Goal: Task Accomplishment & Management: Use online tool/utility

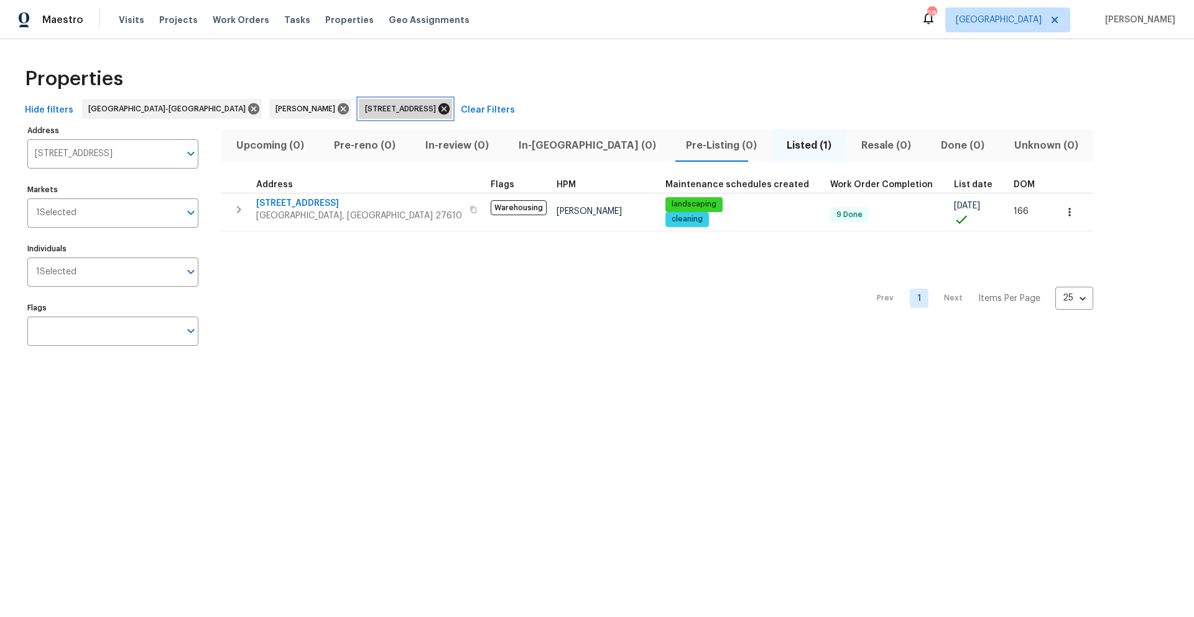
click at [438, 109] on icon at bounding box center [443, 108] width 11 height 11
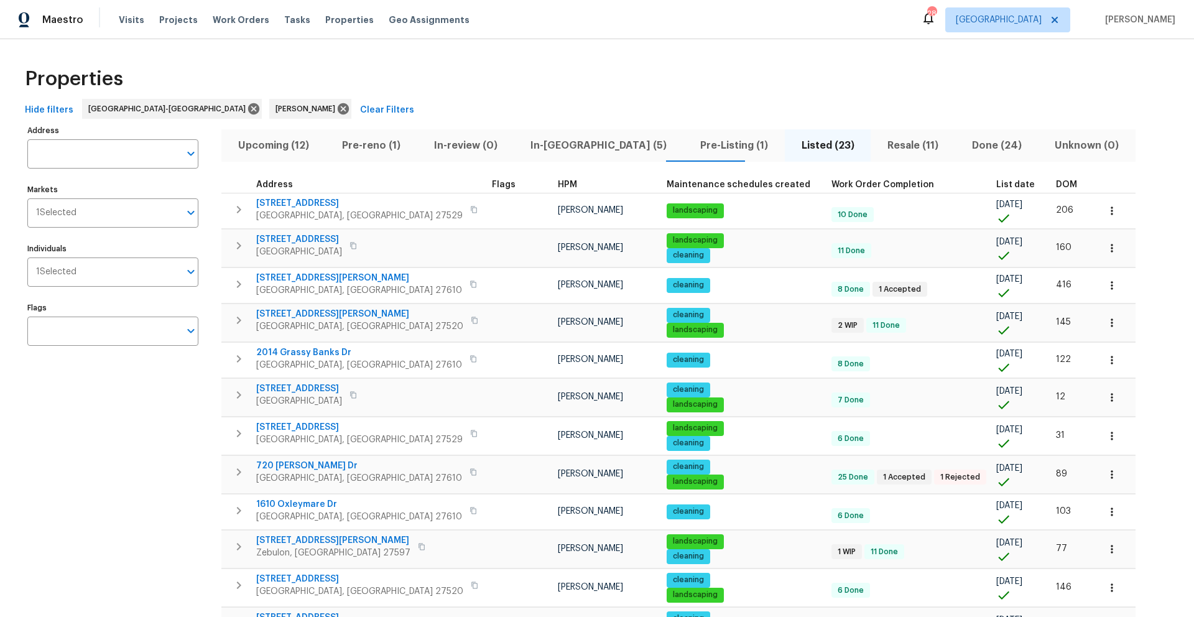
click at [522, 148] on span "In-[GEOGRAPHIC_DATA] (5)" at bounding box center [599, 145] width 155 height 17
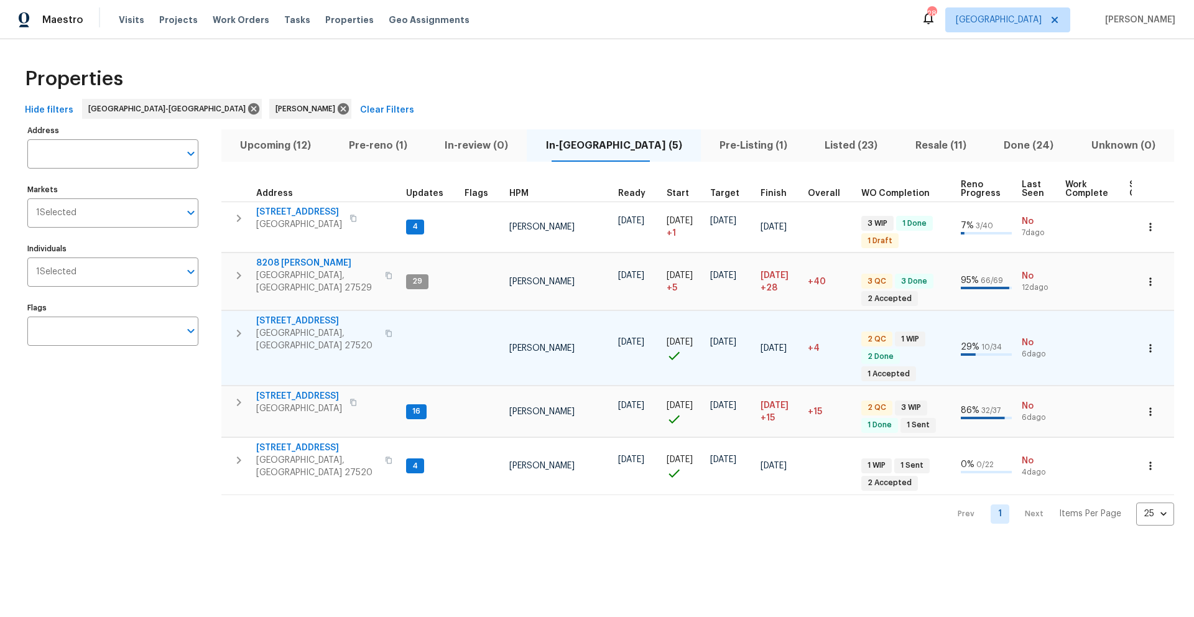
click at [302, 315] on span "[STREET_ADDRESS]" at bounding box center [316, 321] width 121 height 12
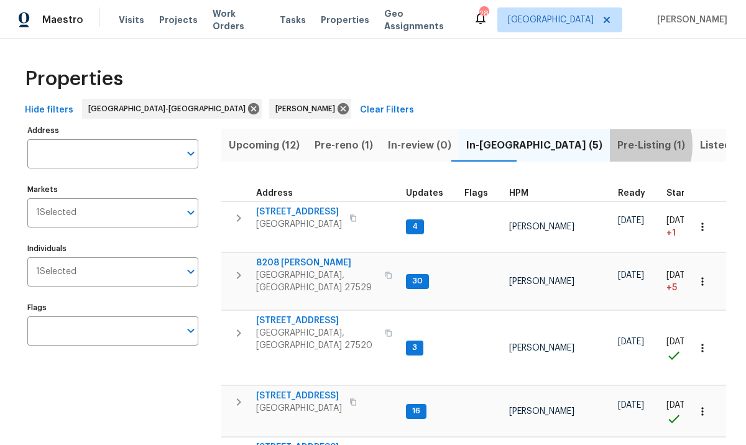
click at [610, 145] on button "Pre-Listing (1)" at bounding box center [651, 145] width 83 height 32
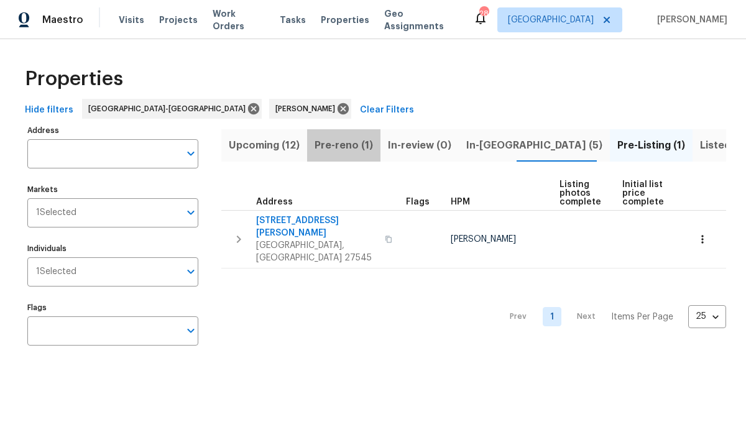
click at [345, 147] on span "Pre-reno (1)" at bounding box center [344, 145] width 58 height 17
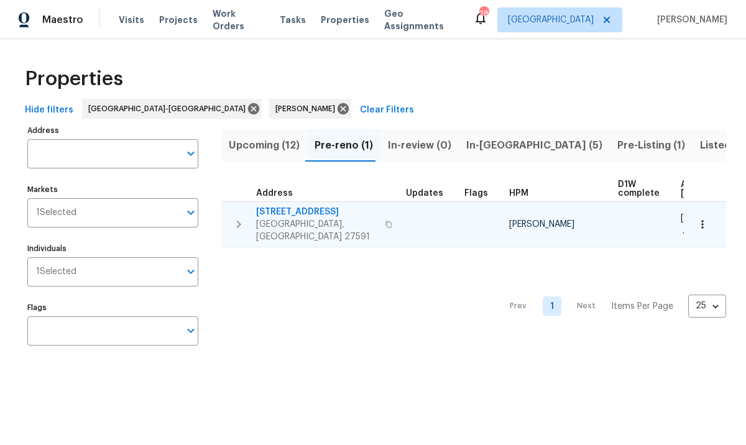
click at [279, 208] on span "[STREET_ADDRESS]" at bounding box center [316, 212] width 121 height 12
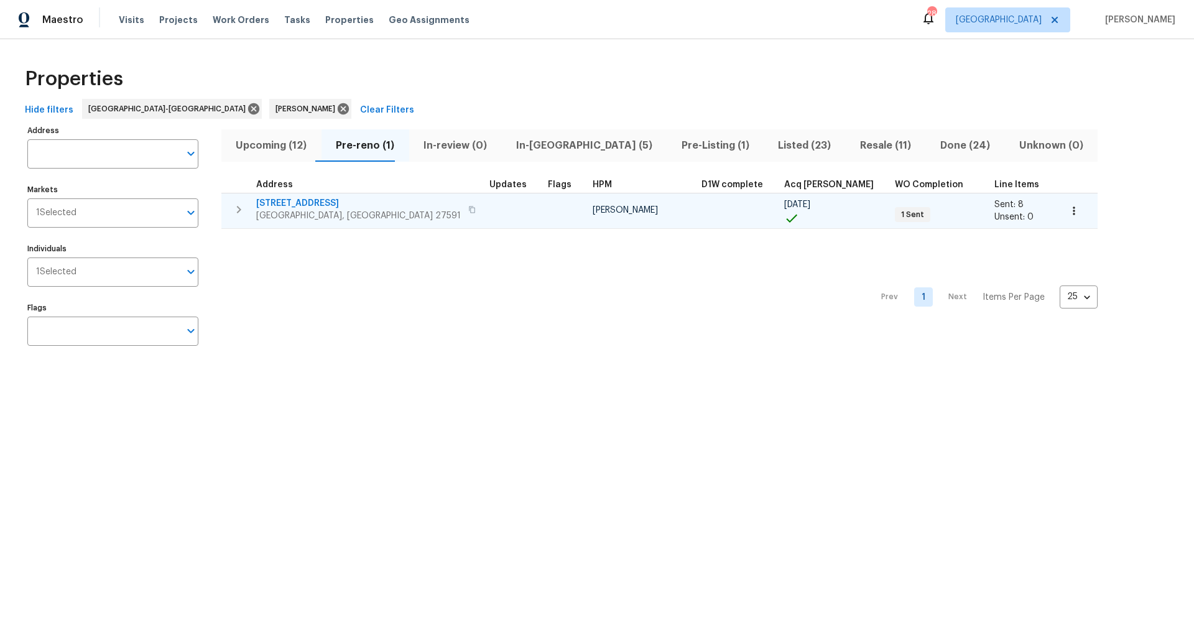
click at [299, 203] on span "[STREET_ADDRESS]" at bounding box center [358, 203] width 205 height 12
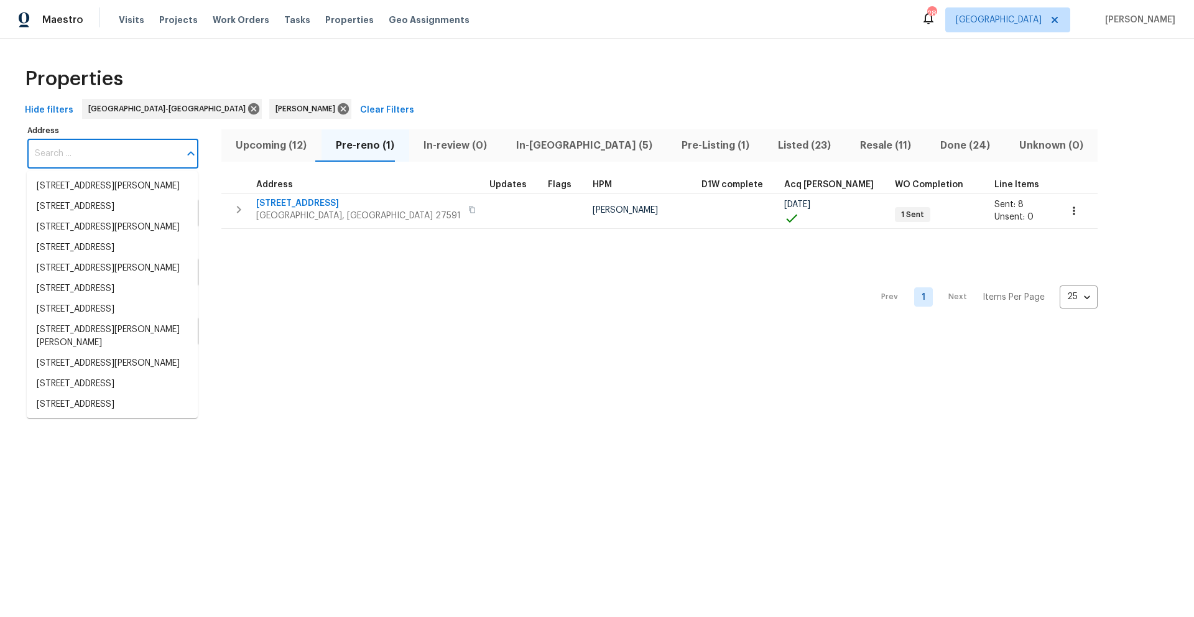
click at [141, 161] on input "Address" at bounding box center [103, 153] width 152 height 29
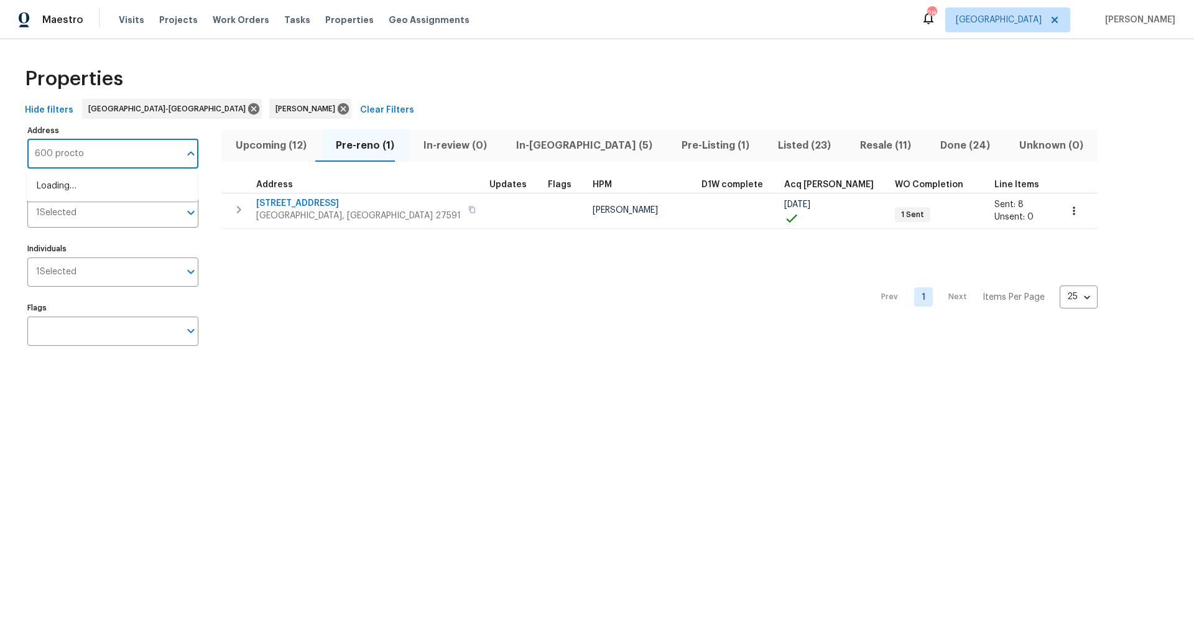
type input "600 [PERSON_NAME]"
click at [131, 186] on li "[STREET_ADDRESS][PERSON_NAME]" at bounding box center [112, 186] width 171 height 21
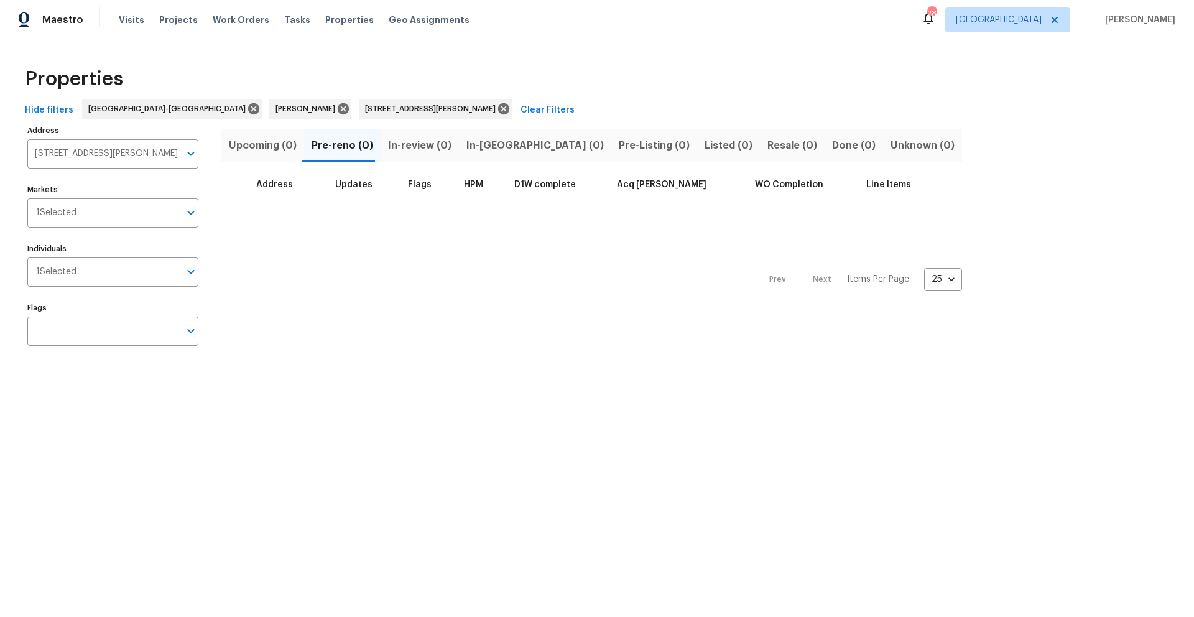
click at [619, 149] on span "Pre-Listing (0)" at bounding box center [654, 145] width 71 height 17
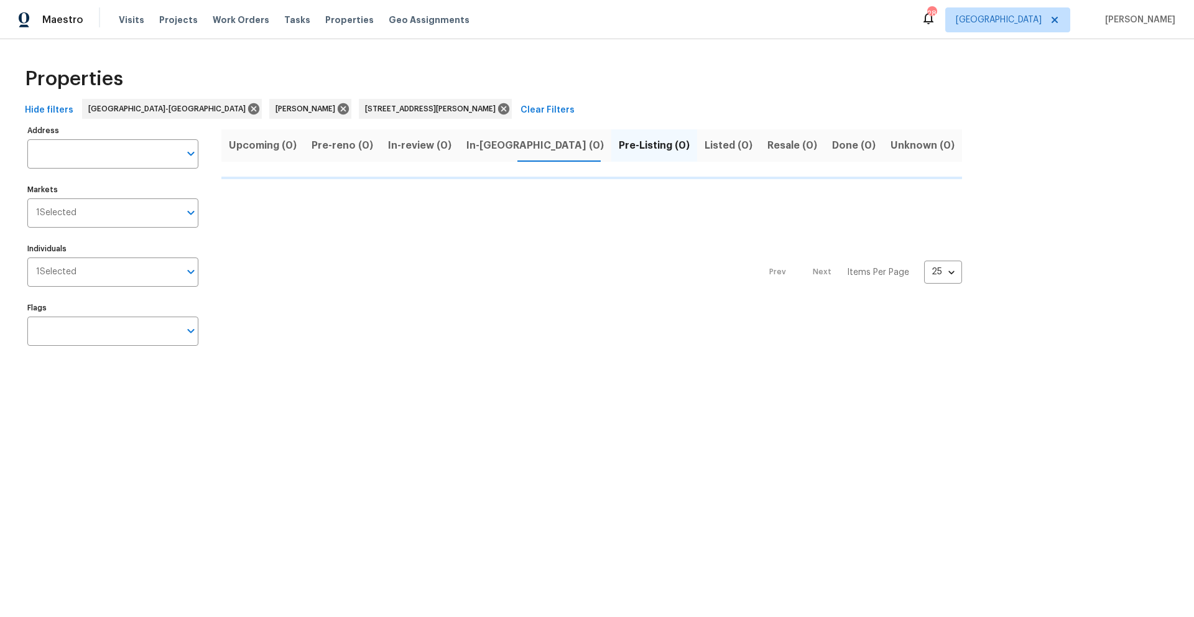
type input "[STREET_ADDRESS][PERSON_NAME]"
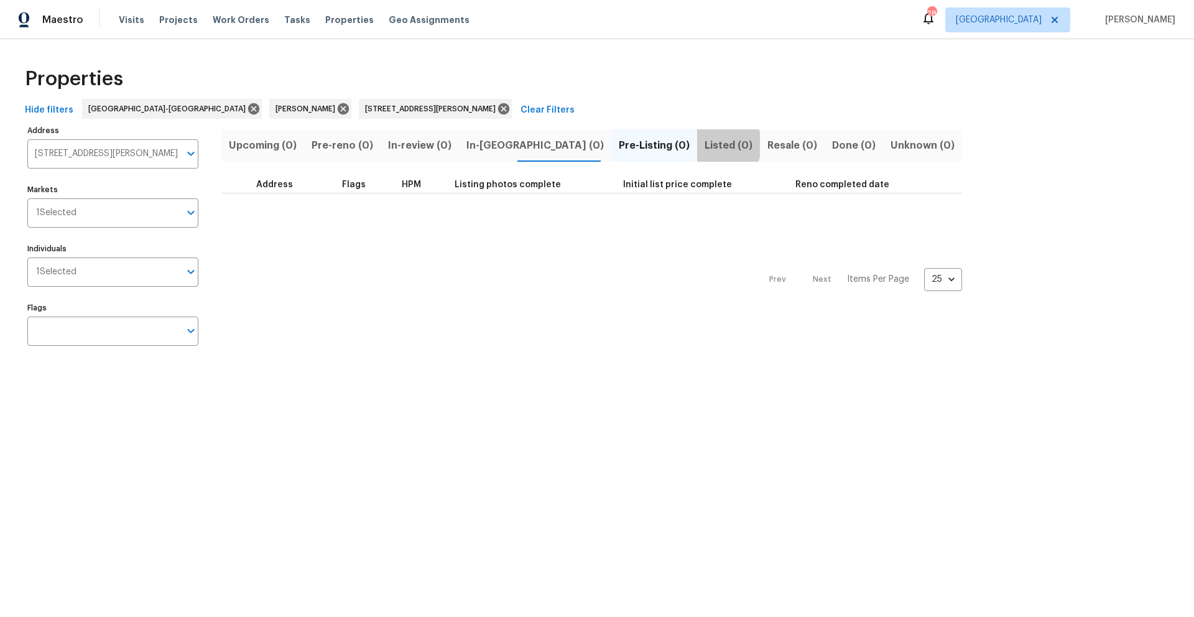
click at [704, 144] on span "Listed (0)" at bounding box center [728, 145] width 48 height 17
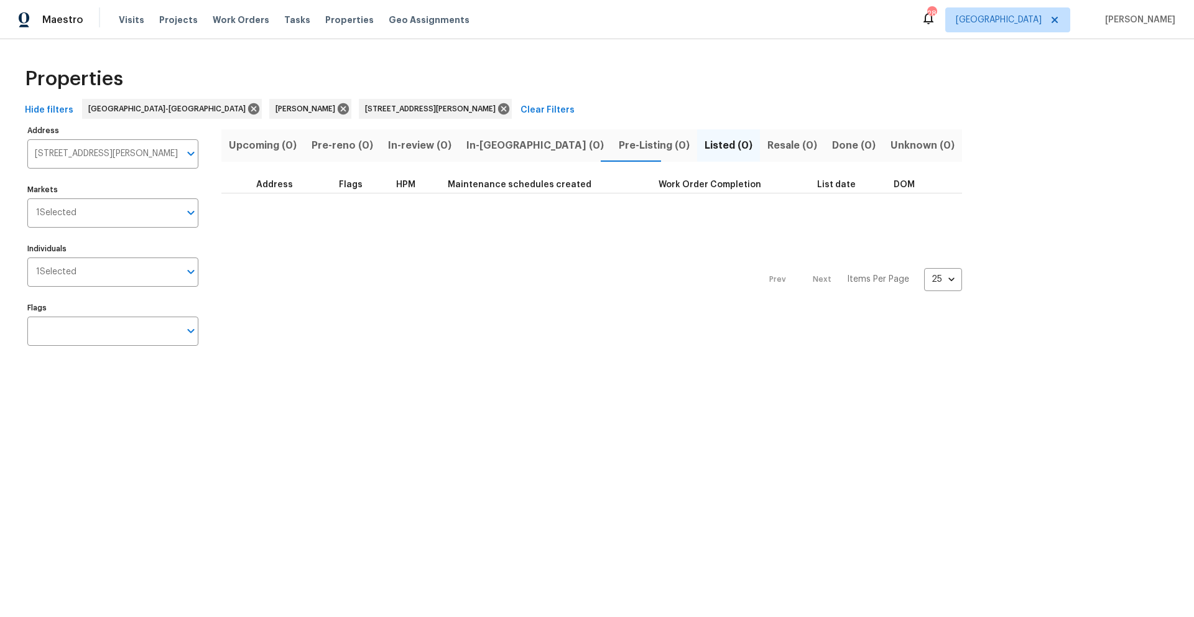
click at [767, 146] on span "Resale (0)" at bounding box center [792, 145] width 50 height 17
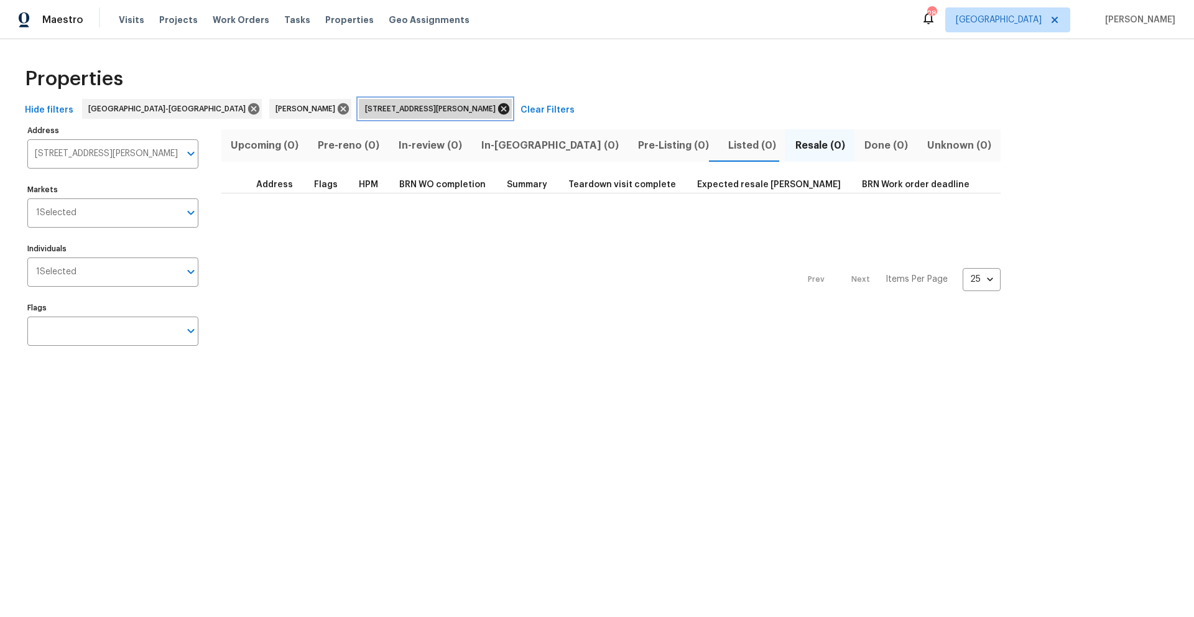
click at [498, 109] on icon at bounding box center [503, 108] width 11 height 11
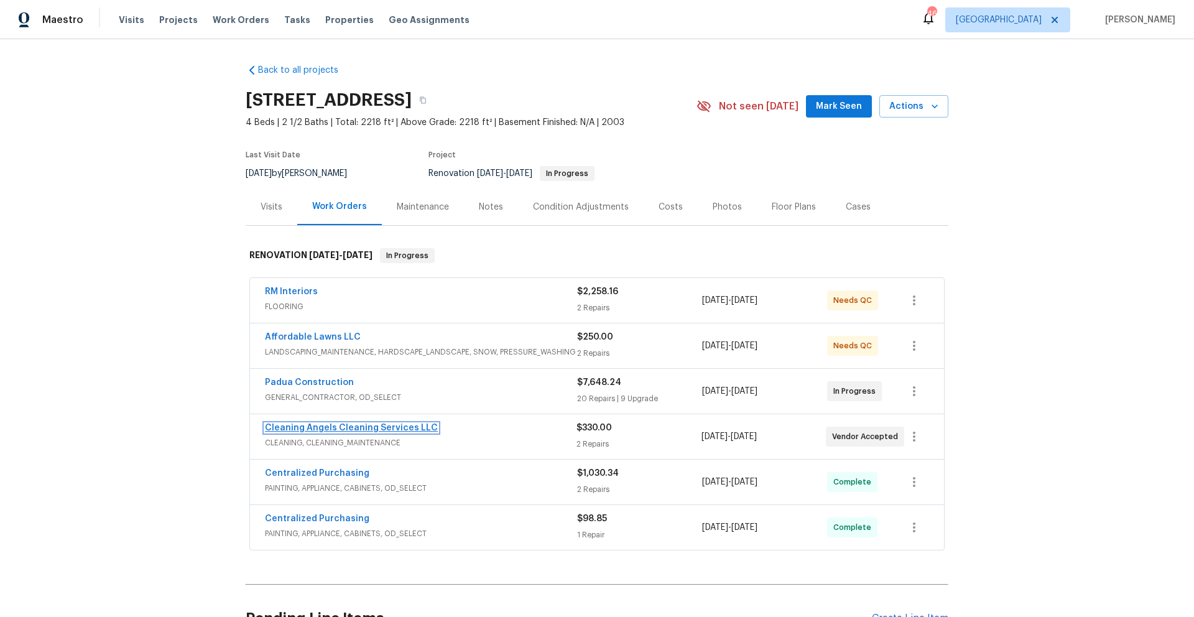
click at [340, 425] on link "Cleaning Angels Cleaning Services LLC" at bounding box center [351, 427] width 173 height 9
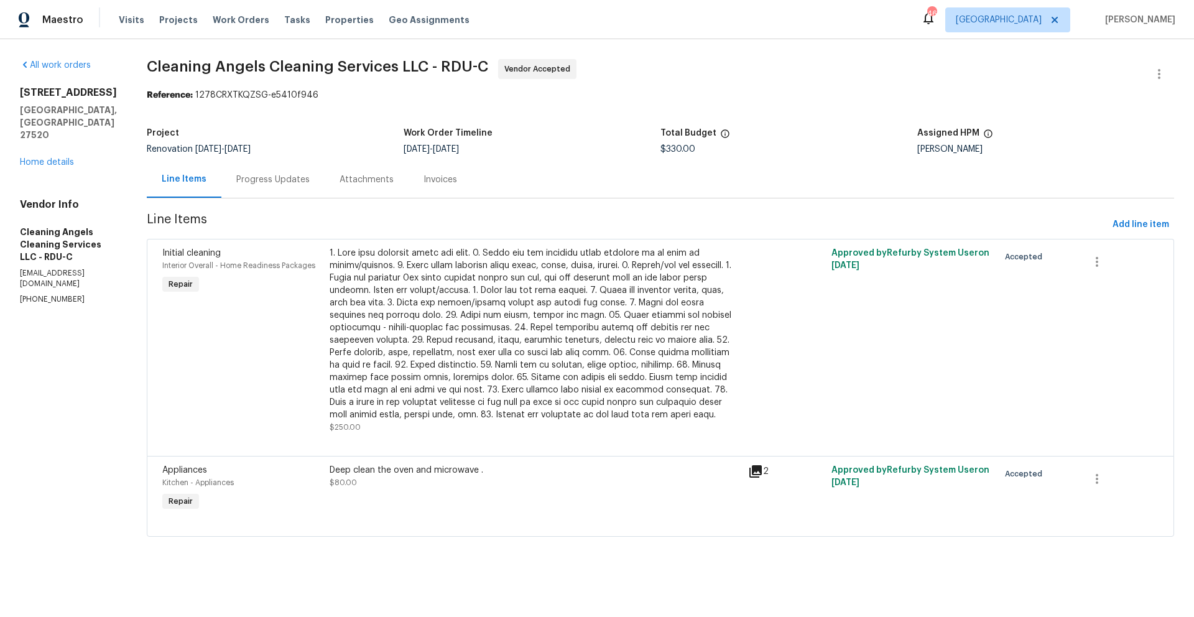
click at [300, 177] on div "Progress Updates" at bounding box center [272, 179] width 73 height 12
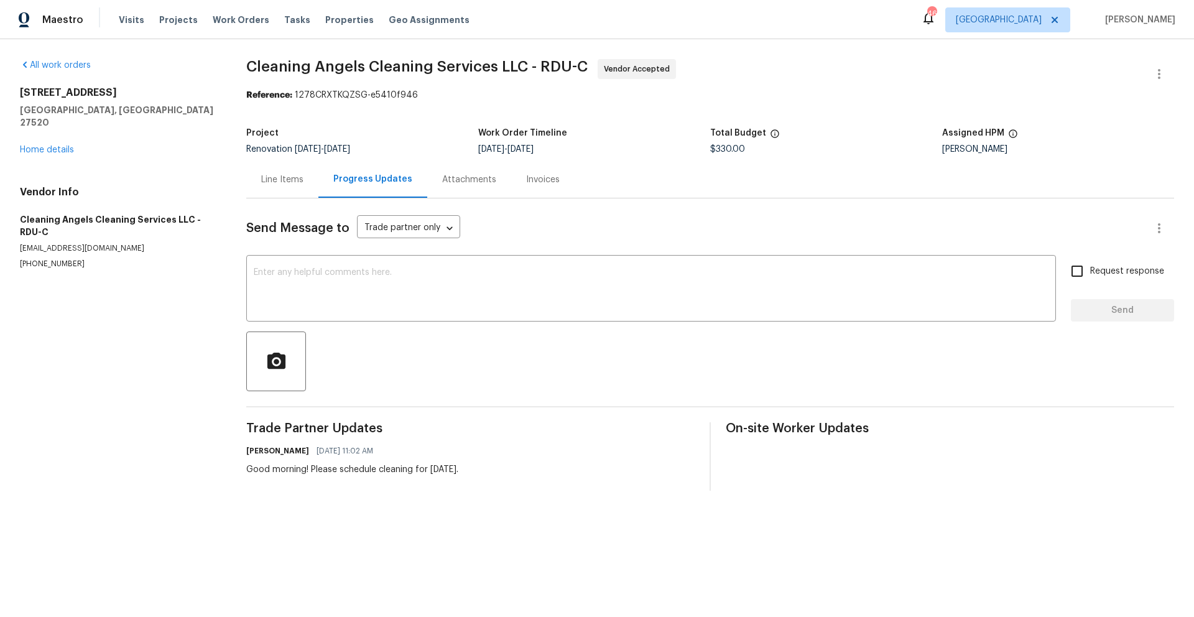
click at [290, 184] on div "Line Items" at bounding box center [282, 179] width 42 height 12
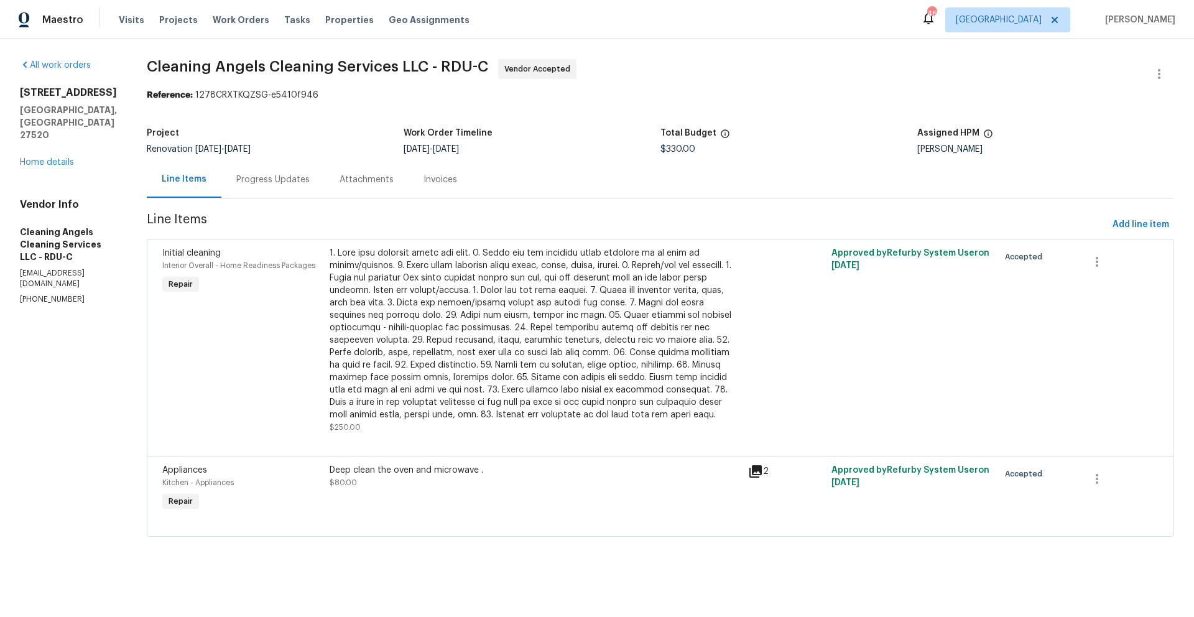
click at [266, 185] on div "Progress Updates" at bounding box center [272, 179] width 73 height 12
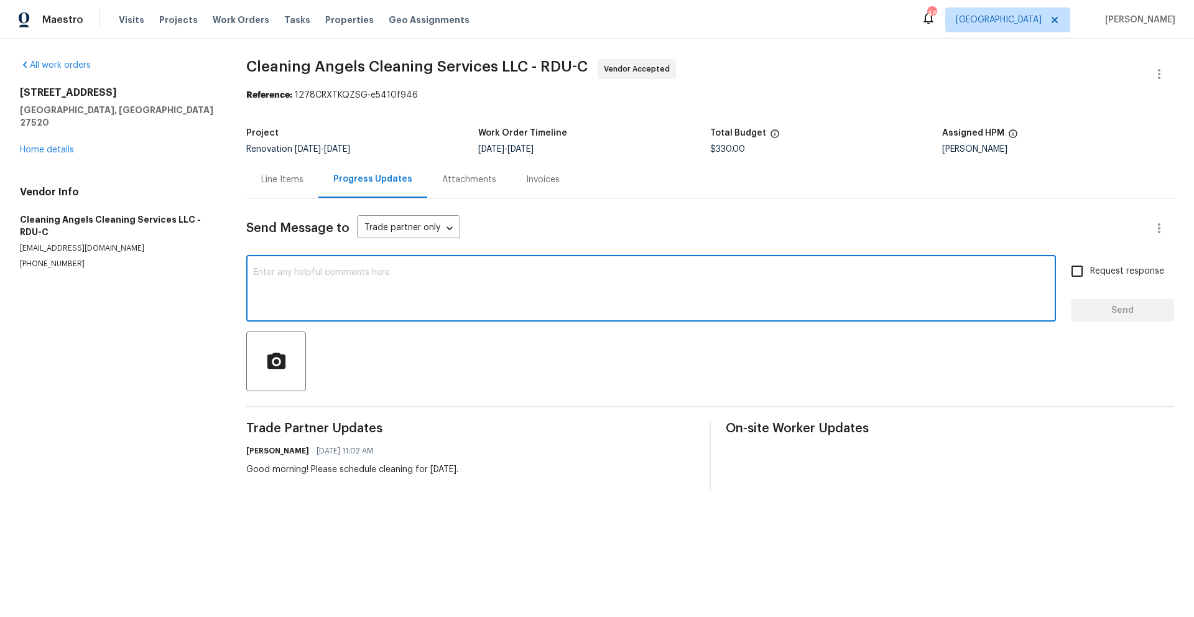
click at [339, 299] on textarea at bounding box center [651, 290] width 795 height 44
type textarea "Good afternoon, Confirming if the cleaning is completed? I need to close this j…"
click at [1064, 272] on input "Request response" at bounding box center [1077, 271] width 26 height 26
checkbox input "true"
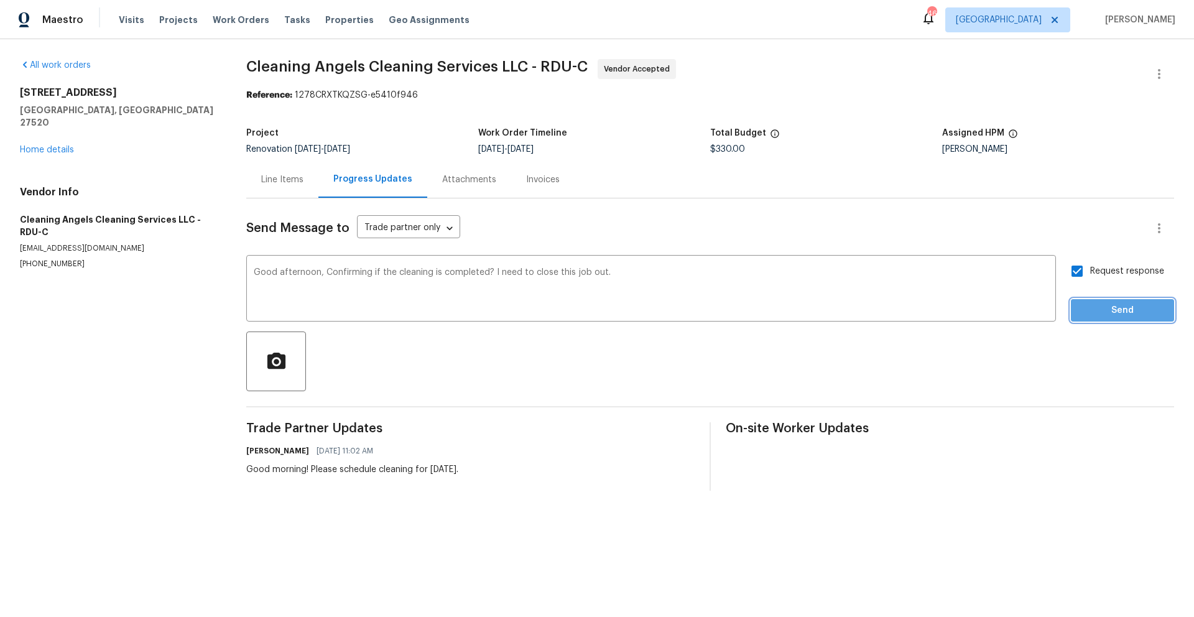
click at [1087, 300] on button "Send" at bounding box center [1122, 310] width 103 height 23
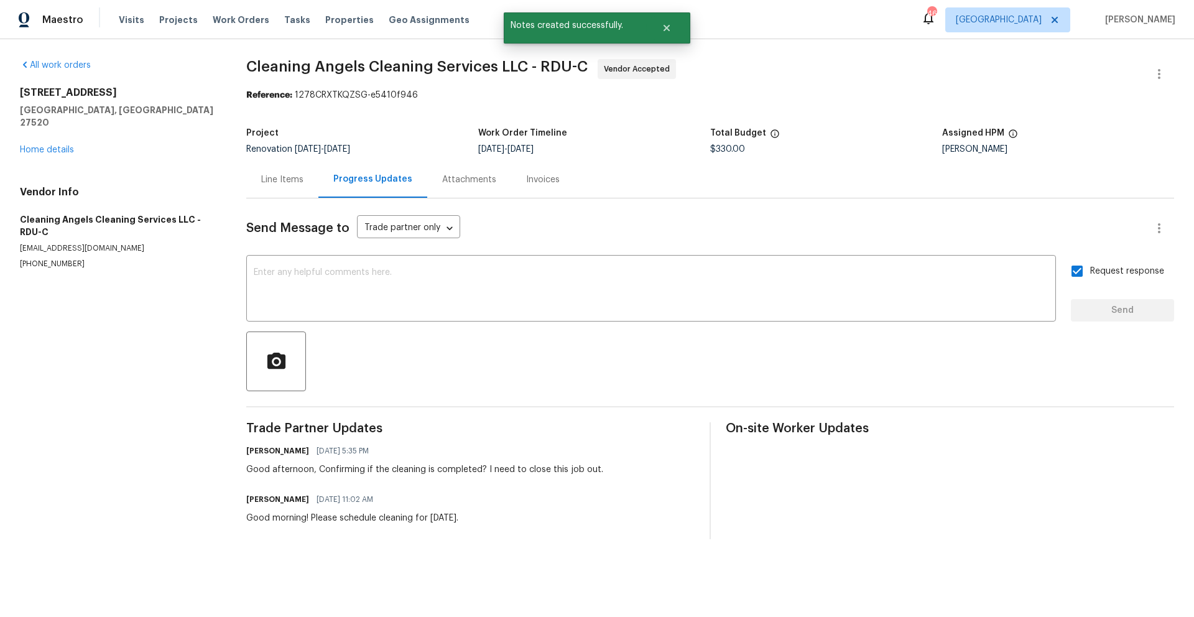
click at [297, 231] on span "Send Message to" at bounding box center [297, 228] width 103 height 12
click at [287, 182] on div "Line Items" at bounding box center [282, 179] width 42 height 12
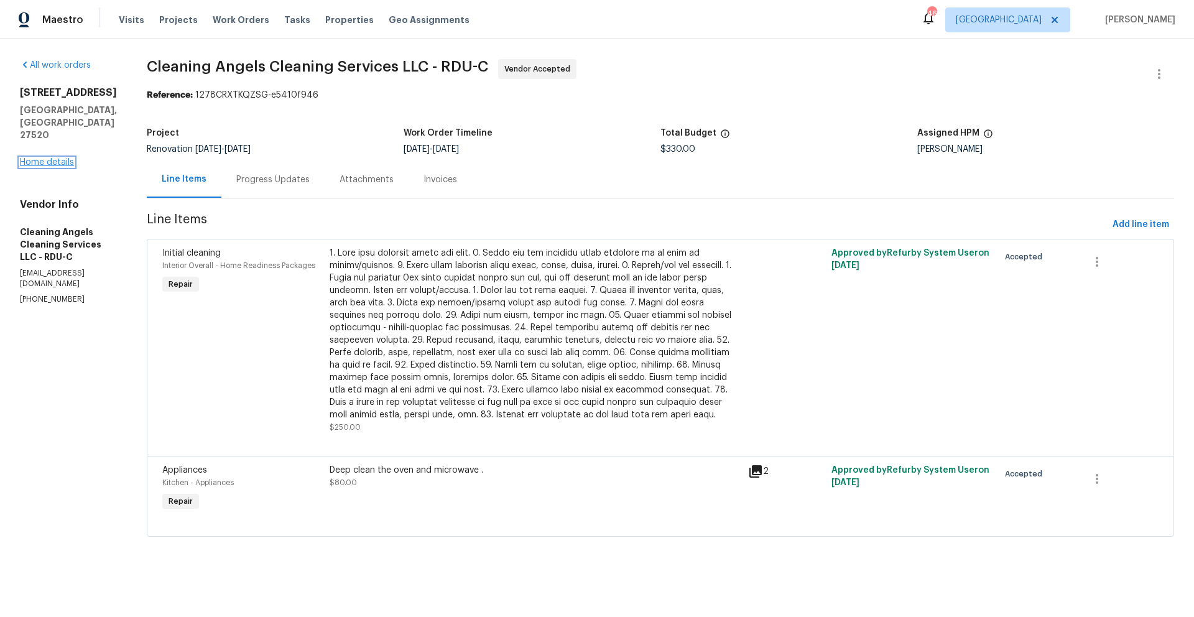
click at [57, 158] on link "Home details" at bounding box center [47, 162] width 54 height 9
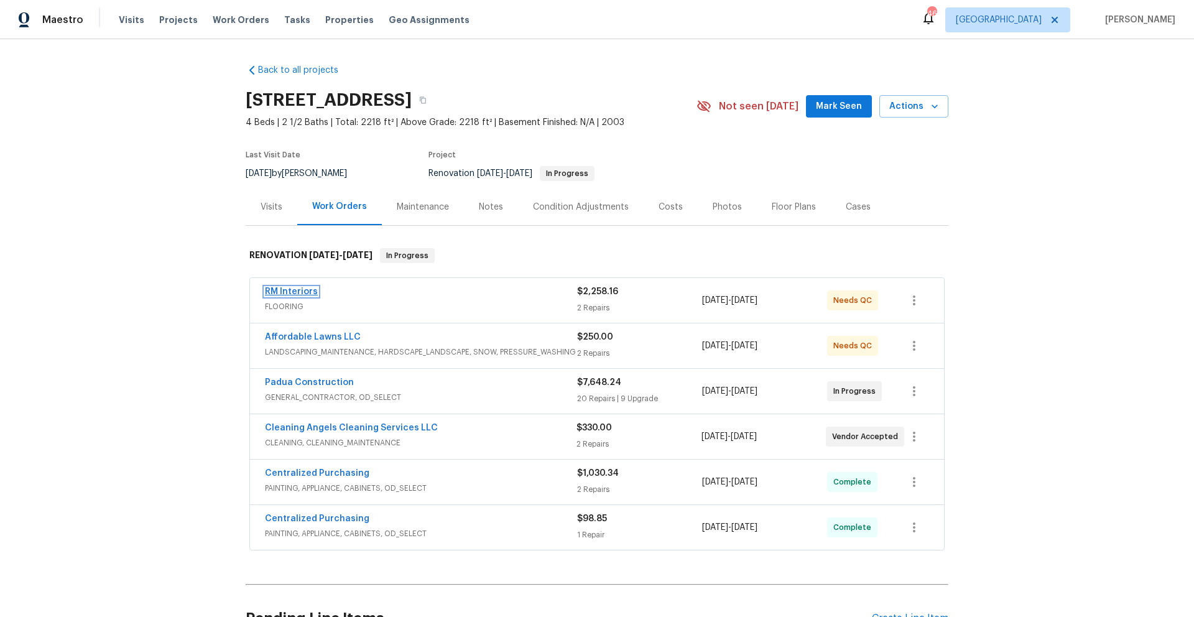
click at [307, 290] on link "RM Interiors" at bounding box center [291, 291] width 53 height 9
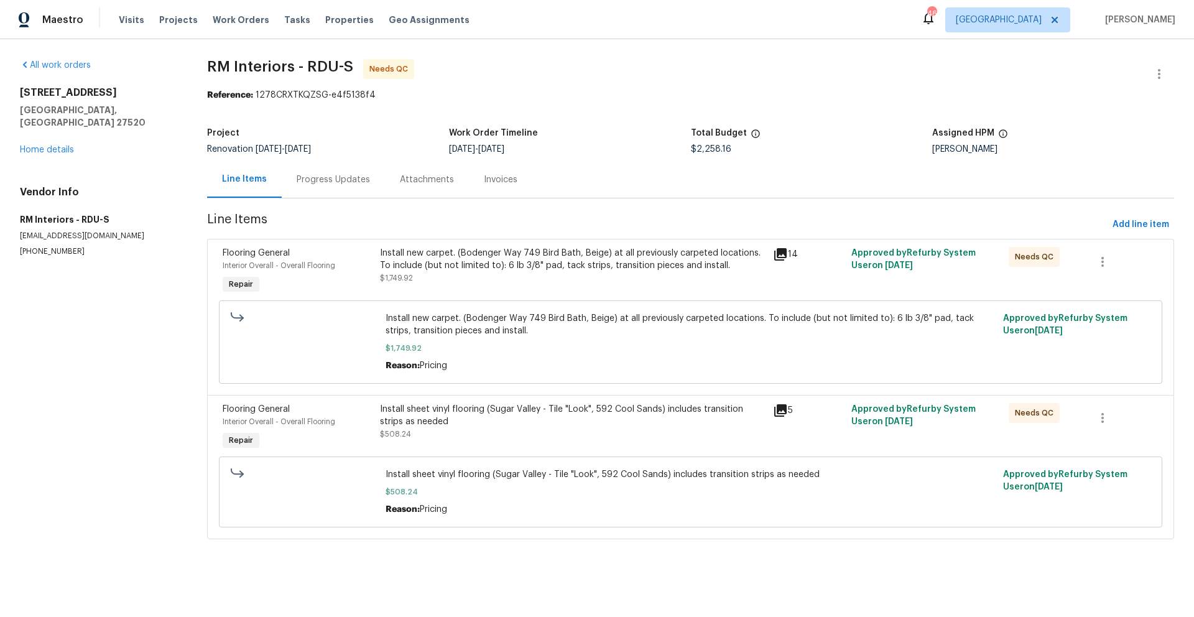
click at [606, 362] on div "Reason: Pricing" at bounding box center [690, 365] width 611 height 12
click at [585, 288] on div "Install new carpet. (Bodenger Way 749 Bird Bath, Beige) at all previously carpe…" at bounding box center [572, 271] width 393 height 57
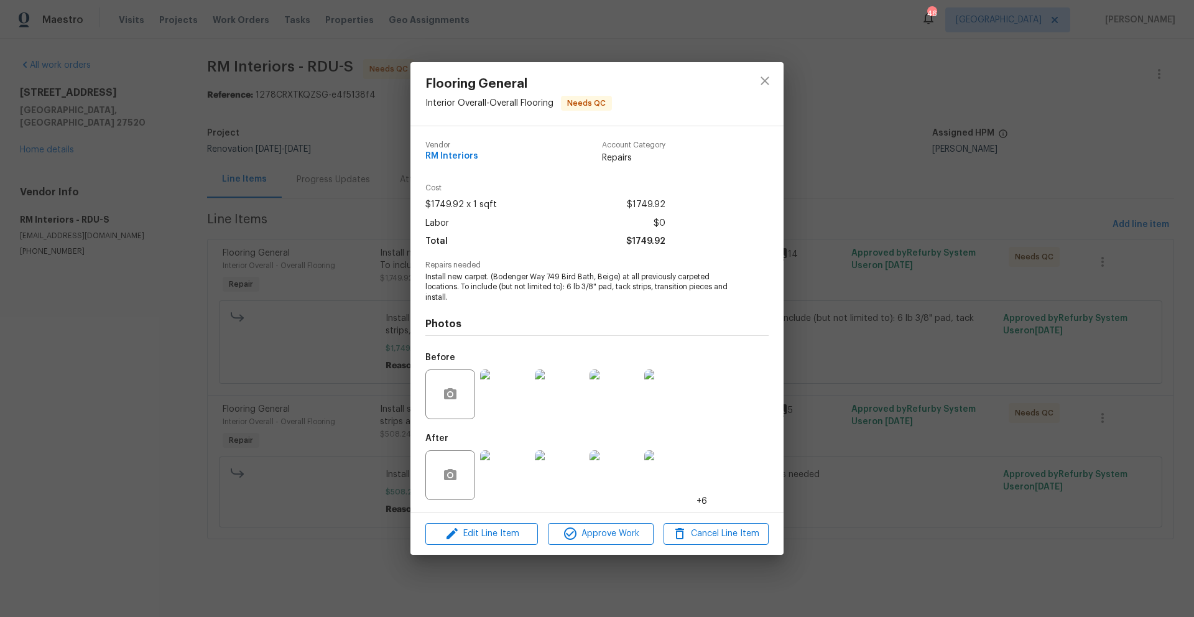
click at [494, 467] on img at bounding box center [505, 475] width 50 height 50
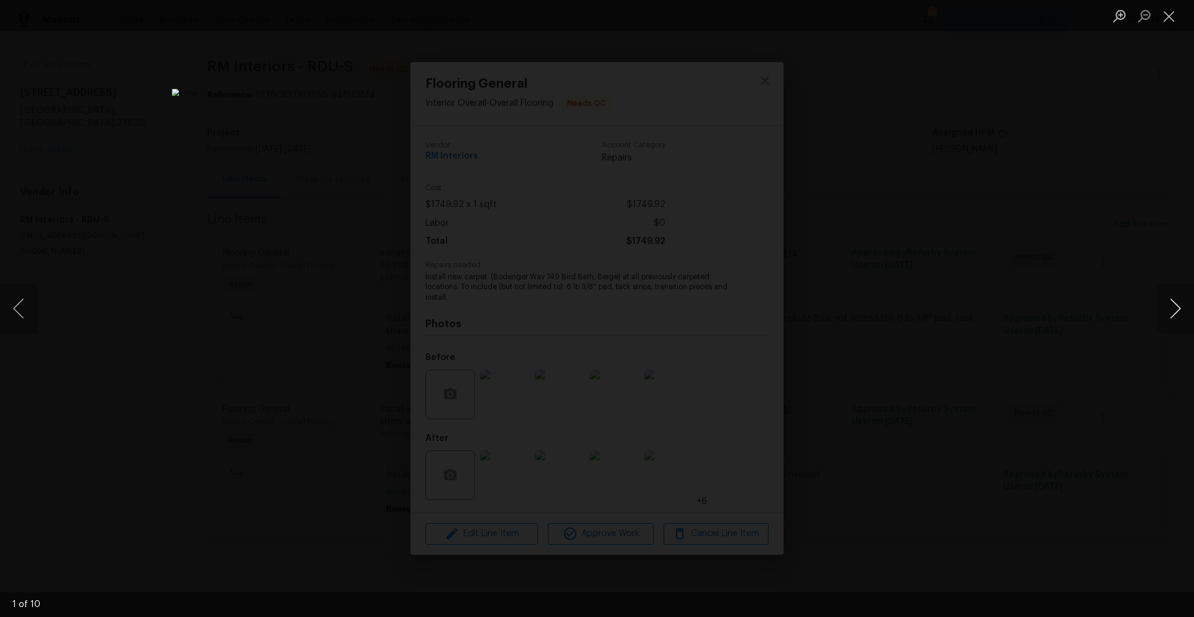
click at [1174, 307] on button "Next image" at bounding box center [1174, 308] width 37 height 50
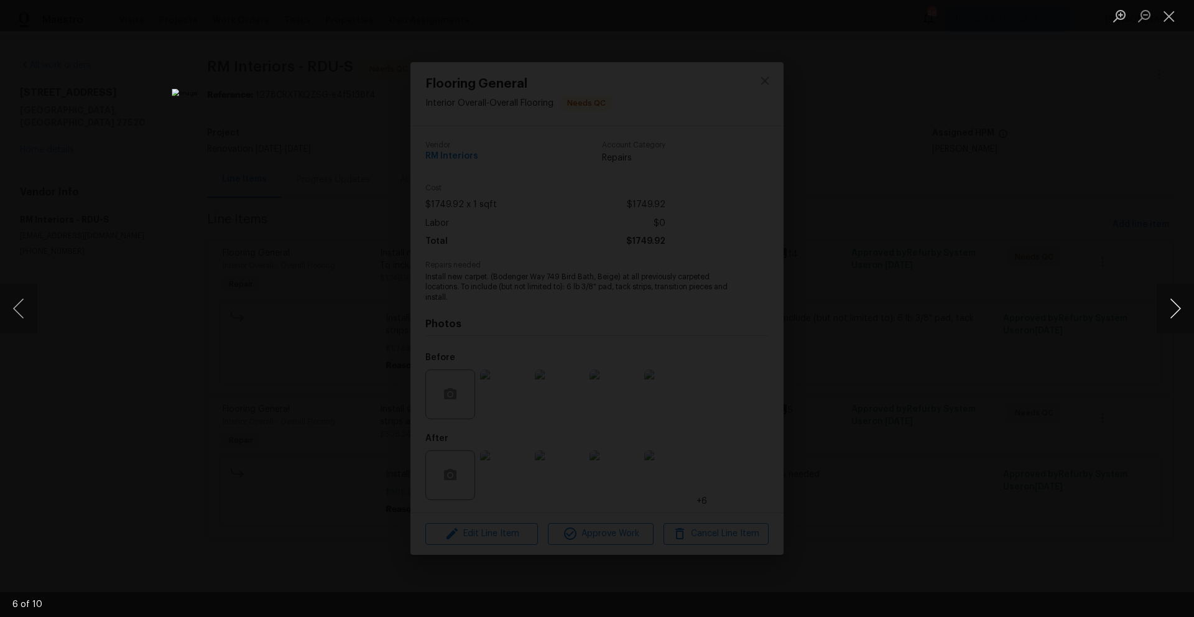
click at [1174, 307] on button "Next image" at bounding box center [1174, 308] width 37 height 50
click at [1185, 299] on button "Next image" at bounding box center [1174, 308] width 37 height 50
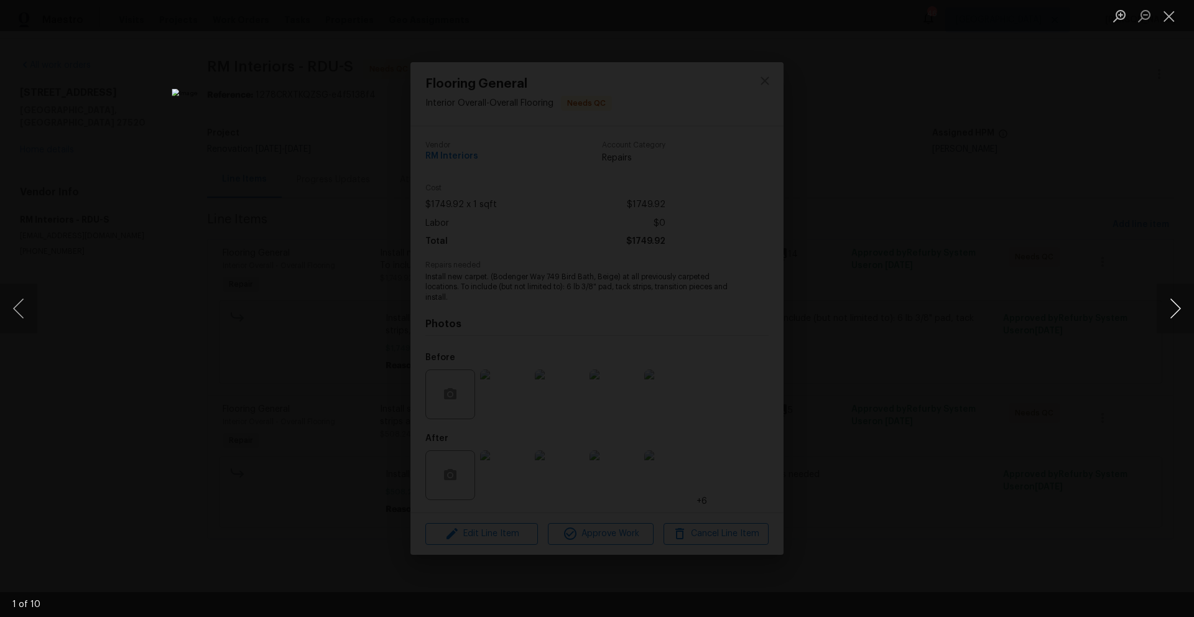
click at [1185, 299] on button "Next image" at bounding box center [1174, 308] width 37 height 50
click at [1185, 298] on button "Next image" at bounding box center [1174, 308] width 37 height 50
click at [1172, 23] on button "Close lightbox" at bounding box center [1168, 16] width 25 height 22
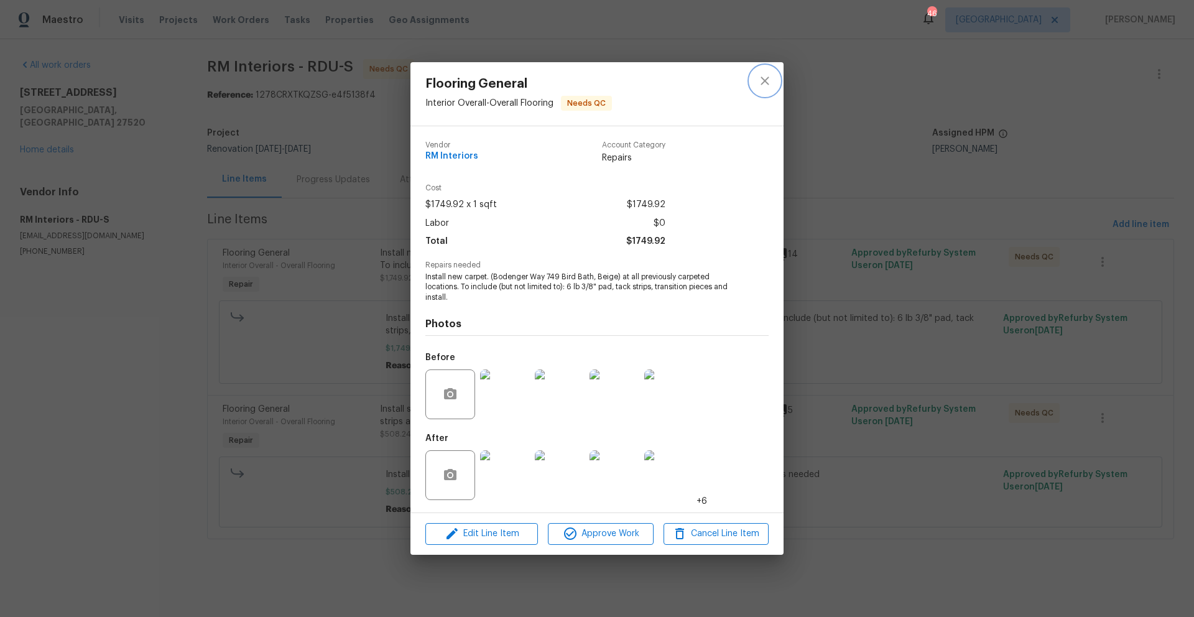
click at [763, 82] on icon "close" at bounding box center [764, 81] width 8 height 8
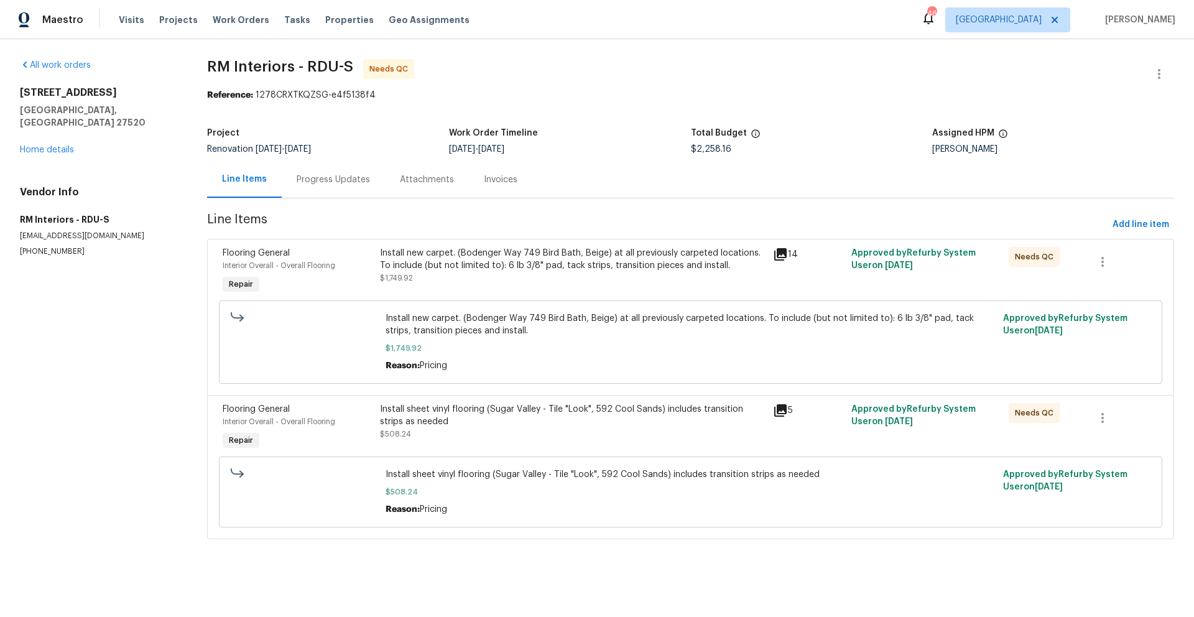
click at [536, 410] on div "Install sheet vinyl flooring (Sugar Valley - Tile "Look", 592 Cool Sands) inclu…" at bounding box center [572, 415] width 385 height 25
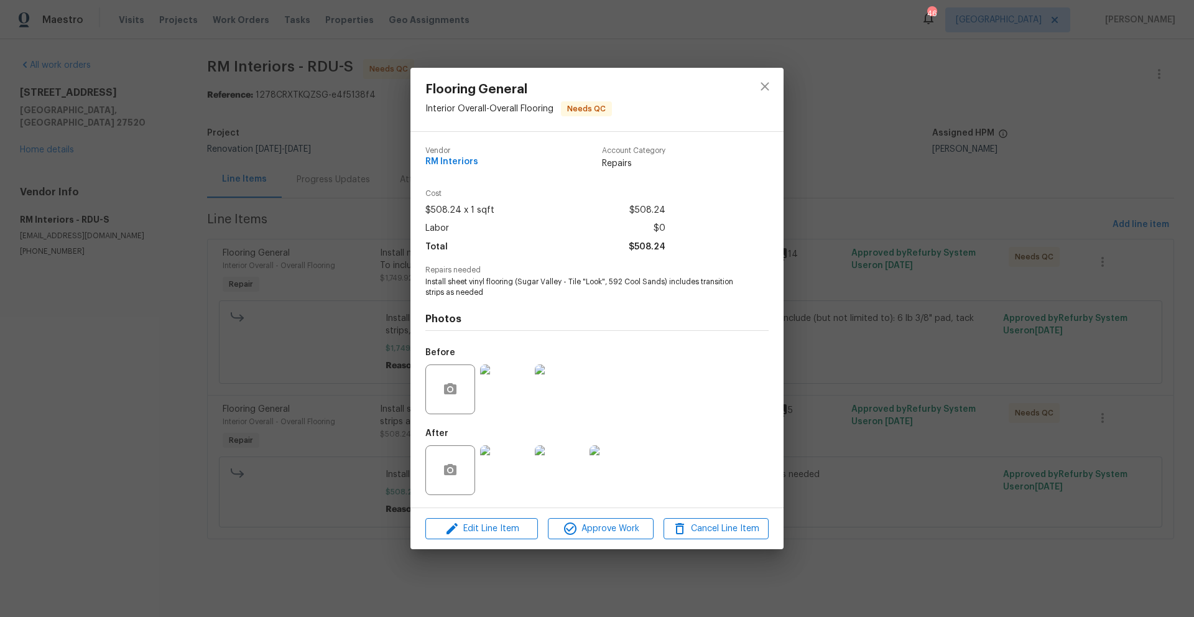
click at [506, 479] on img at bounding box center [505, 470] width 50 height 50
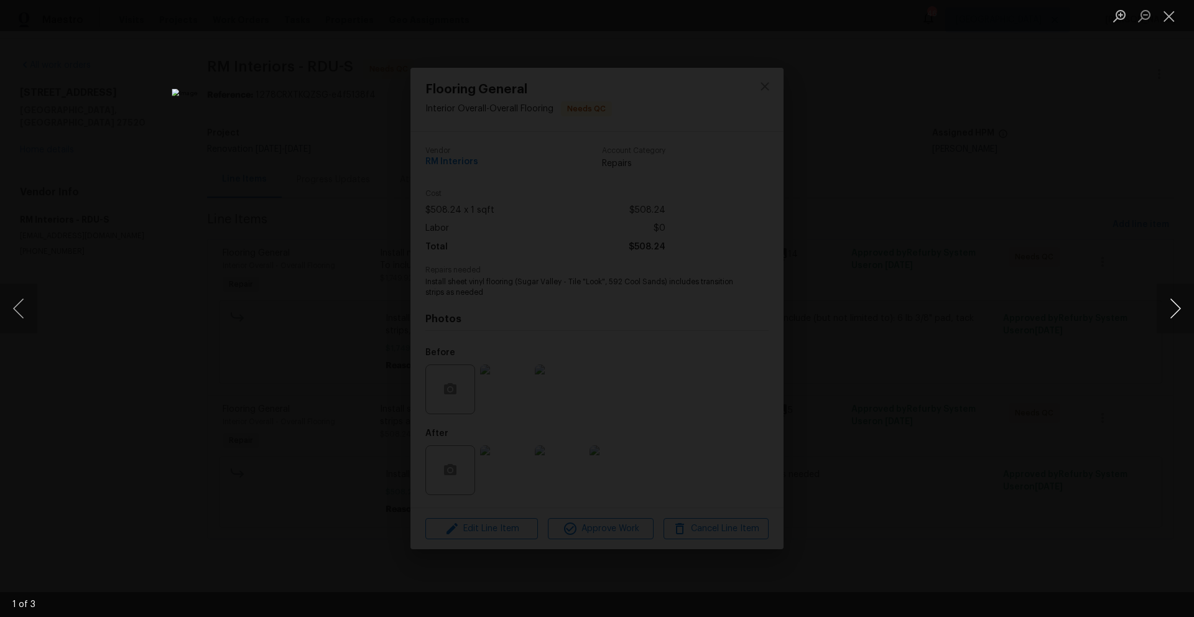
click at [1169, 312] on button "Next image" at bounding box center [1174, 308] width 37 height 50
click at [1170, 314] on button "Next image" at bounding box center [1174, 308] width 37 height 50
click at [1171, 314] on button "Next image" at bounding box center [1174, 308] width 37 height 50
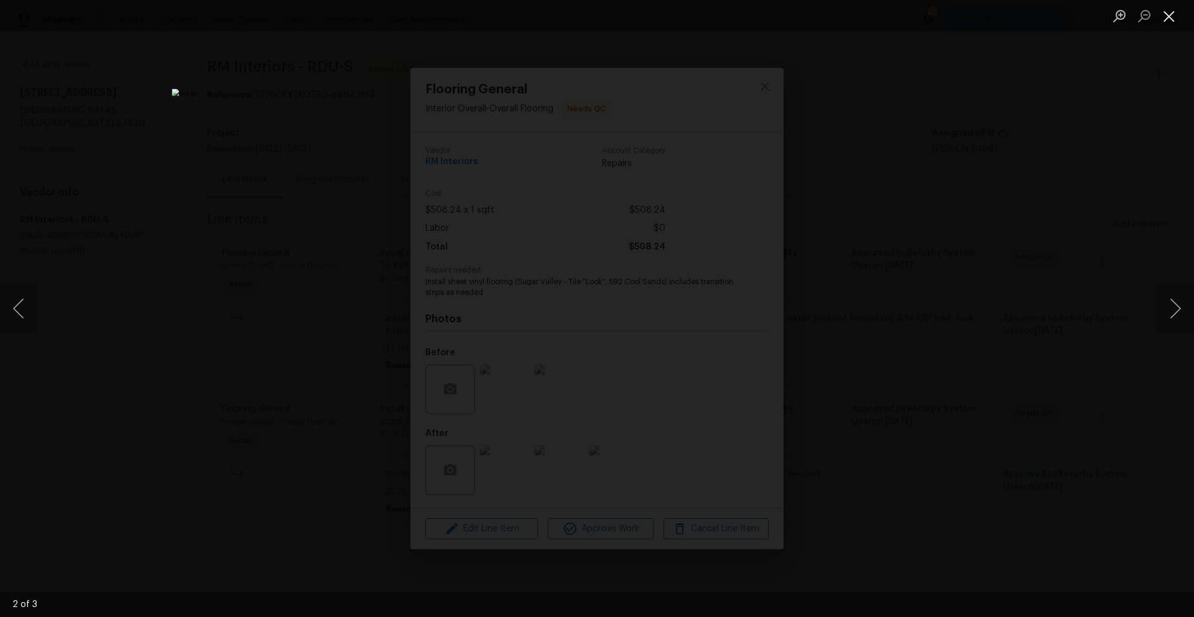
click at [1174, 17] on button "Close lightbox" at bounding box center [1168, 16] width 25 height 22
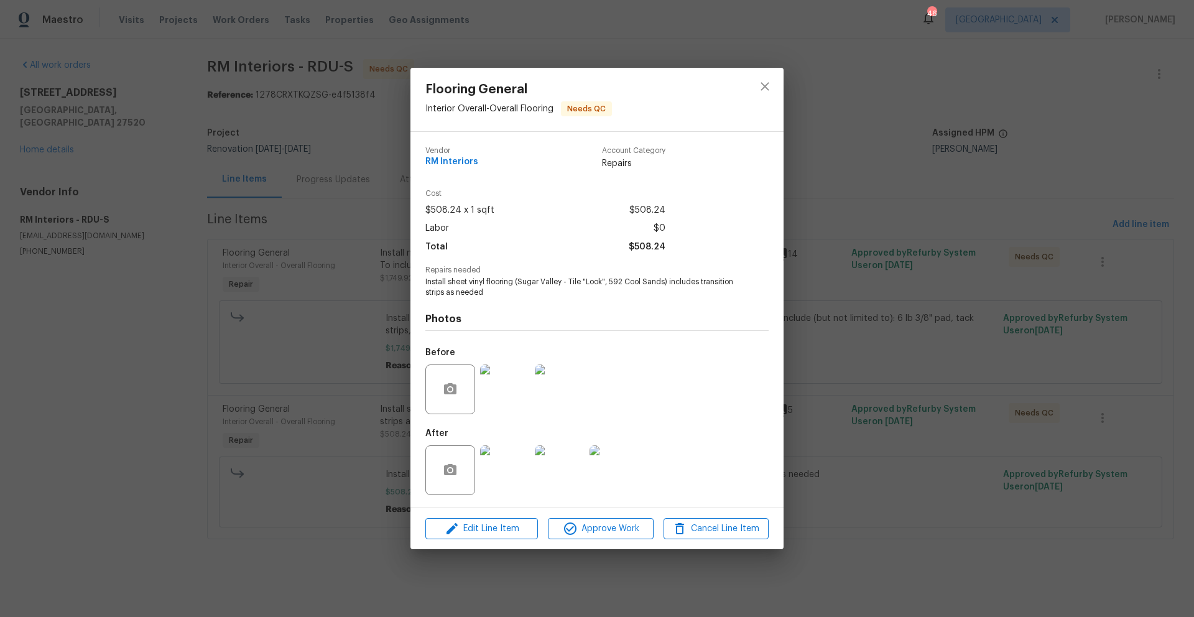
click at [571, 400] on img at bounding box center [560, 389] width 50 height 50
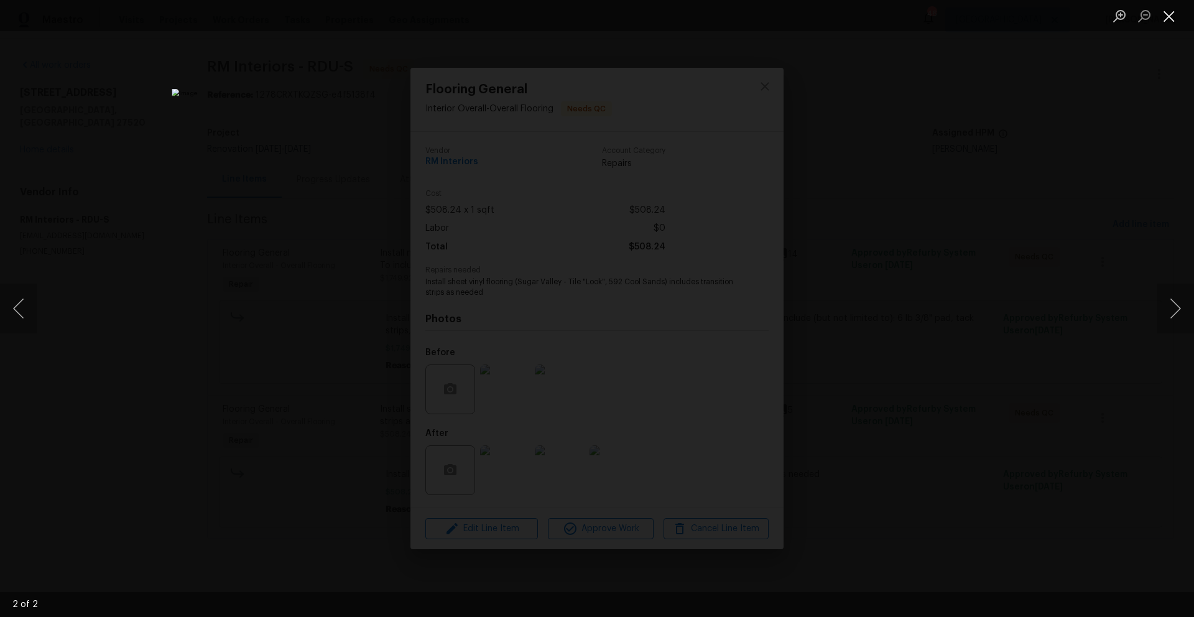
click at [1171, 12] on button "Close lightbox" at bounding box center [1168, 16] width 25 height 22
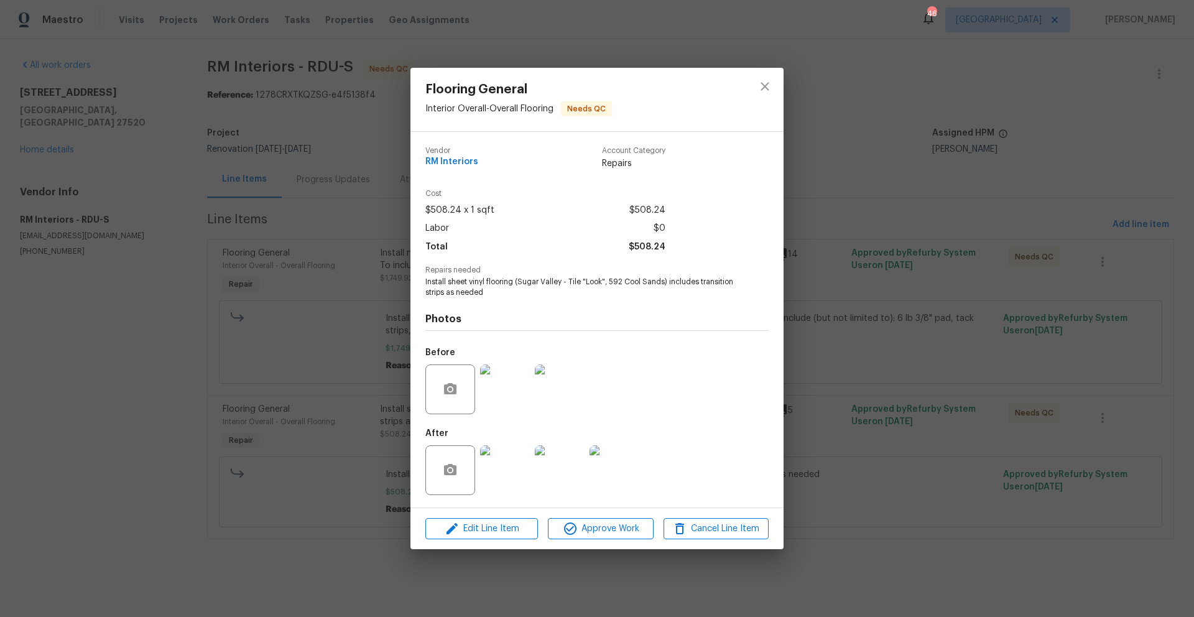
click at [513, 480] on img at bounding box center [505, 470] width 50 height 50
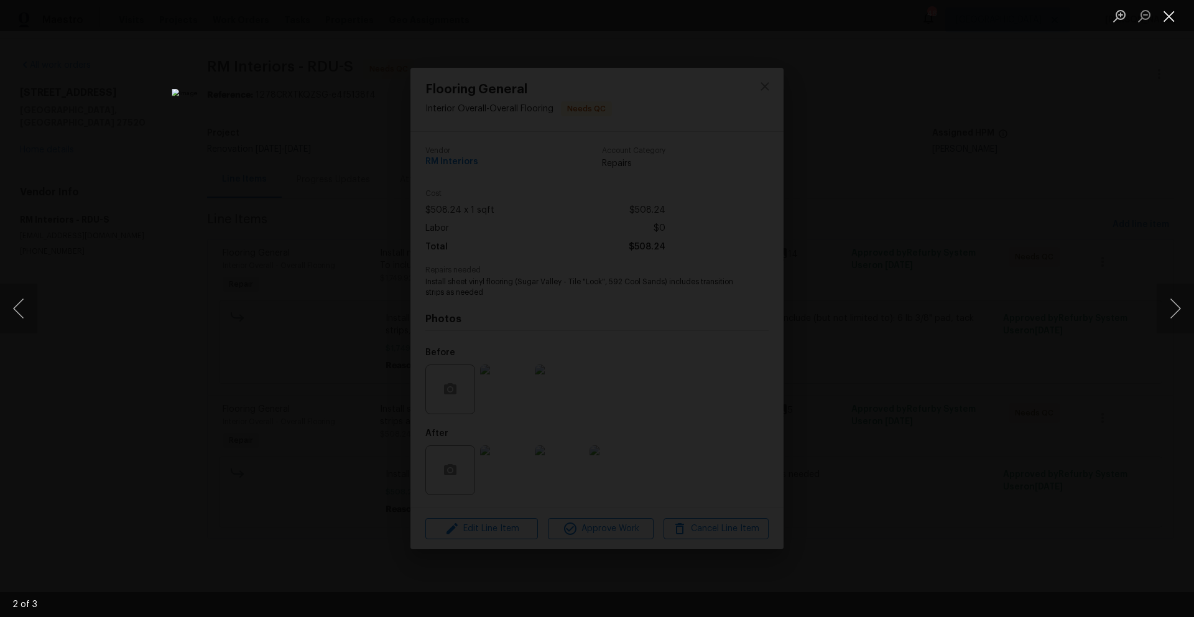
click at [1170, 24] on button "Close lightbox" at bounding box center [1168, 16] width 25 height 22
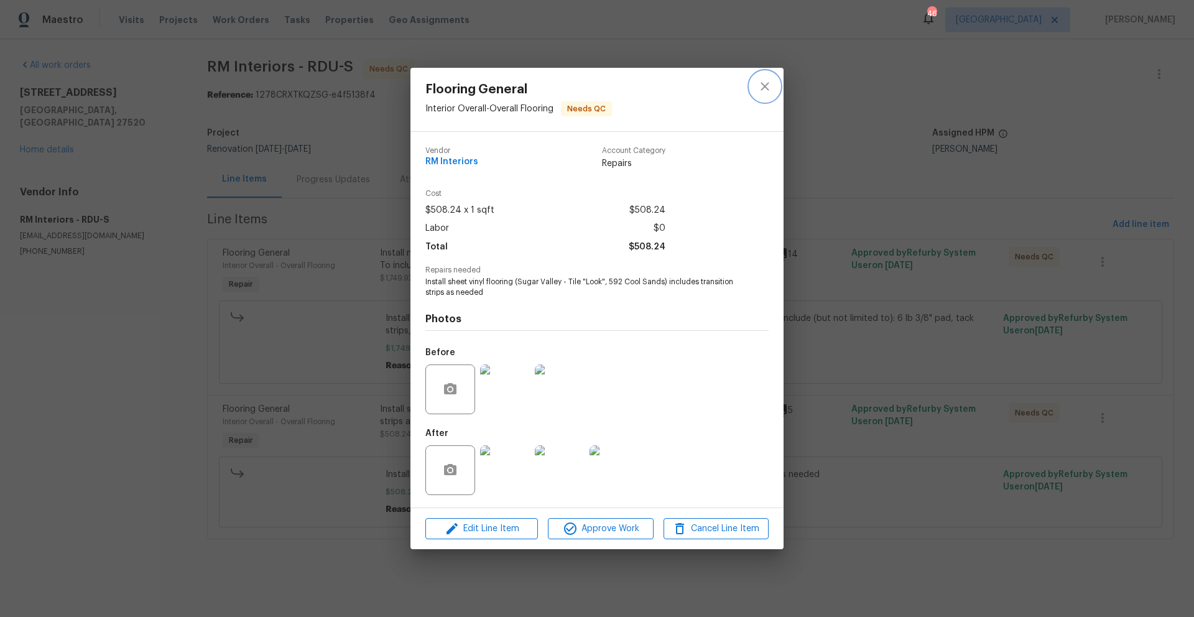
click at [768, 87] on icon "close" at bounding box center [764, 86] width 15 height 15
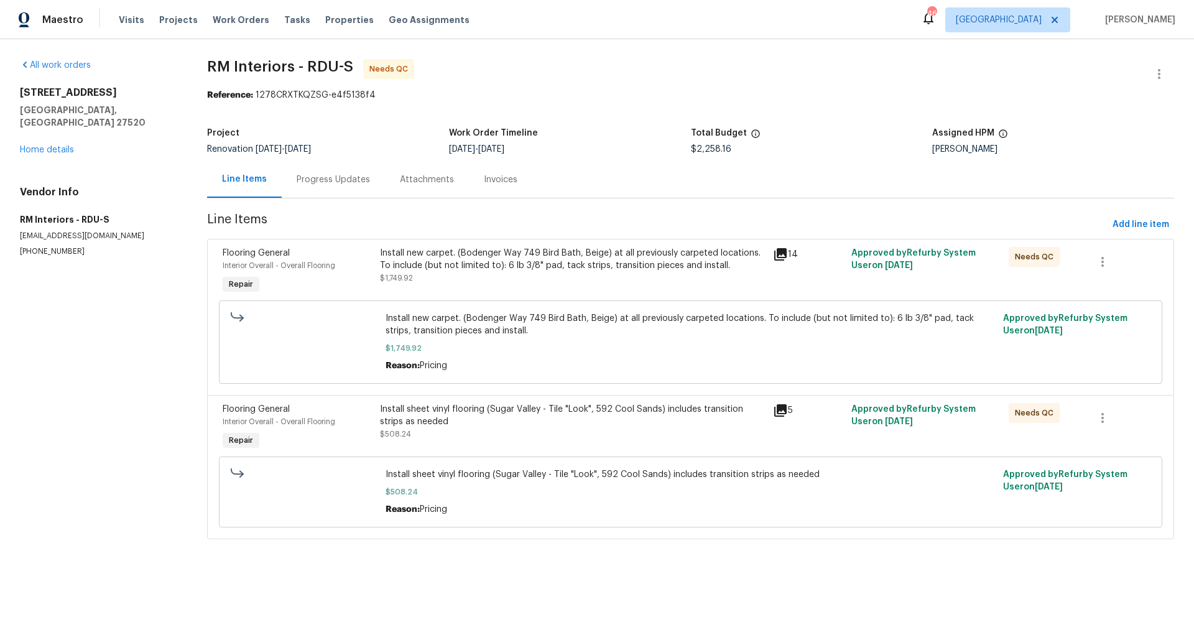
click at [342, 180] on div "Progress Updates" at bounding box center [333, 179] width 73 height 12
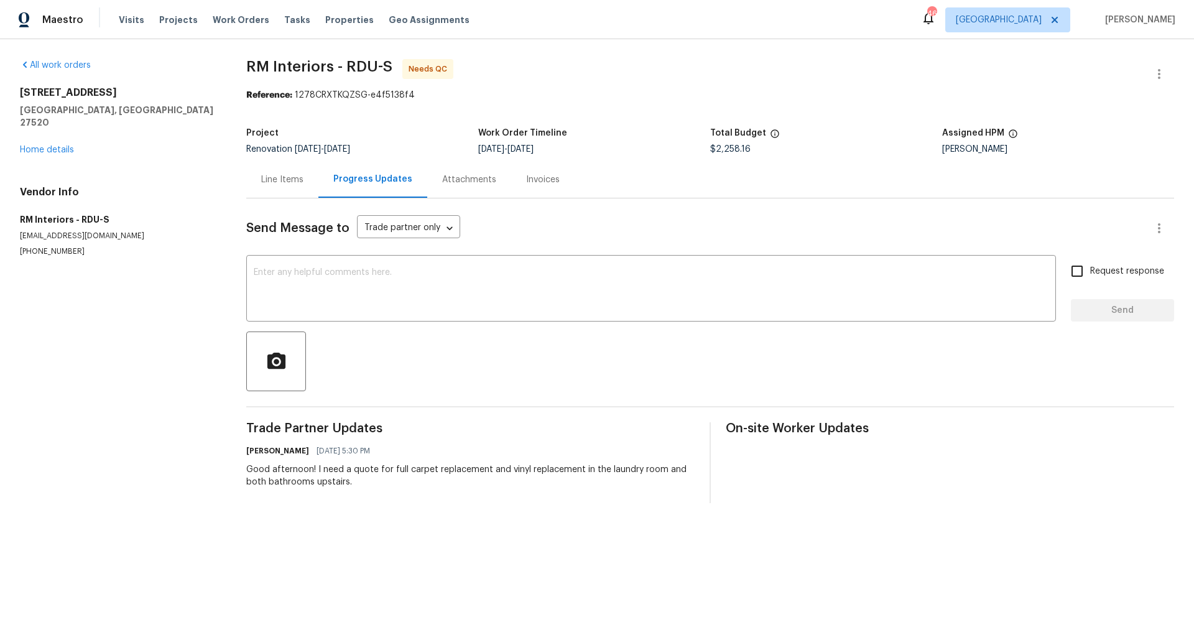
click at [300, 183] on div "Line Items" at bounding box center [282, 179] width 42 height 12
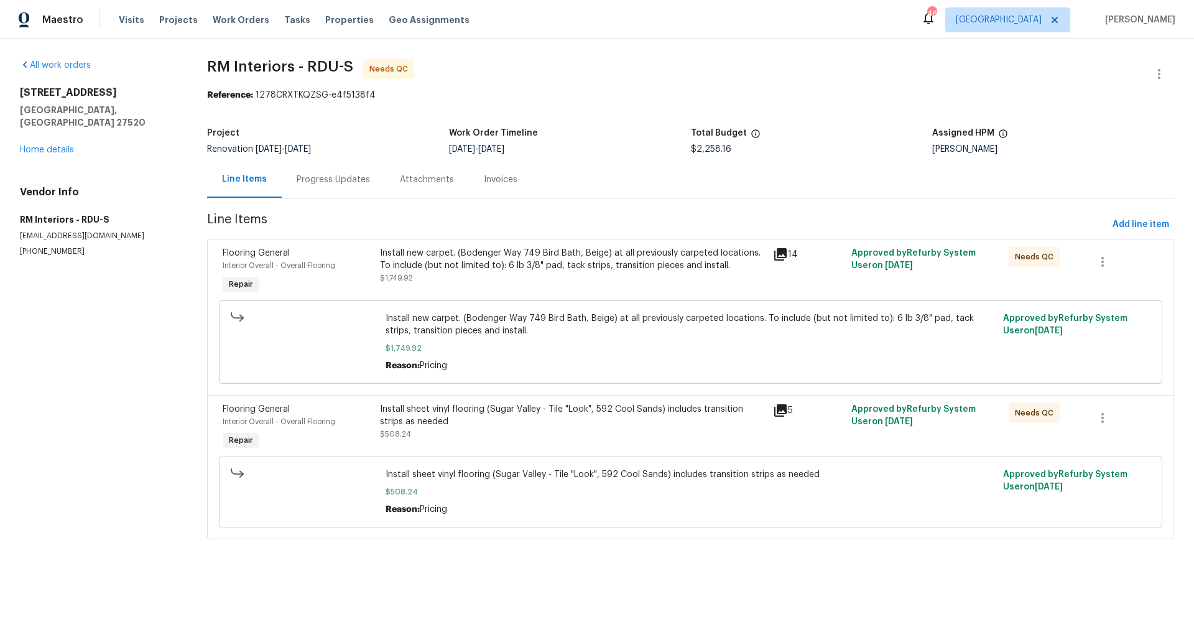
click at [1026, 431] on div "Needs QC" at bounding box center [1044, 427] width 78 height 57
click at [719, 443] on div "Install sheet vinyl flooring (Sugar Valley - Tile "Look", 592 Cool Sands) inclu…" at bounding box center [572, 427] width 393 height 57
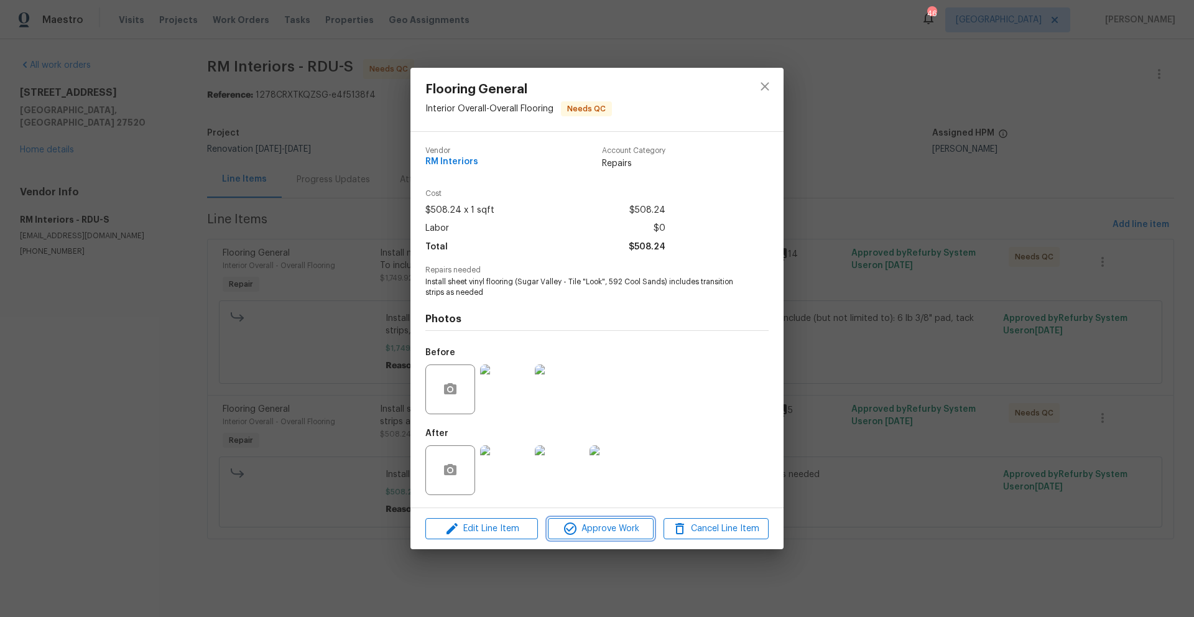
click at [623, 525] on span "Approve Work" at bounding box center [600, 529] width 98 height 16
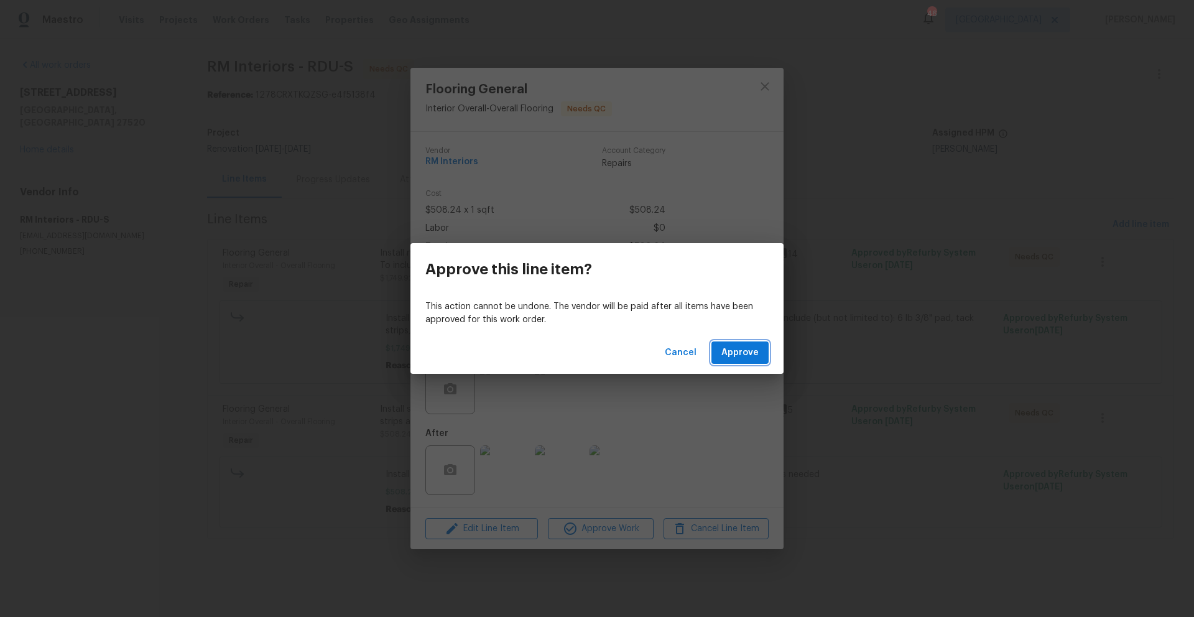
click at [742, 358] on span "Approve" at bounding box center [739, 353] width 37 height 16
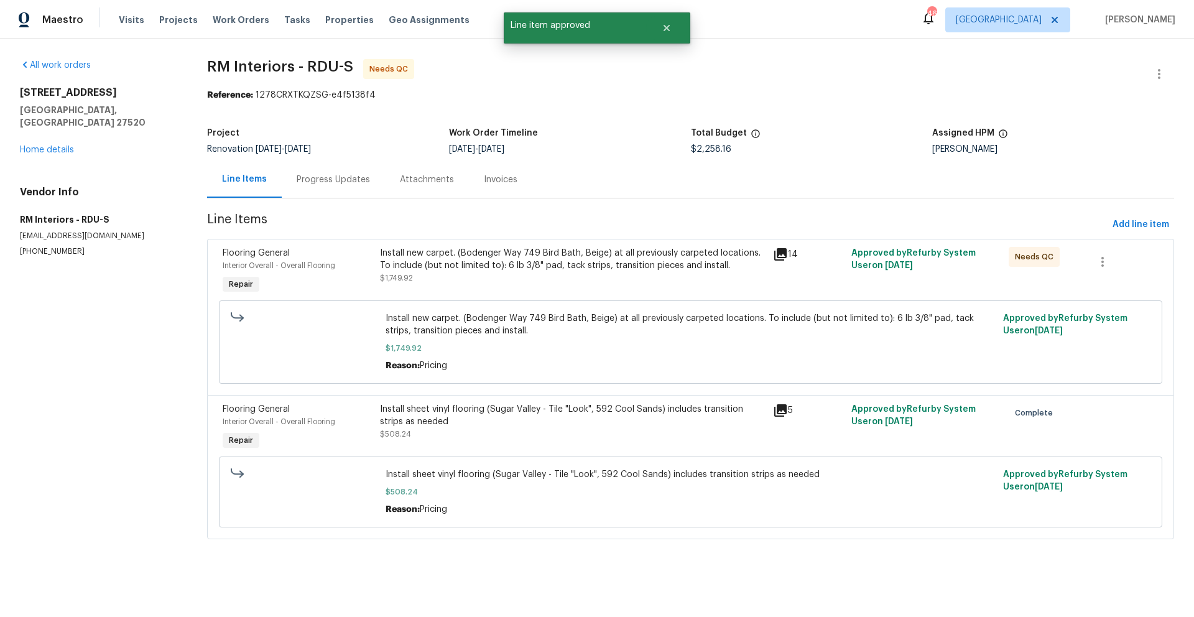
click at [609, 279] on div "Install new carpet. (Bodenger Way 749 Bird Bath, Beige) at all previously carpe…" at bounding box center [572, 265] width 385 height 37
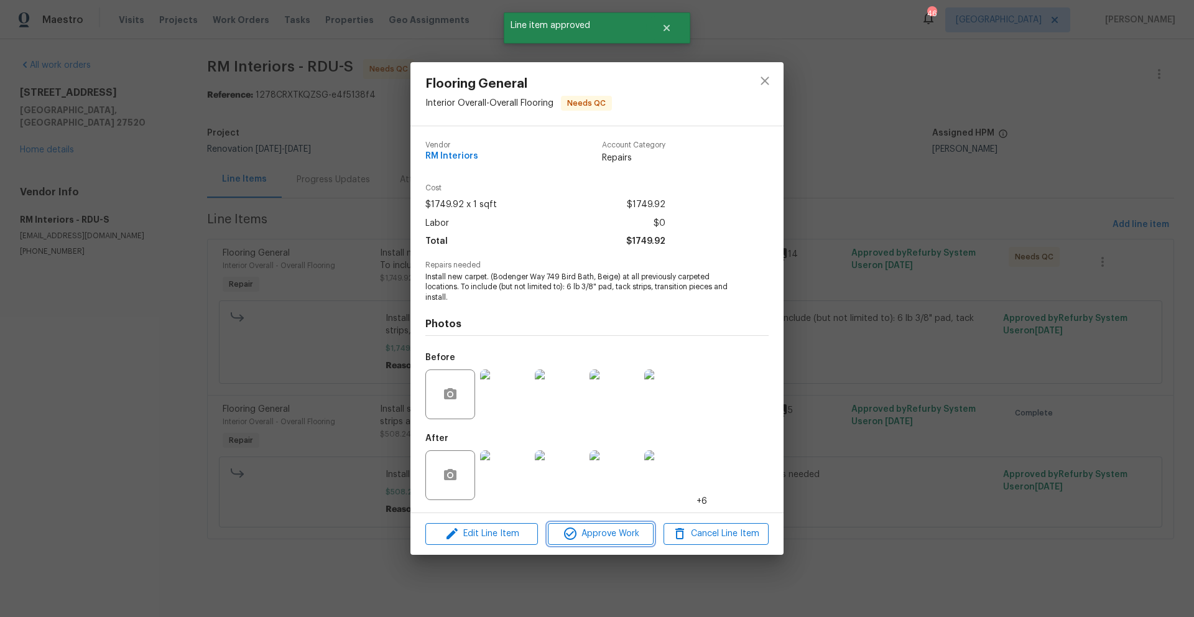
click at [581, 542] on button "Approve Work" at bounding box center [600, 534] width 105 height 22
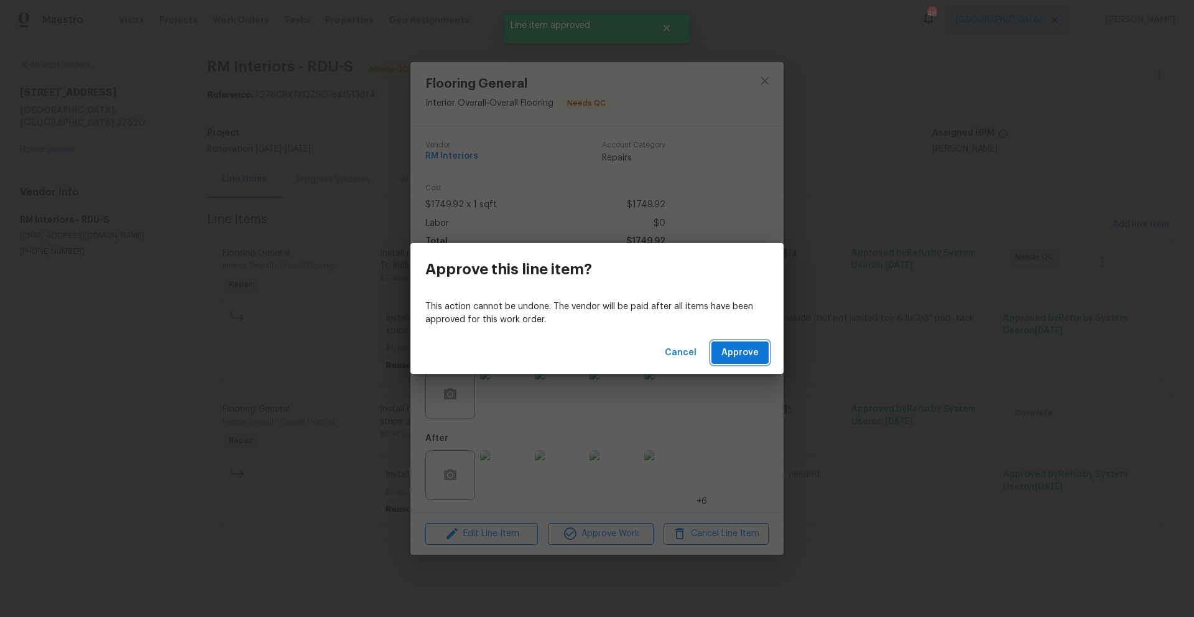
click at [747, 355] on span "Approve" at bounding box center [739, 353] width 37 height 16
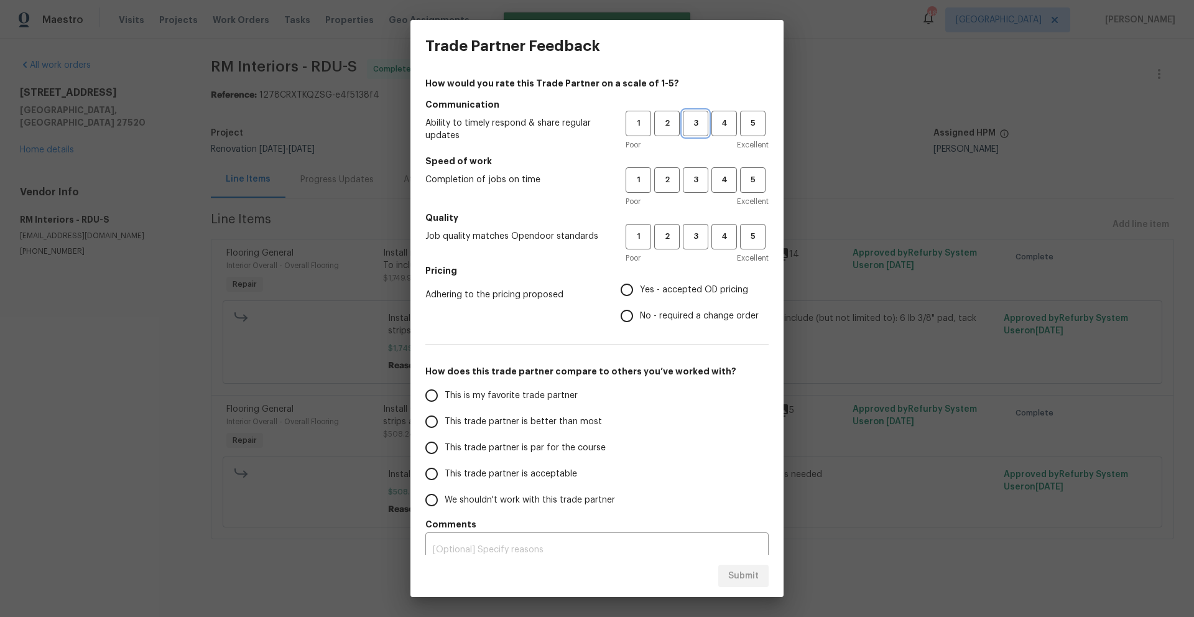
click at [685, 127] on span "3" at bounding box center [695, 123] width 23 height 14
click at [676, 165] on h5 "Speed of work" at bounding box center [596, 161] width 343 height 12
click at [685, 173] on span "3" at bounding box center [695, 180] width 23 height 14
click at [689, 237] on span "3" at bounding box center [695, 236] width 23 height 14
click at [643, 290] on span "Yes - accepted OD pricing" at bounding box center [694, 289] width 108 height 13
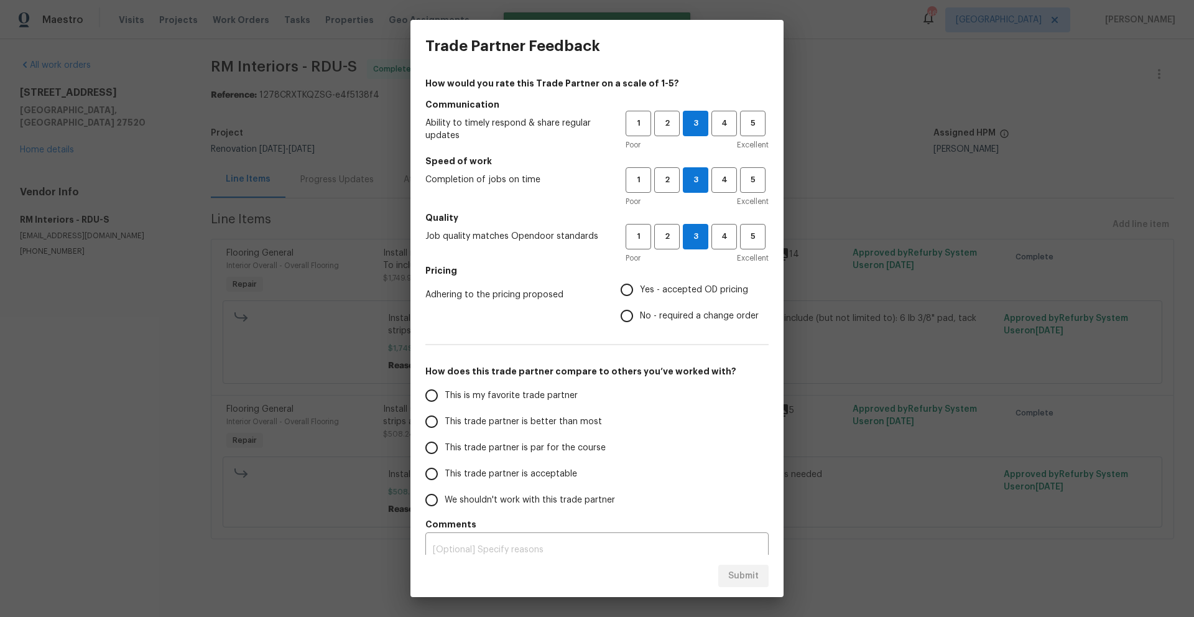
click at [640, 290] on input "Yes - accepted OD pricing" at bounding box center [627, 290] width 26 height 26
radio input "true"
click at [538, 451] on span "This trade partner is par for the course" at bounding box center [525, 447] width 161 height 13
click at [445, 451] on input "This trade partner is par for the course" at bounding box center [431, 448] width 26 height 26
radio input "false"
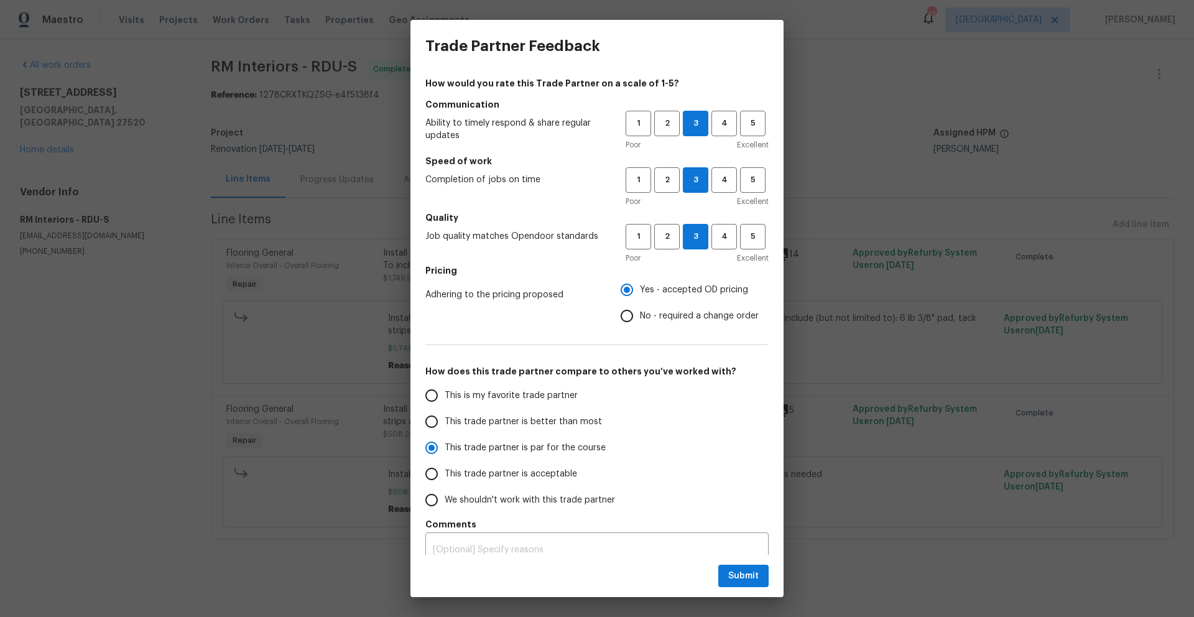
click at [509, 475] on span "This trade partner is acceptable" at bounding box center [511, 474] width 132 height 13
click at [445, 475] on input "This trade partner is acceptable" at bounding box center [431, 474] width 26 height 26
click at [737, 576] on span "Submit" at bounding box center [743, 576] width 30 height 16
radio input "true"
radio input "false"
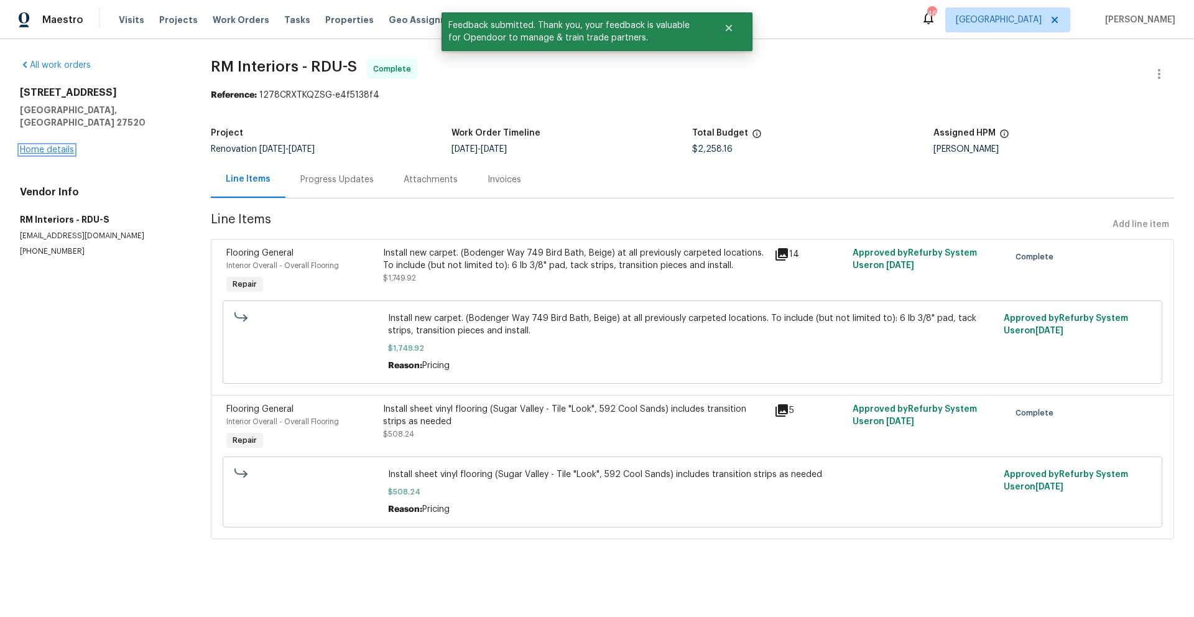
click at [61, 145] on link "Home details" at bounding box center [47, 149] width 54 height 9
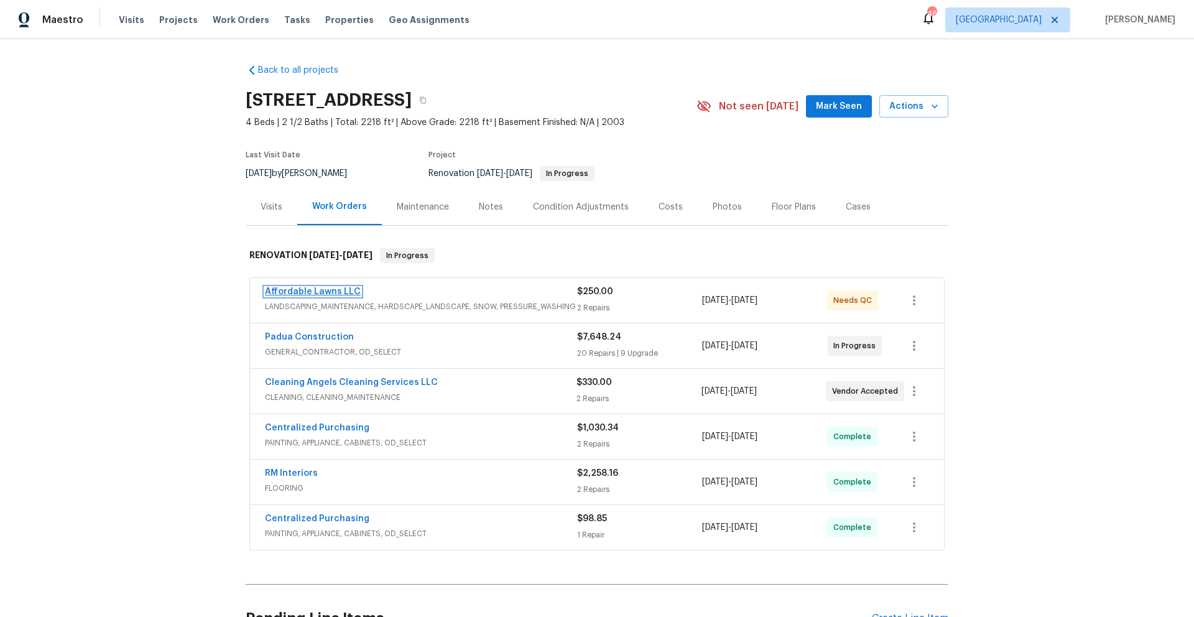
click at [339, 293] on link "Affordable Lawns LLC" at bounding box center [313, 291] width 96 height 9
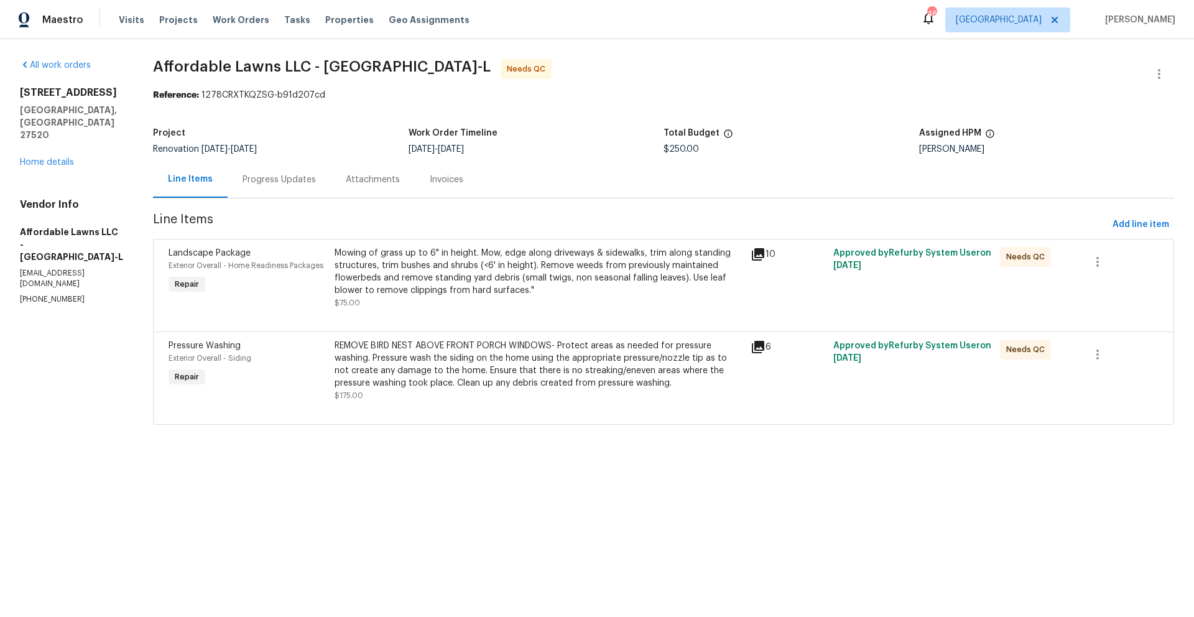
click at [515, 297] on div "Mowing of grass up to 6" in height. Mow, edge along driveways & sidewalks, trim…" at bounding box center [538, 278] width 408 height 62
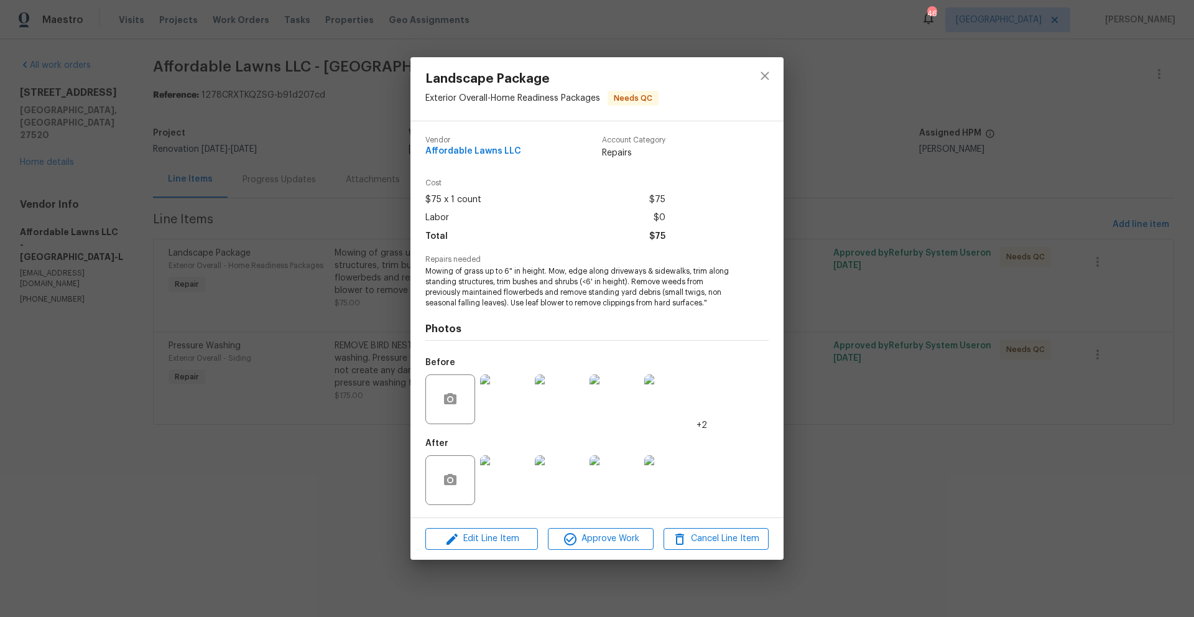
click at [519, 472] on img at bounding box center [505, 480] width 50 height 50
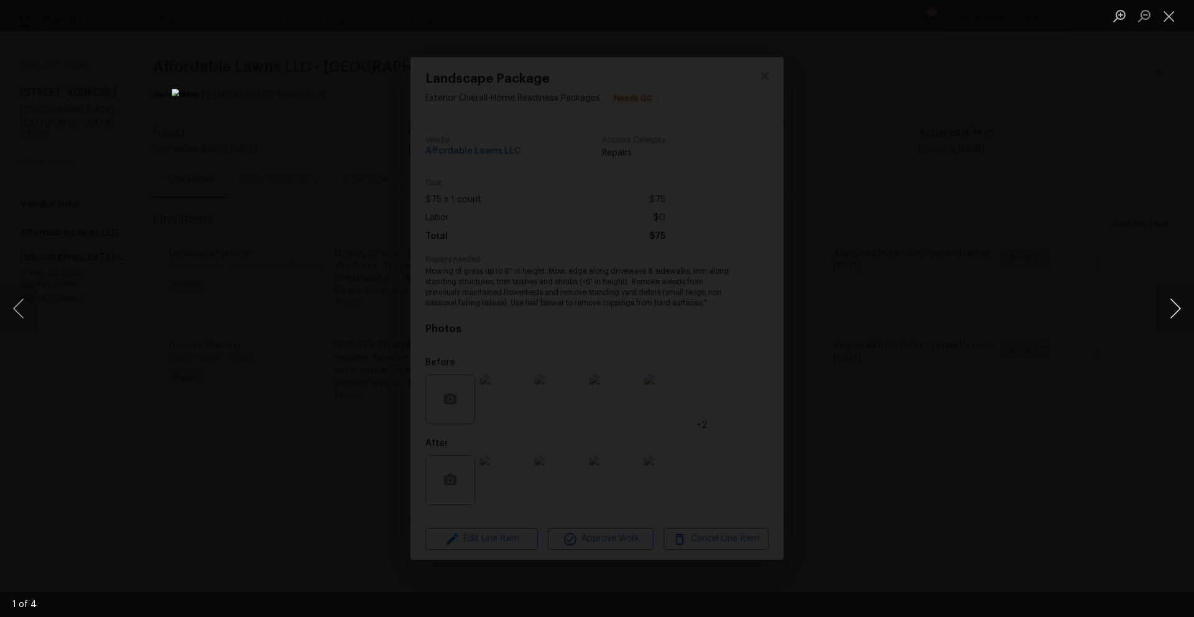
click at [1176, 305] on button "Next image" at bounding box center [1174, 308] width 37 height 50
click at [1181, 302] on button "Next image" at bounding box center [1174, 308] width 37 height 50
click at [1171, 25] on button "Close lightbox" at bounding box center [1168, 16] width 25 height 22
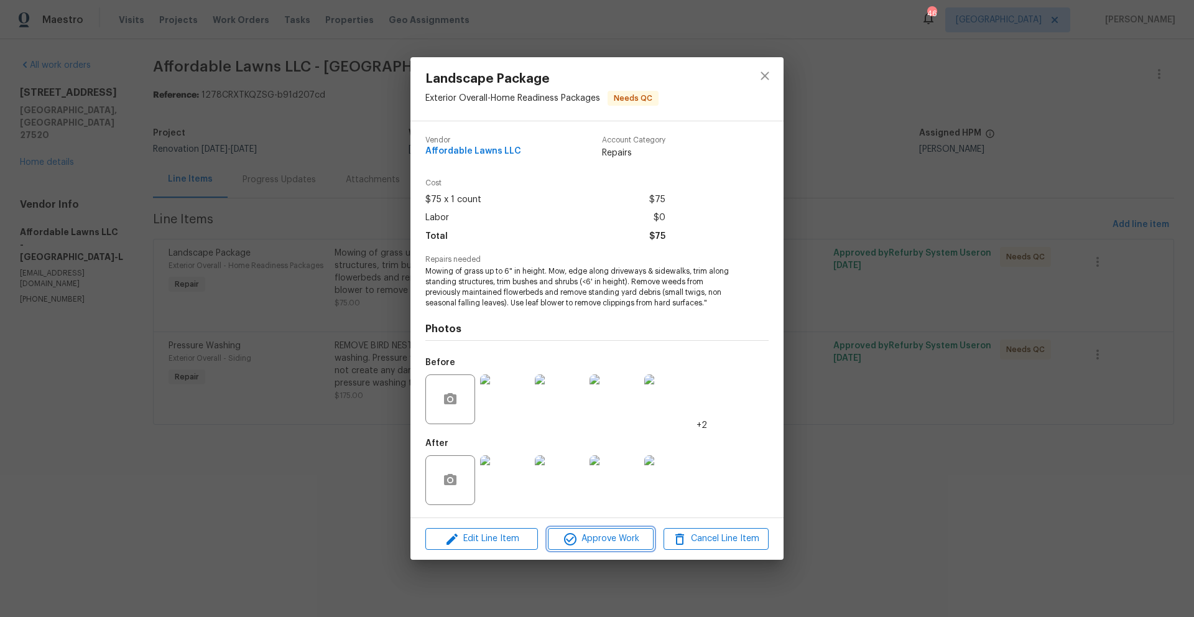
click at [594, 541] on span "Approve Work" at bounding box center [600, 539] width 98 height 16
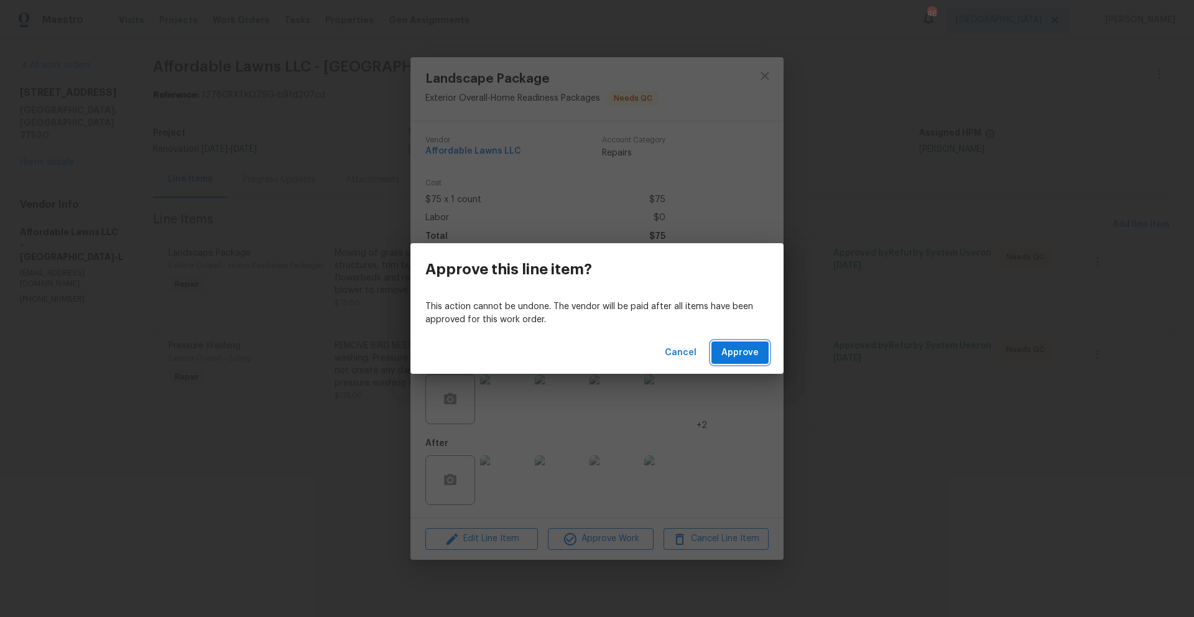
click at [742, 359] on span "Approve" at bounding box center [739, 353] width 37 height 16
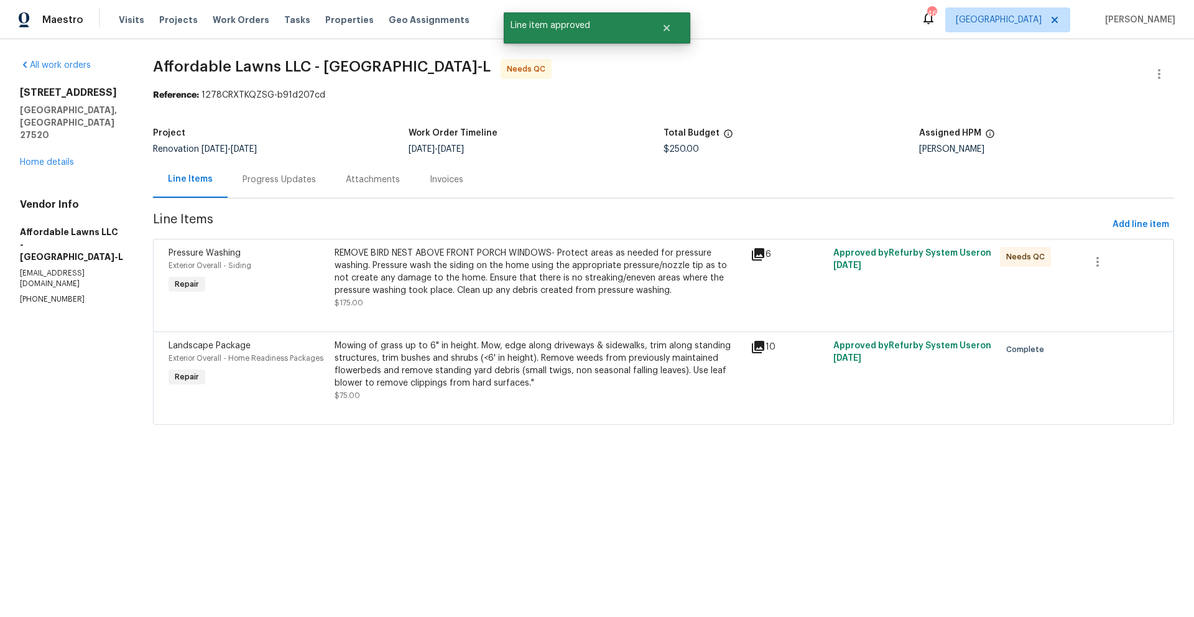
click at [592, 277] on div "REMOVE BIRD NEST ABOVE FRONT PORCH WINDOWS- Protect areas as needed for pressur…" at bounding box center [538, 272] width 408 height 50
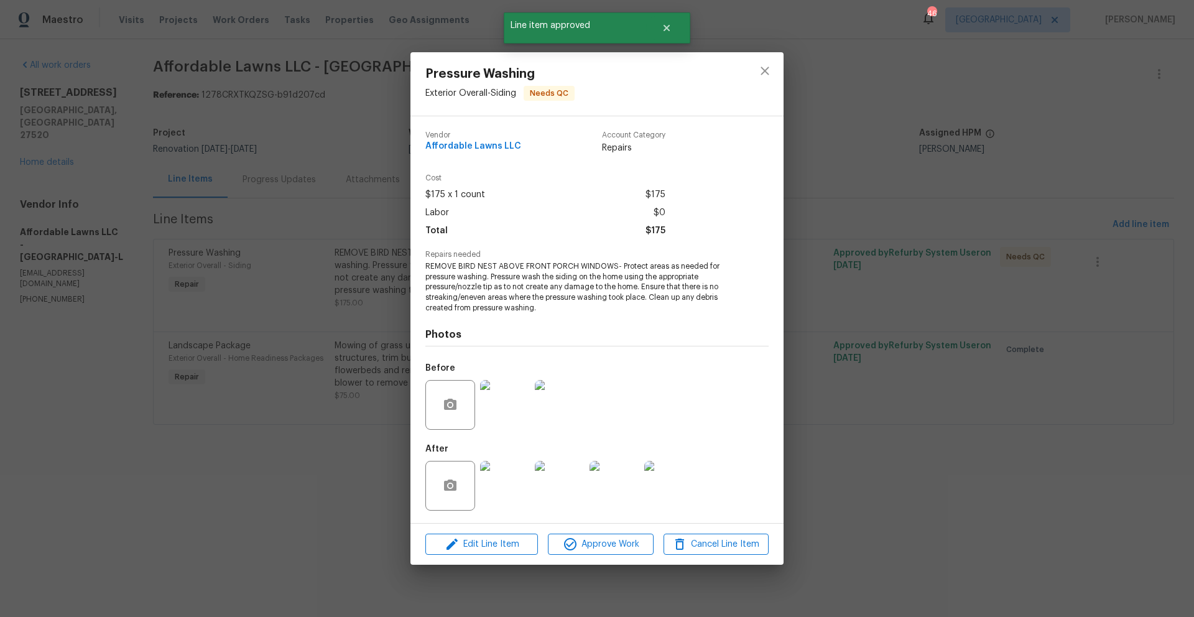
click at [499, 491] on img at bounding box center [505, 486] width 50 height 50
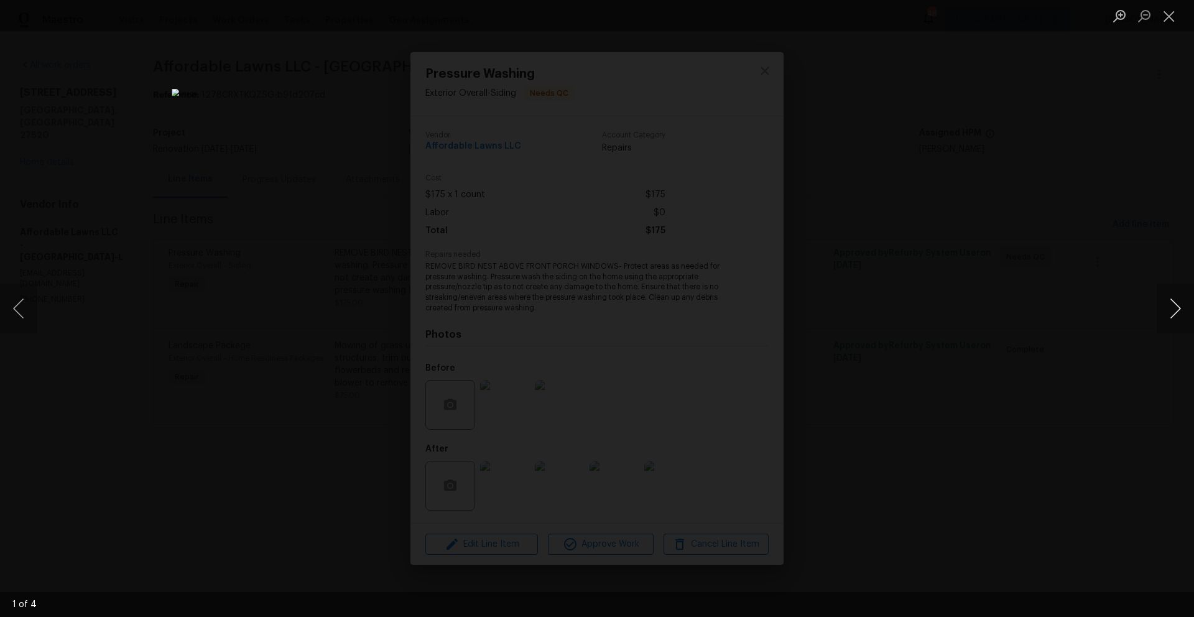
click at [1175, 310] on button "Next image" at bounding box center [1174, 308] width 37 height 50
click at [1173, 309] on button "Next image" at bounding box center [1174, 308] width 37 height 50
click at [24, 315] on button "Previous image" at bounding box center [18, 308] width 37 height 50
click at [1184, 308] on button "Next image" at bounding box center [1174, 308] width 37 height 50
click at [1181, 303] on button "Next image" at bounding box center [1174, 308] width 37 height 50
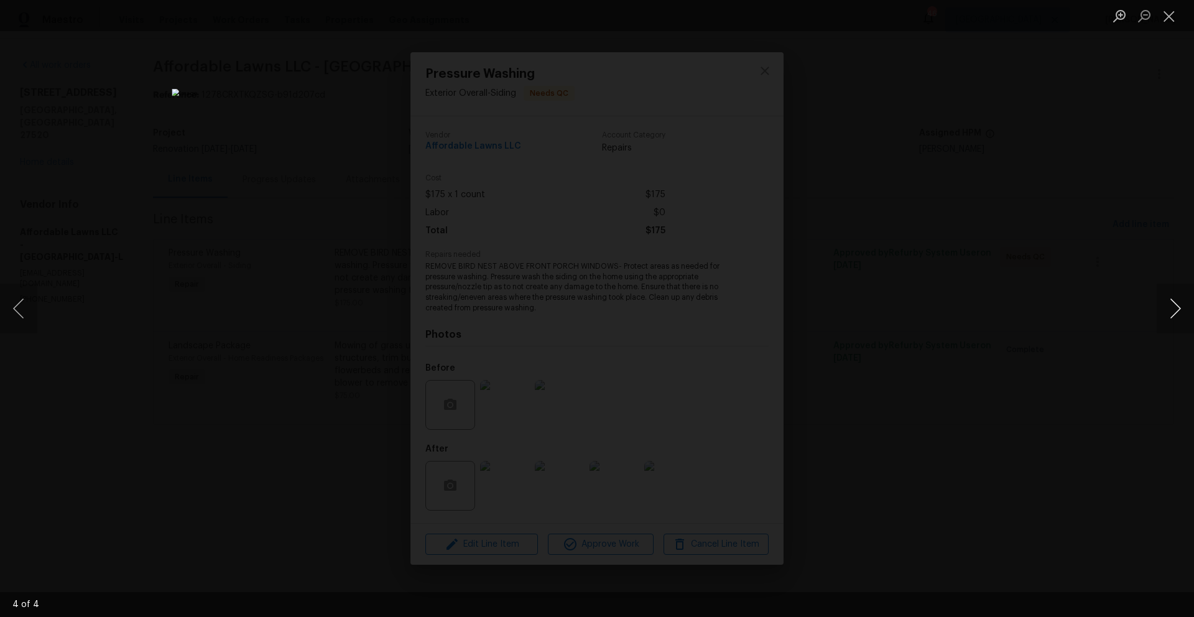
click at [1177, 304] on button "Next image" at bounding box center [1174, 308] width 37 height 50
click at [1178, 22] on button "Close lightbox" at bounding box center [1168, 16] width 25 height 22
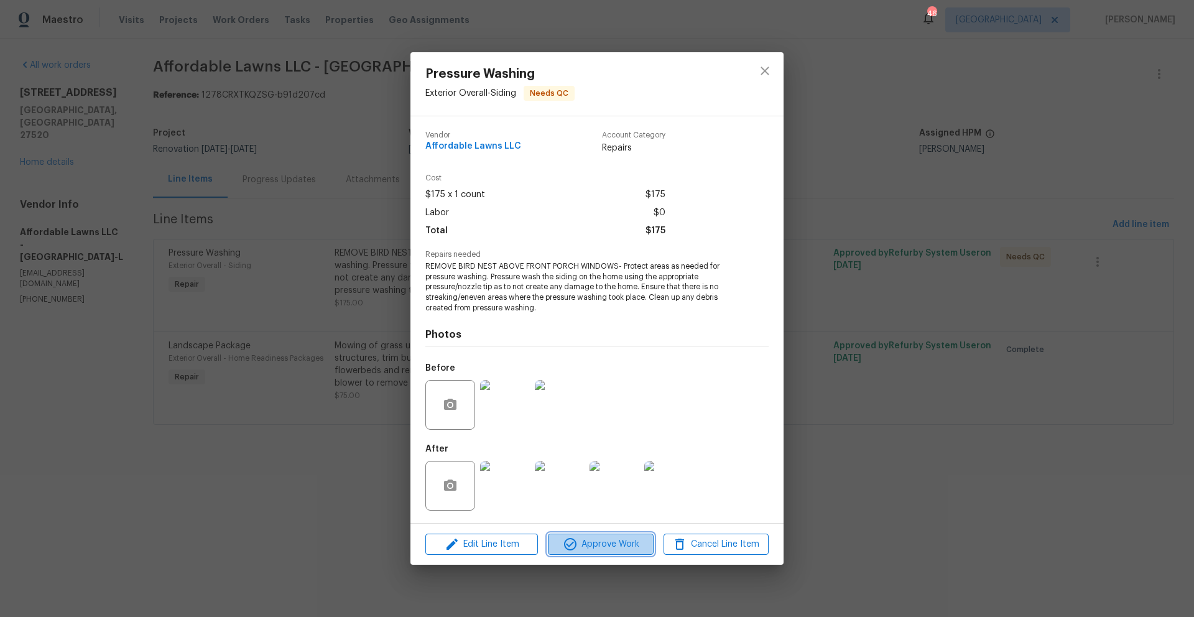
click at [573, 537] on icon "button" at bounding box center [570, 544] width 15 height 15
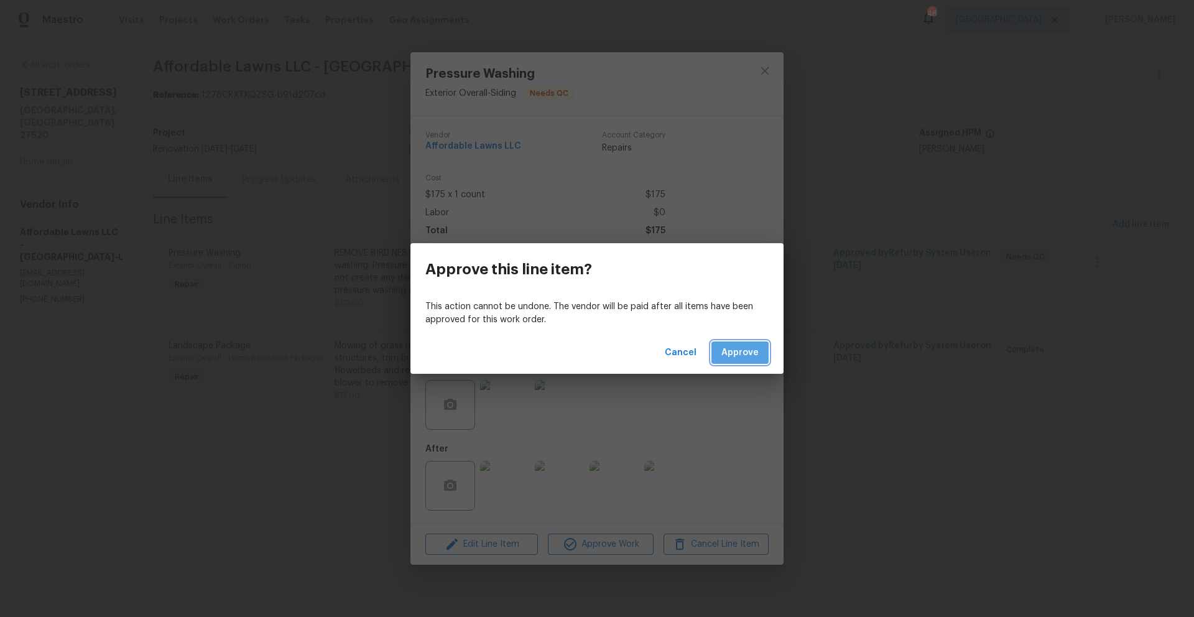
click at [744, 353] on span "Approve" at bounding box center [739, 353] width 37 height 16
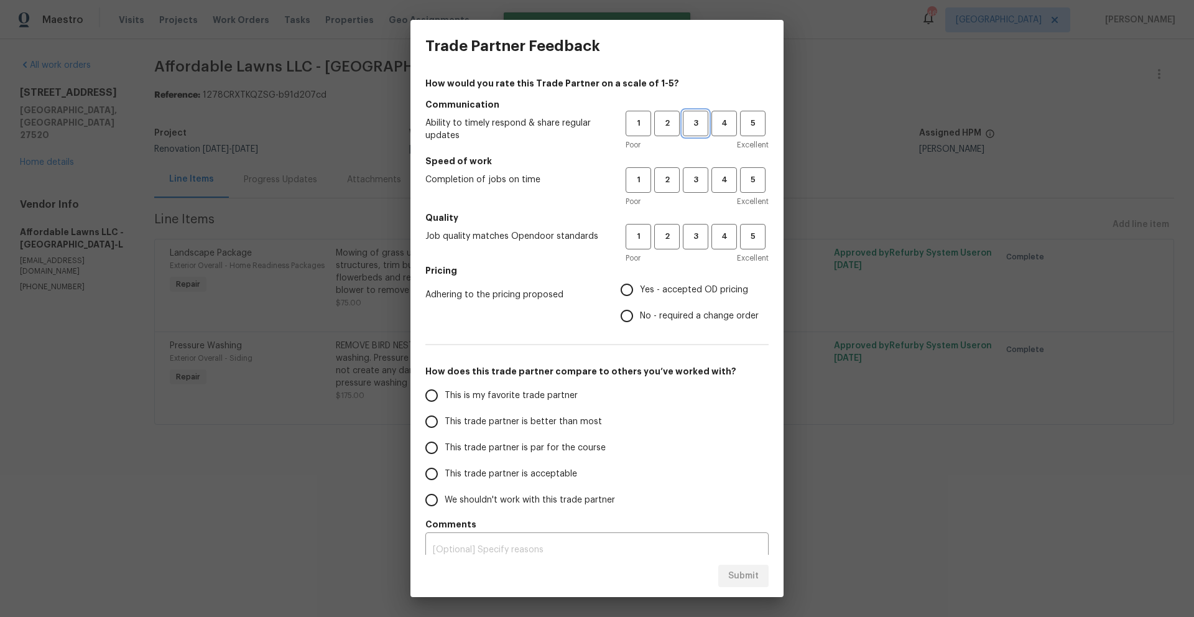
click at [684, 119] on span "3" at bounding box center [695, 123] width 23 height 14
click at [684, 178] on span "3" at bounding box center [695, 180] width 23 height 14
click at [689, 228] on button "3" at bounding box center [695, 236] width 25 height 25
click at [660, 281] on label "Yes - accepted OD pricing" at bounding box center [686, 290] width 145 height 26
click at [640, 281] on input "Yes - accepted OD pricing" at bounding box center [627, 290] width 26 height 26
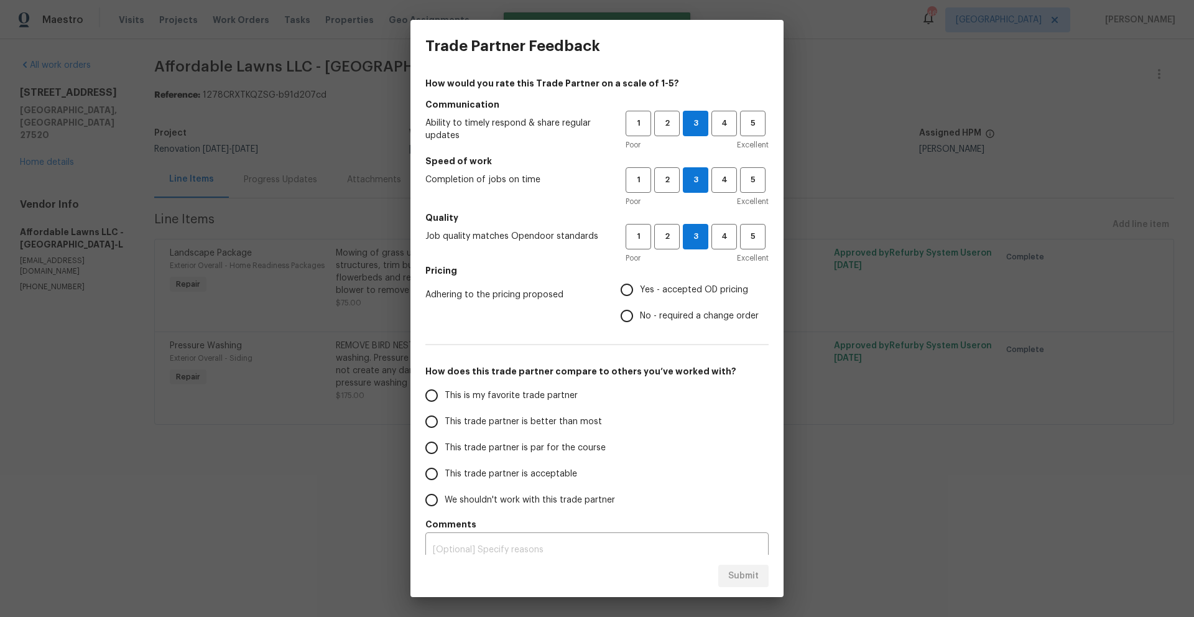
radio input "true"
click at [507, 435] on label "This trade partner is par for the course" at bounding box center [516, 448] width 196 height 26
click at [445, 435] on input "This trade partner is par for the course" at bounding box center [431, 448] width 26 height 26
radio input "false"
click at [500, 474] on span "This trade partner is acceptable" at bounding box center [511, 474] width 132 height 13
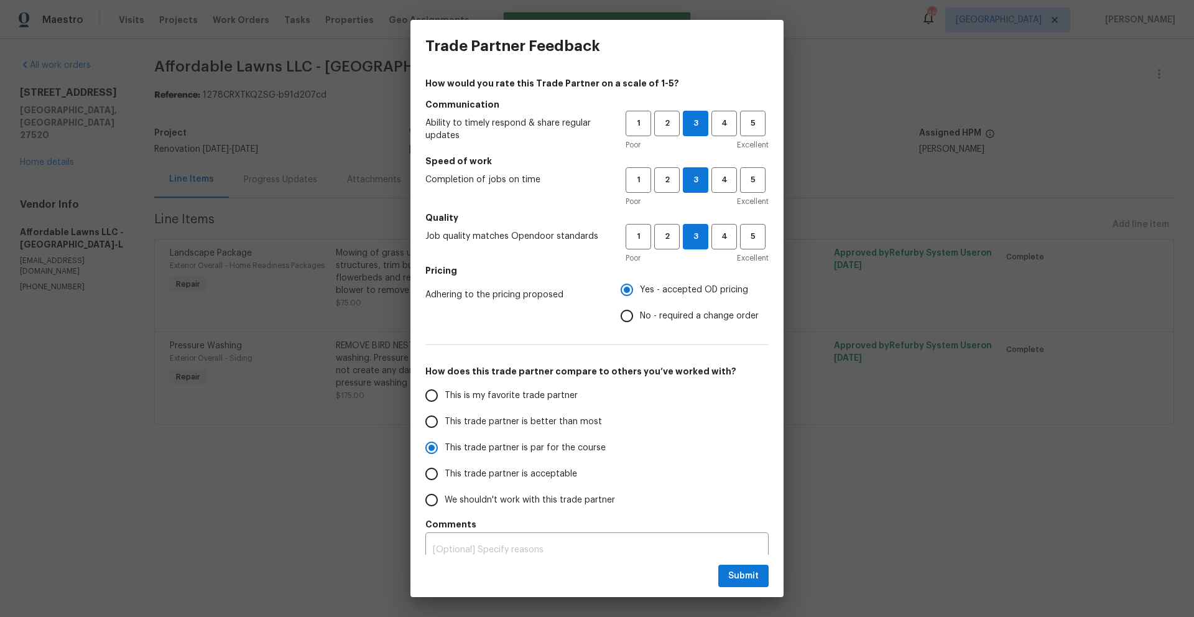
click at [445, 474] on input "This trade partner is acceptable" at bounding box center [431, 474] width 26 height 26
click at [760, 586] on button "Submit" at bounding box center [743, 576] width 50 height 23
radio input "true"
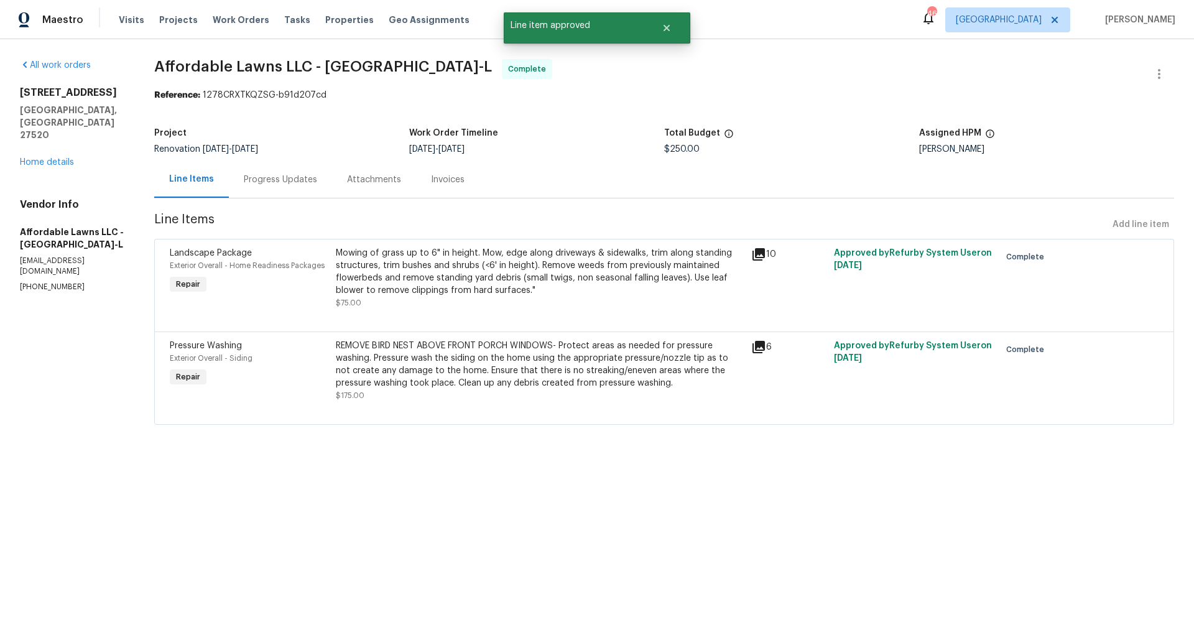
radio input "false"
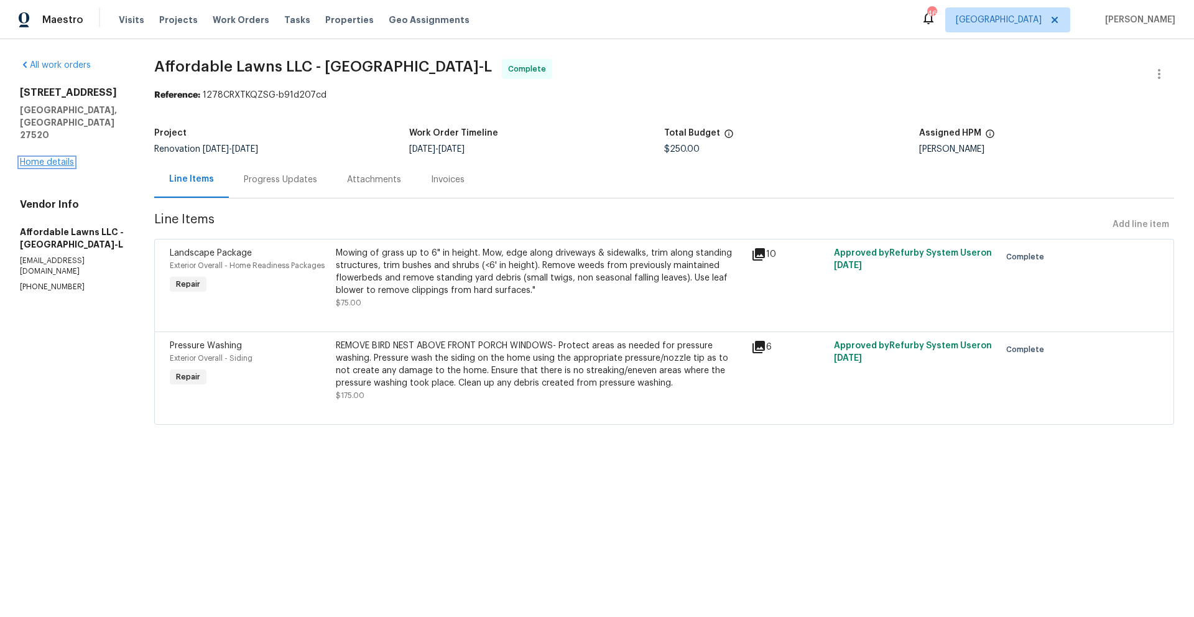
click at [48, 158] on link "Home details" at bounding box center [47, 162] width 54 height 9
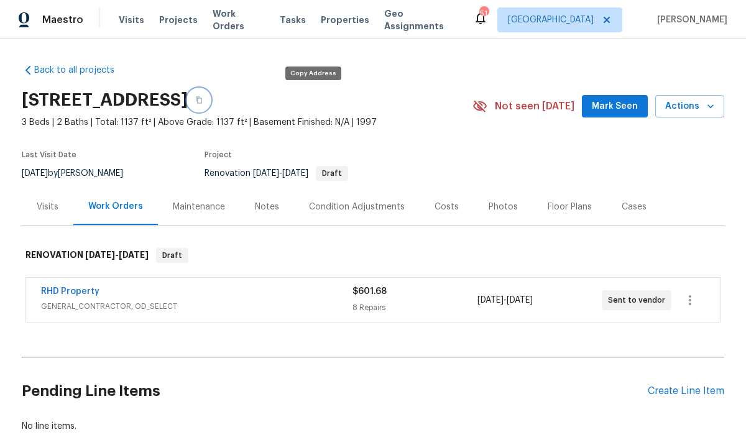
click at [203, 101] on icon "button" at bounding box center [198, 99] width 7 height 7
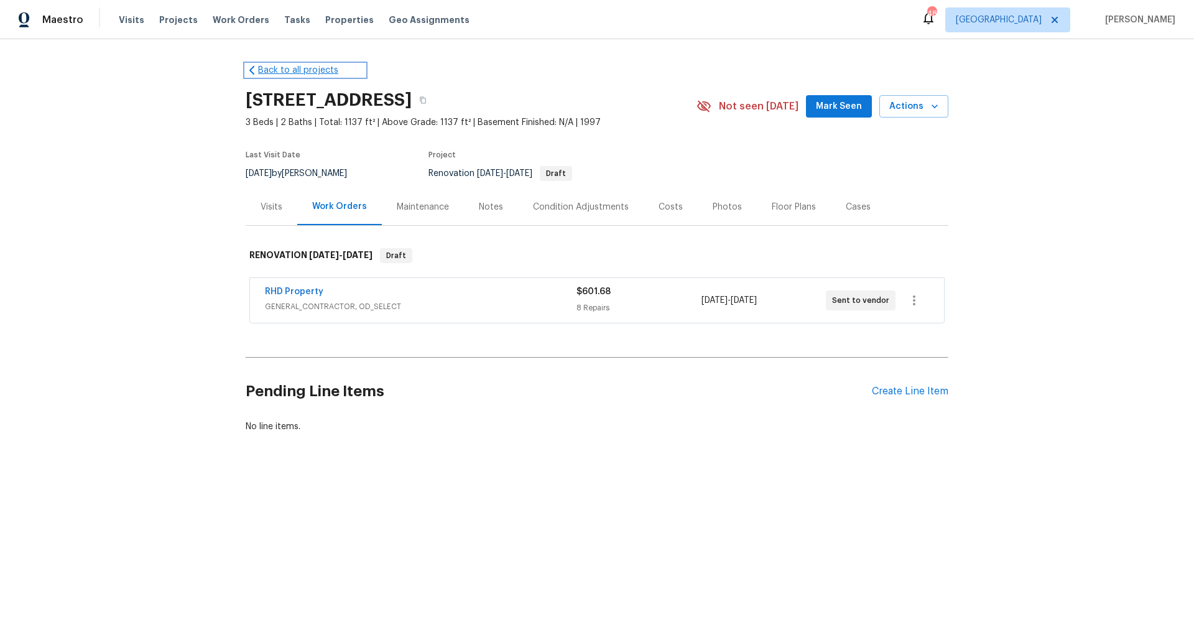
click at [305, 70] on link "Back to all projects" at bounding box center [305, 70] width 119 height 12
click at [883, 395] on div "Create Line Item" at bounding box center [910, 391] width 76 height 12
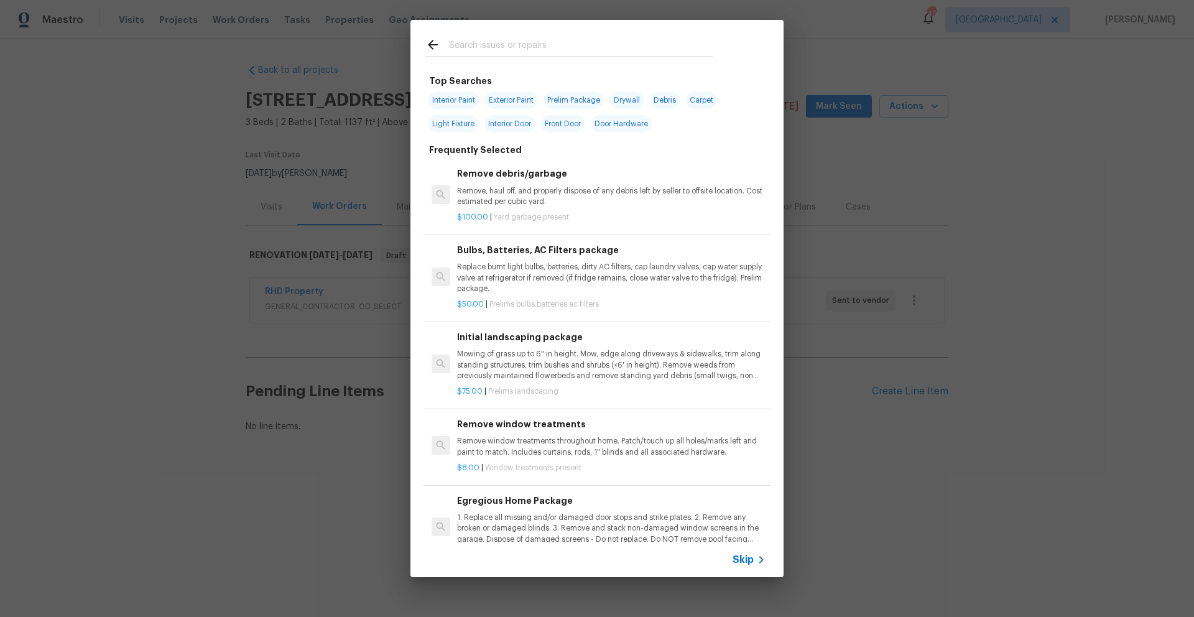
click at [561, 43] on input "text" at bounding box center [581, 46] width 264 height 19
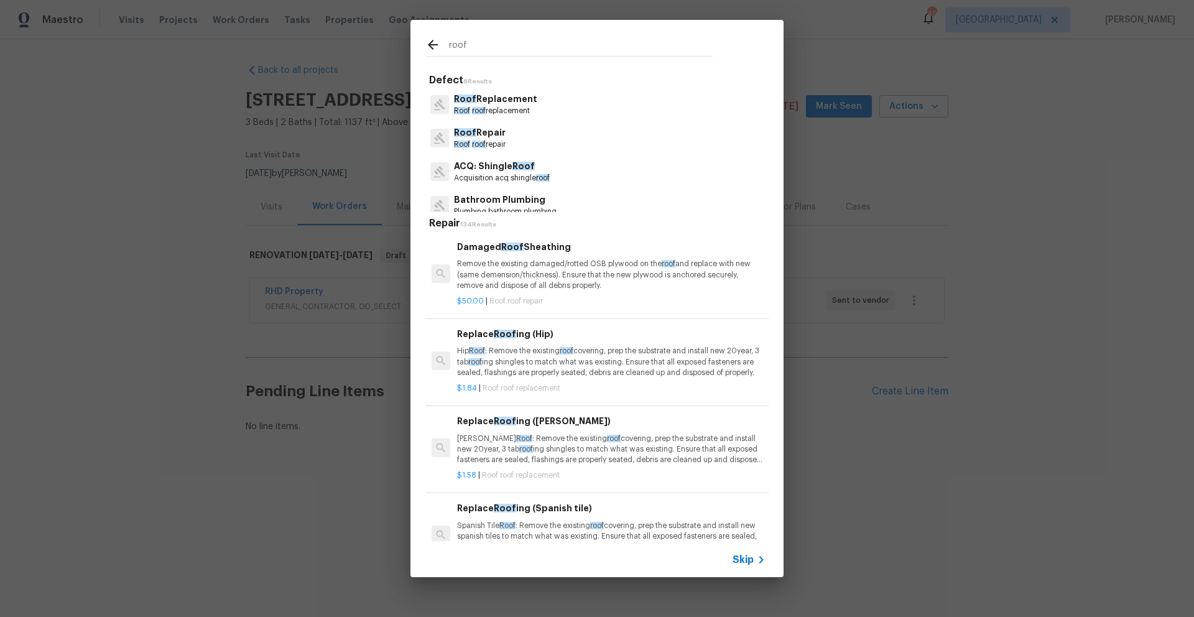
type input "roof"
click at [536, 101] on div "Roof Replacement Roof roof replacement" at bounding box center [596, 105] width 343 height 34
click at [473, 101] on p "Roof Replacement" at bounding box center [495, 99] width 83 height 13
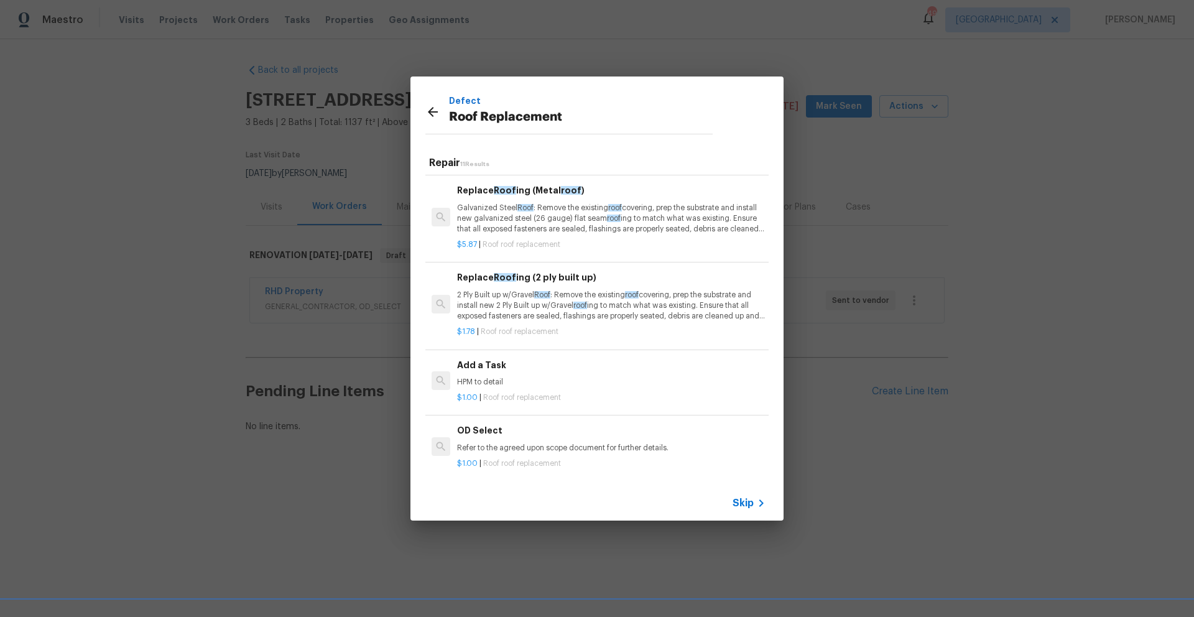
scroll to position [606, 0]
click at [555, 389] on div "$1.00 | Roof roof replacement" at bounding box center [611, 395] width 308 height 16
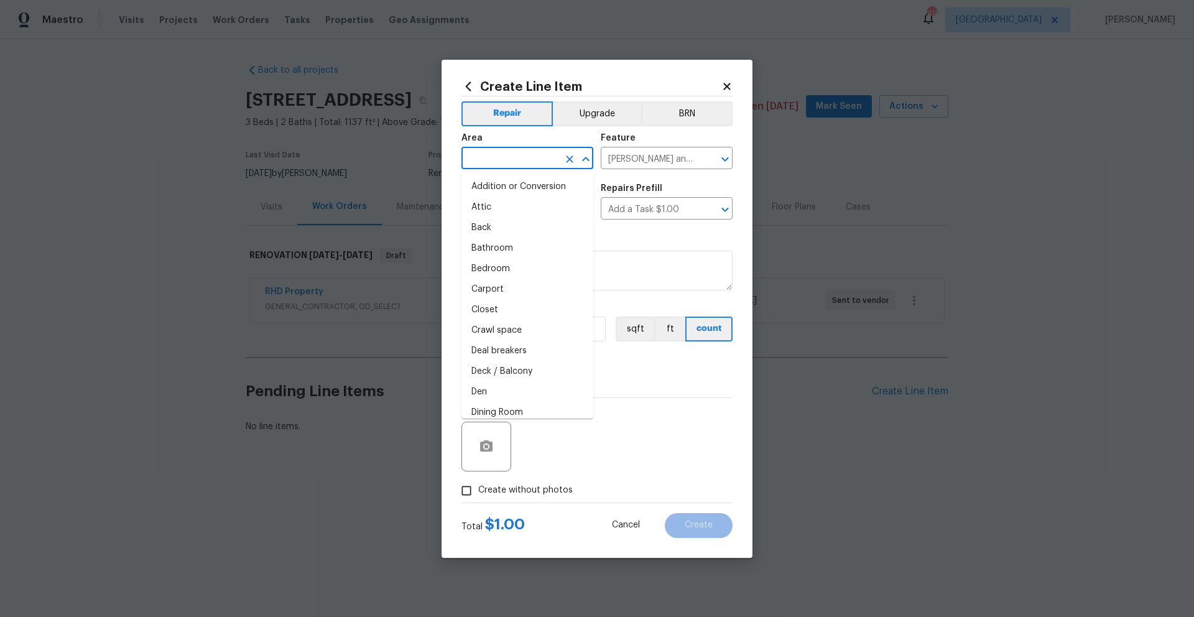
click at [537, 162] on input "text" at bounding box center [509, 159] width 97 height 19
click at [522, 206] on li "Exterior Overall" at bounding box center [527, 207] width 132 height 21
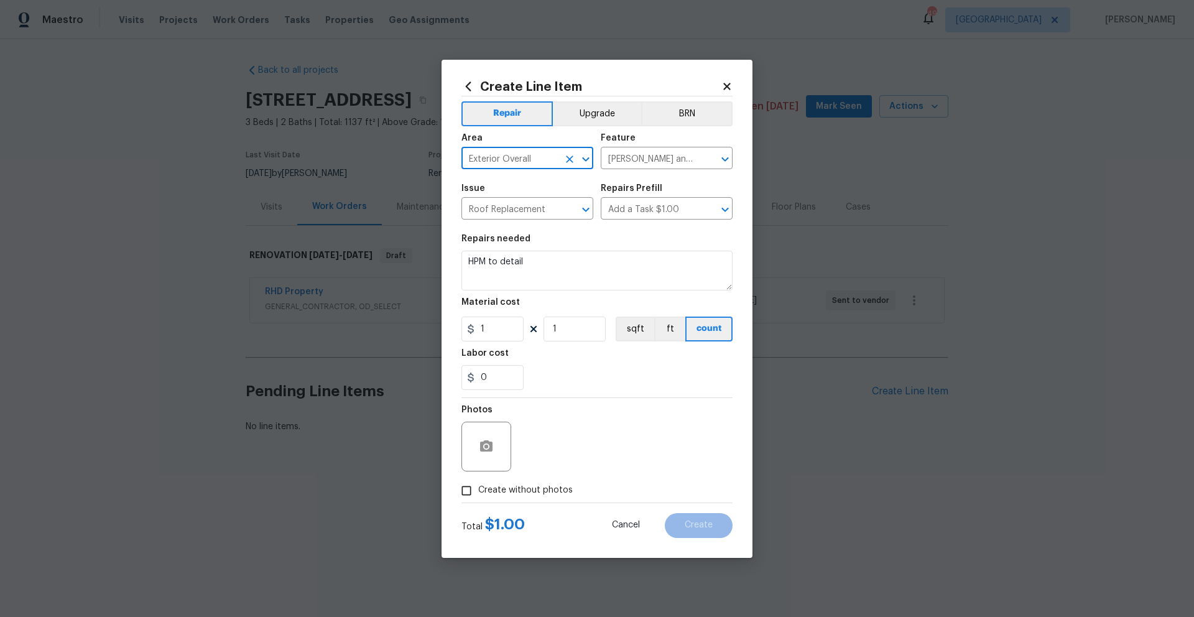
type input "Exterior Overall"
click at [620, 272] on textarea "HPM to detail" at bounding box center [596, 271] width 271 height 40
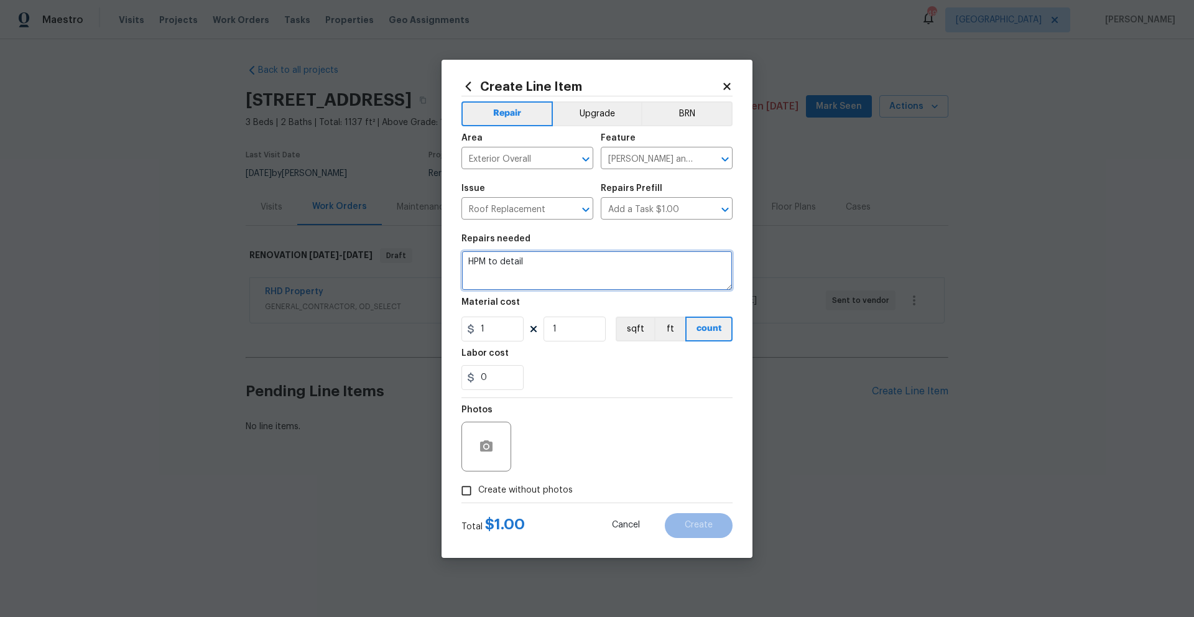
click at [620, 272] on textarea "HPM to detail" at bounding box center [596, 271] width 271 height 40
type textarea "N"
type textarea "r"
type textarea "R"
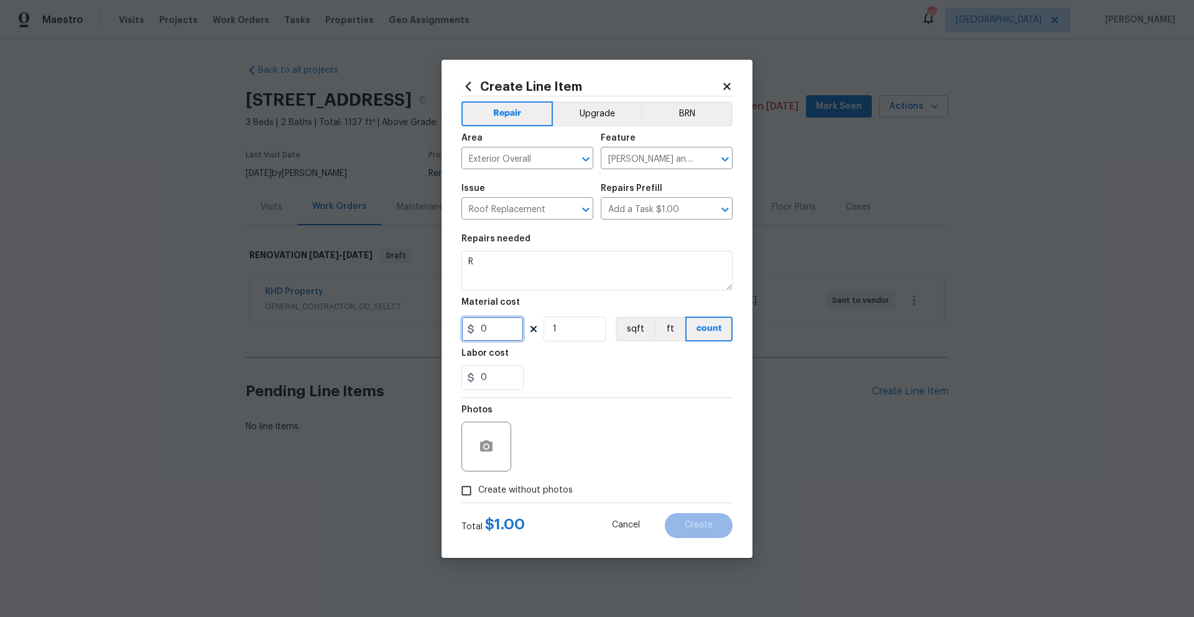
type input "0"
click at [617, 270] on textarea "R" at bounding box center [596, 271] width 271 height 40
type textarea "Replace roof"
click at [508, 330] on input "0" at bounding box center [492, 328] width 62 height 25
type input "1"
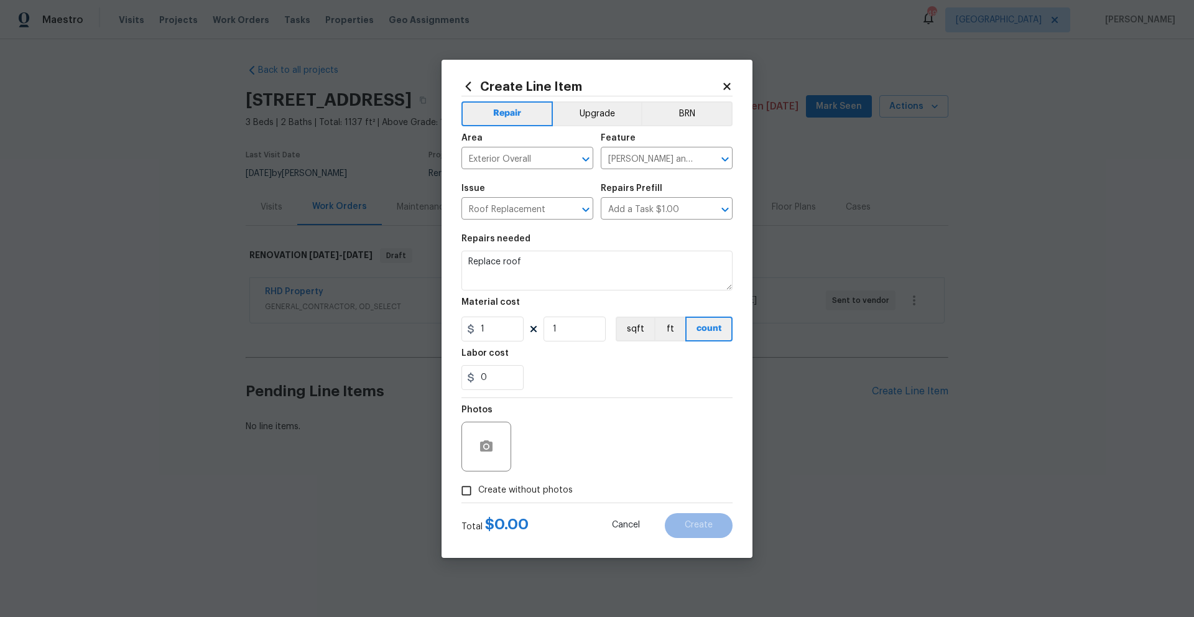
click at [584, 398] on div "Photos" at bounding box center [596, 438] width 271 height 81
drag, startPoint x: 516, startPoint y: 489, endPoint x: 523, endPoint y: 484, distance: 9.3
click at [515, 489] on span "Create without photos" at bounding box center [525, 490] width 94 height 13
click at [478, 489] on input "Create without photos" at bounding box center [466, 491] width 24 height 24
checkbox input "true"
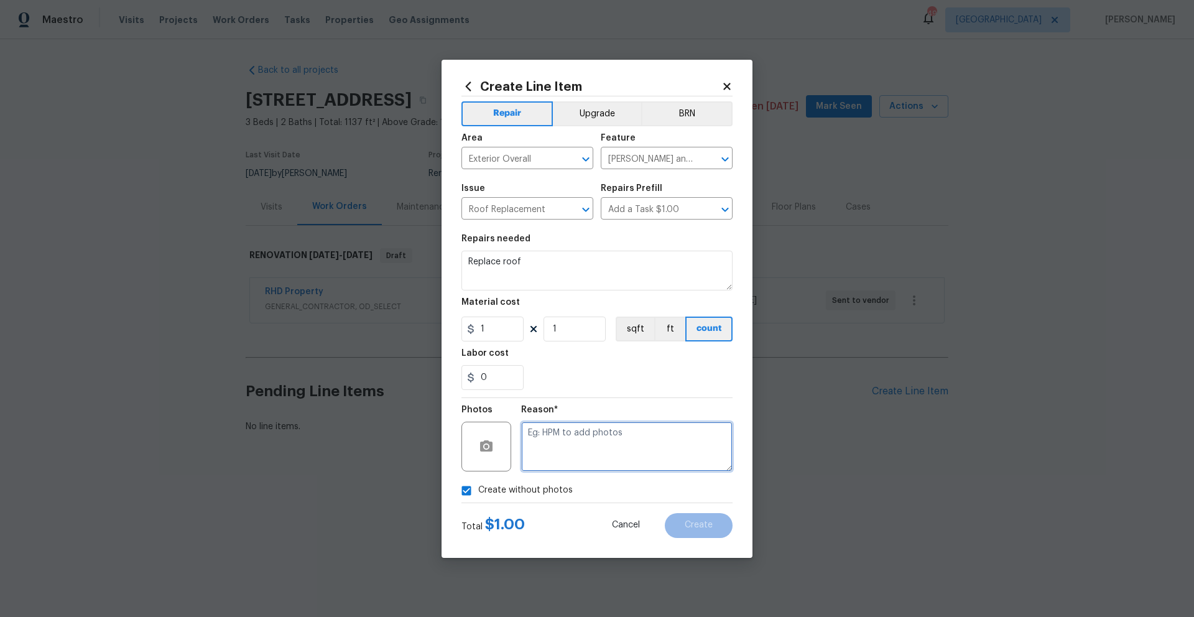
click at [553, 442] on textarea at bounding box center [626, 447] width 211 height 50
type textarea "."
click at [690, 520] on span "Create" at bounding box center [698, 524] width 28 height 9
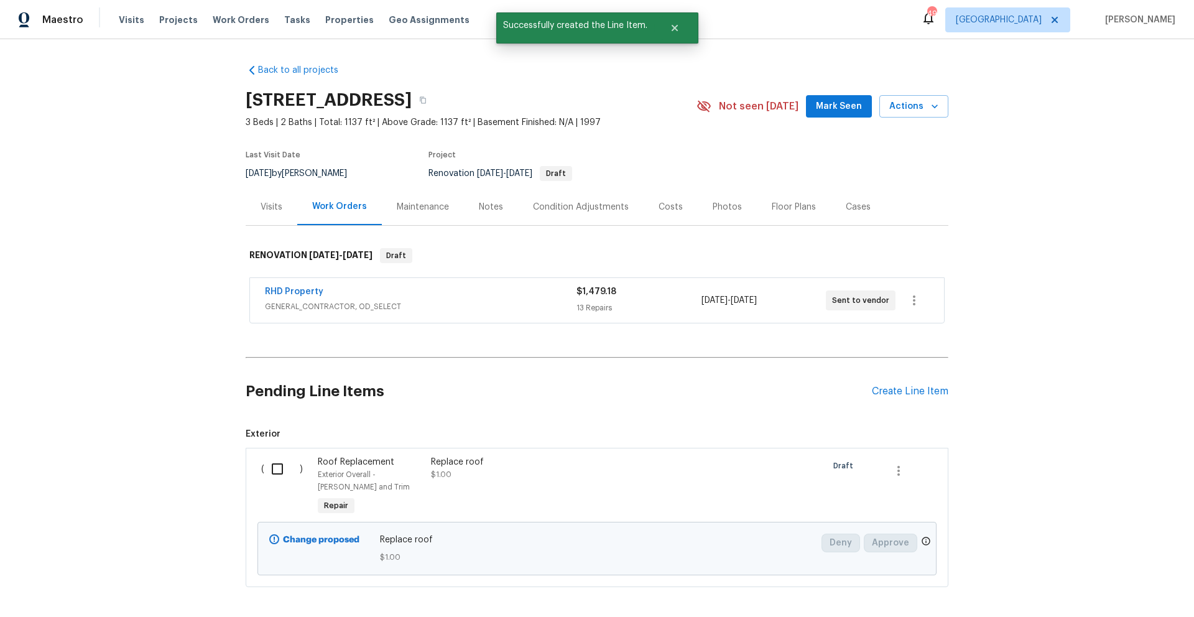
click at [275, 471] on input "checkbox" at bounding box center [281, 469] width 35 height 26
checkbox input "true"
click at [1100, 581] on span "Create Work Order" at bounding box center [1122, 586] width 83 height 16
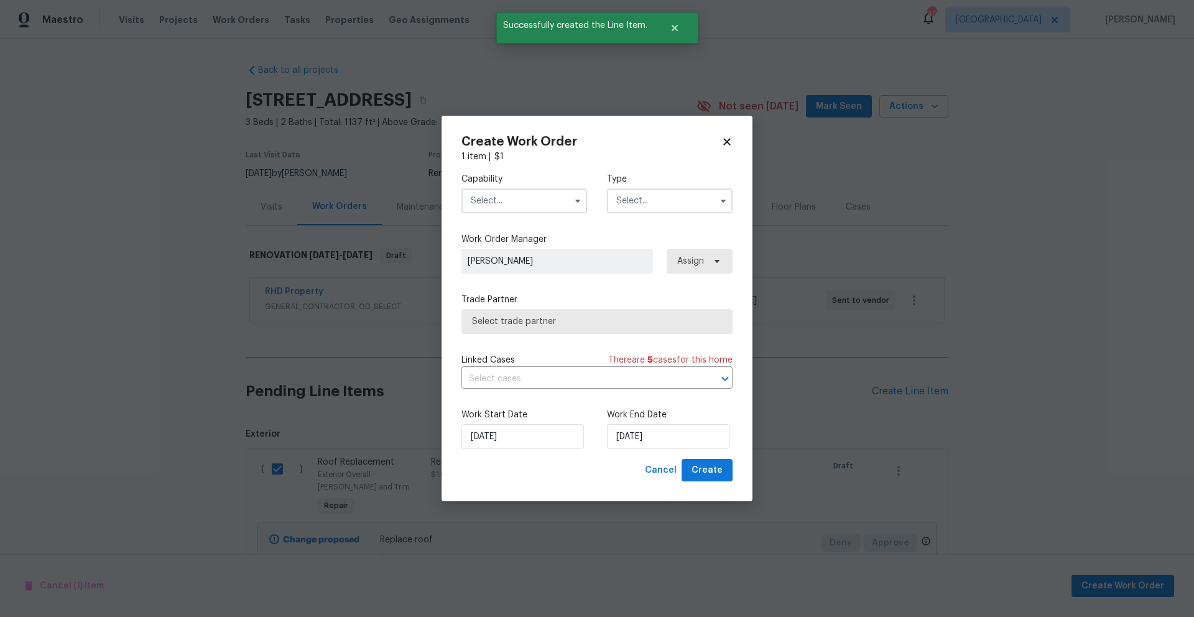
click at [517, 193] on input "text" at bounding box center [524, 200] width 126 height 25
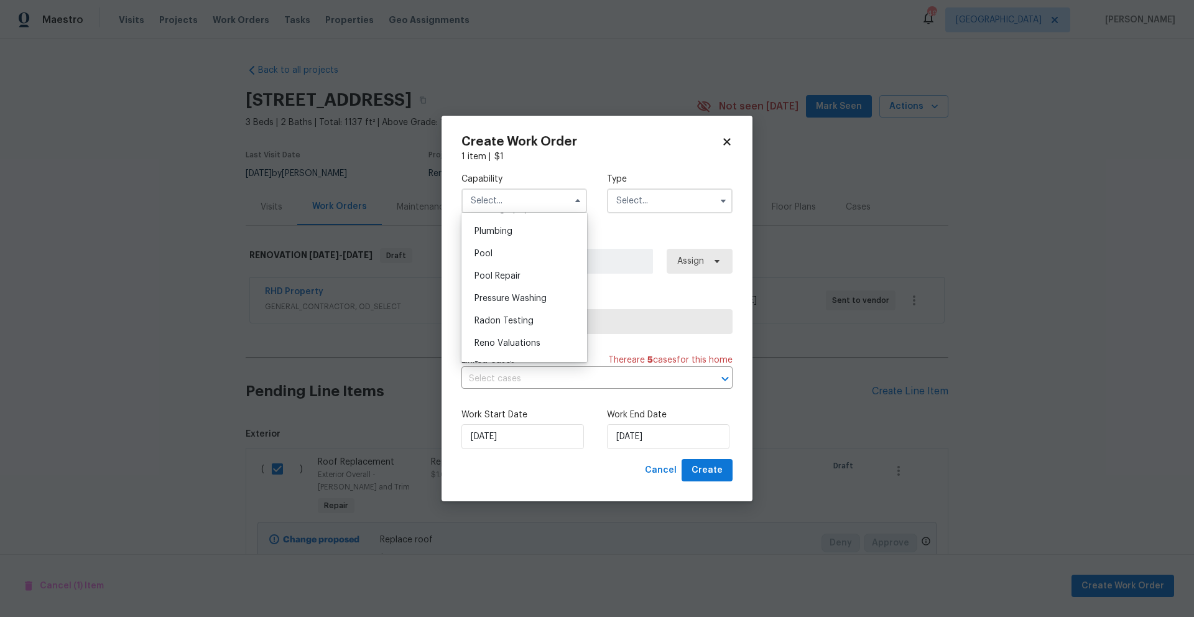
scroll to position [1204, 0]
click at [524, 302] on div "Roof" at bounding box center [523, 291] width 119 height 22
type input "Roof"
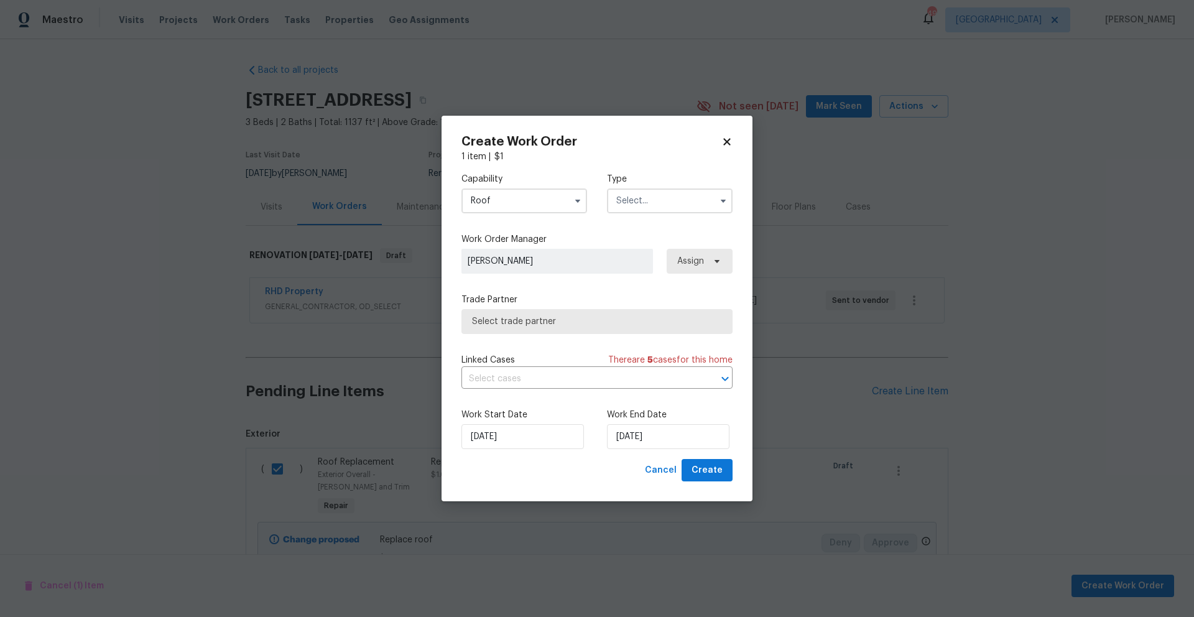
click at [624, 208] on input "text" at bounding box center [670, 200] width 126 height 25
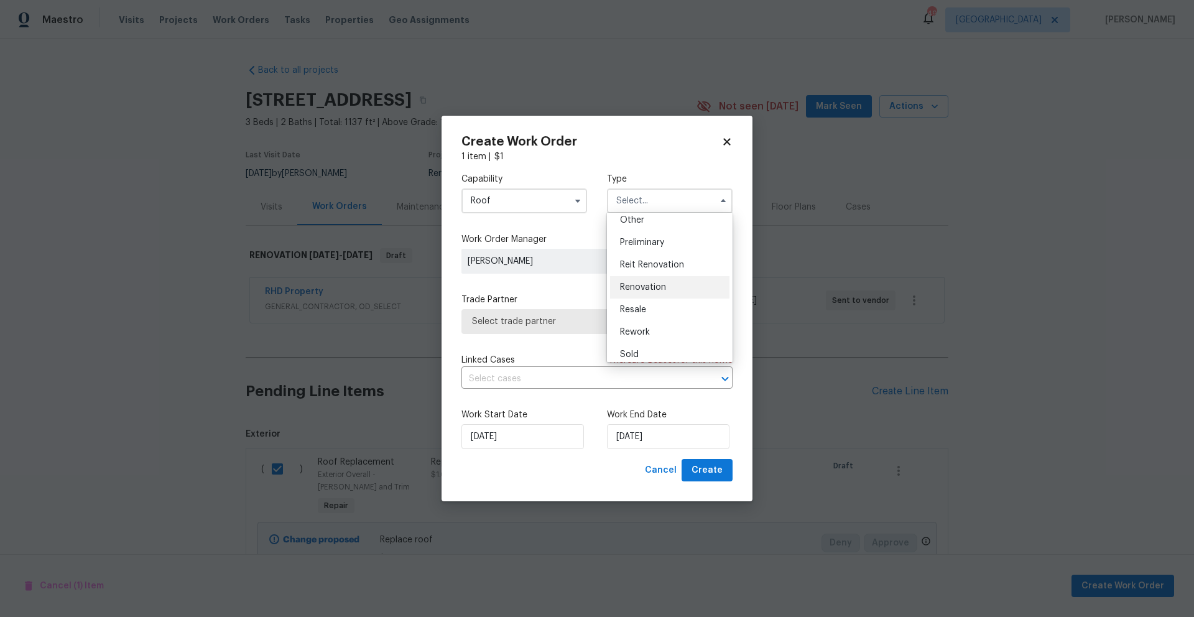
click at [687, 293] on div "Renovation" at bounding box center [669, 287] width 119 height 22
type input "Renovation"
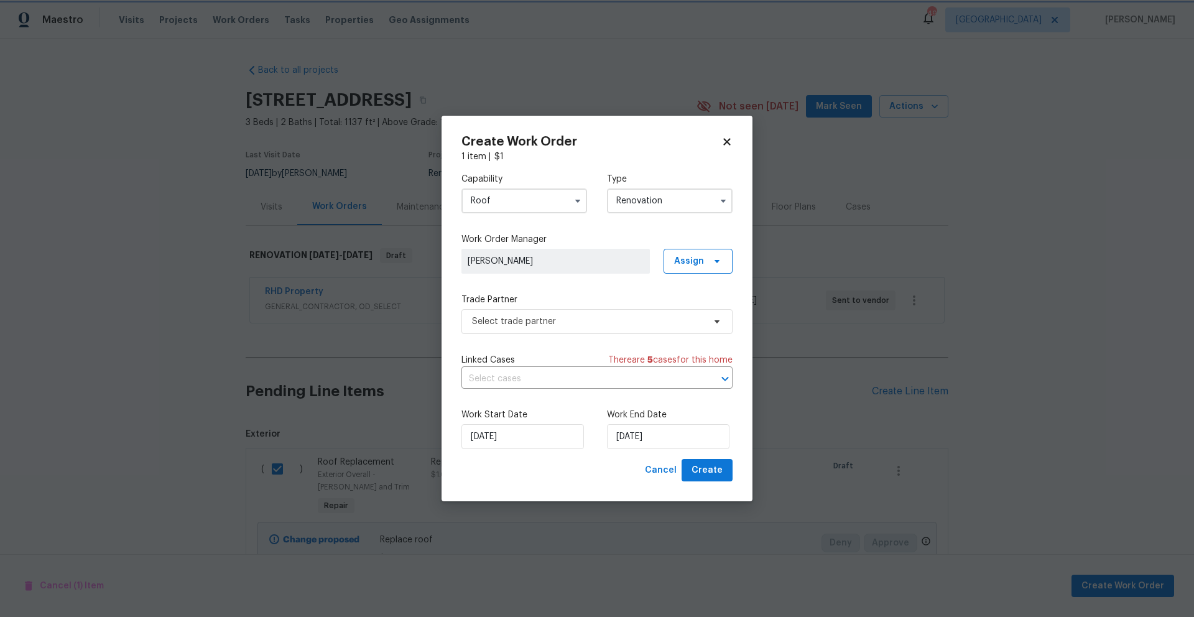
scroll to position [0, 0]
click at [526, 322] on span "Select trade partner" at bounding box center [588, 321] width 232 height 12
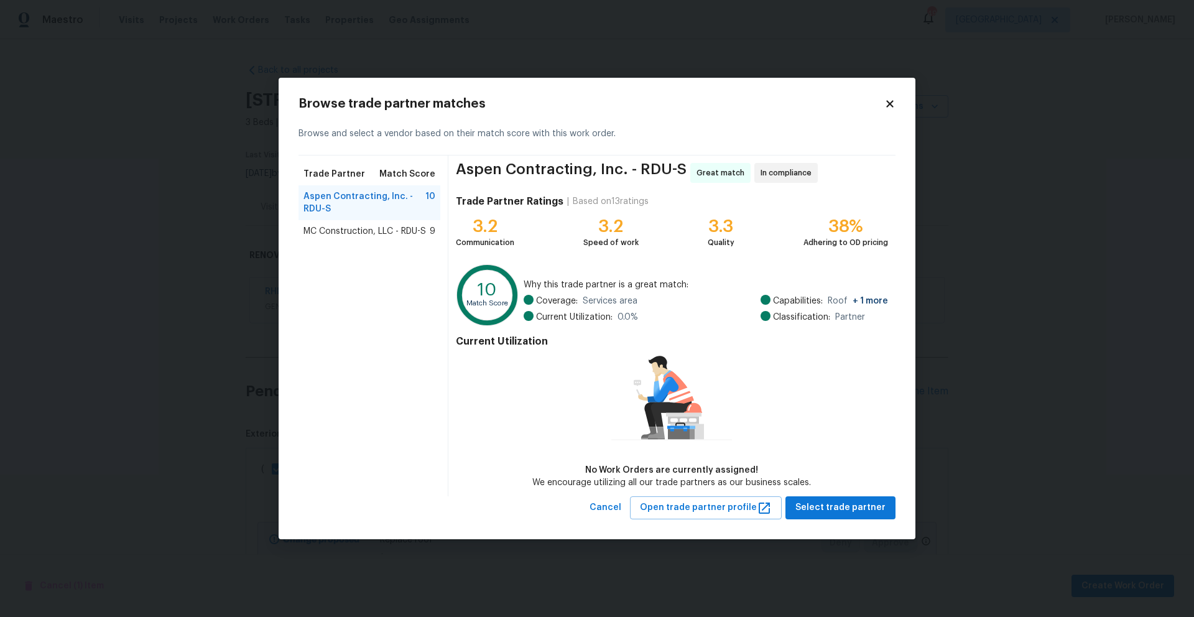
click at [352, 231] on span "MC Construction, LLC - RDU-S" at bounding box center [364, 231] width 122 height 12
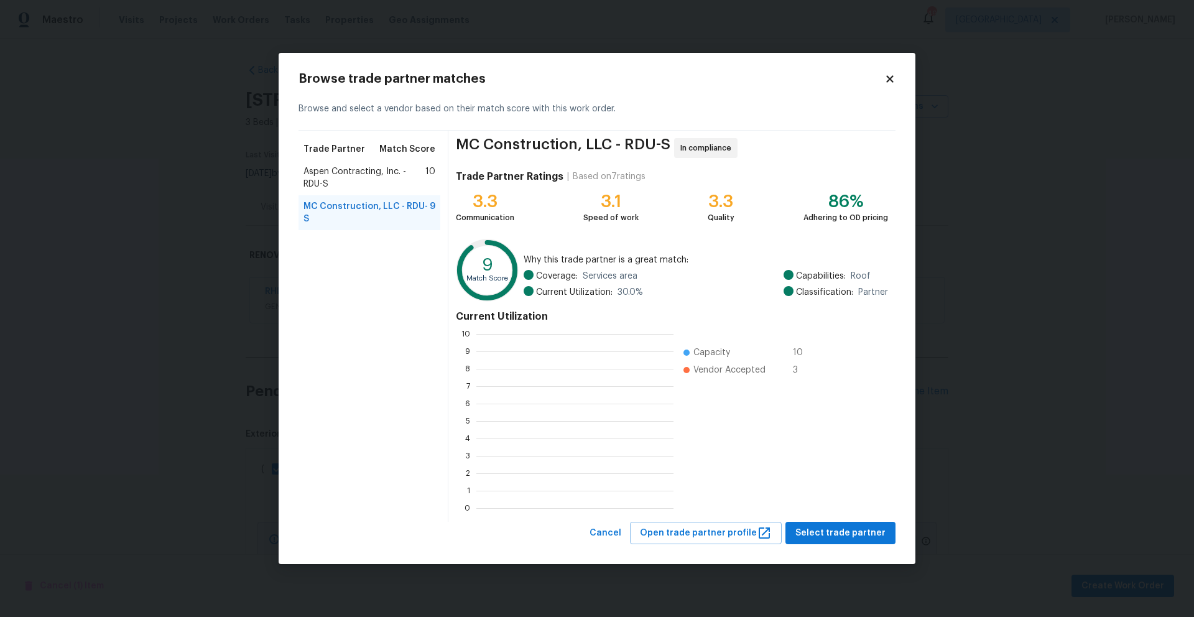
scroll to position [165, 188]
click at [824, 537] on span "Select trade partner" at bounding box center [840, 533] width 90 height 16
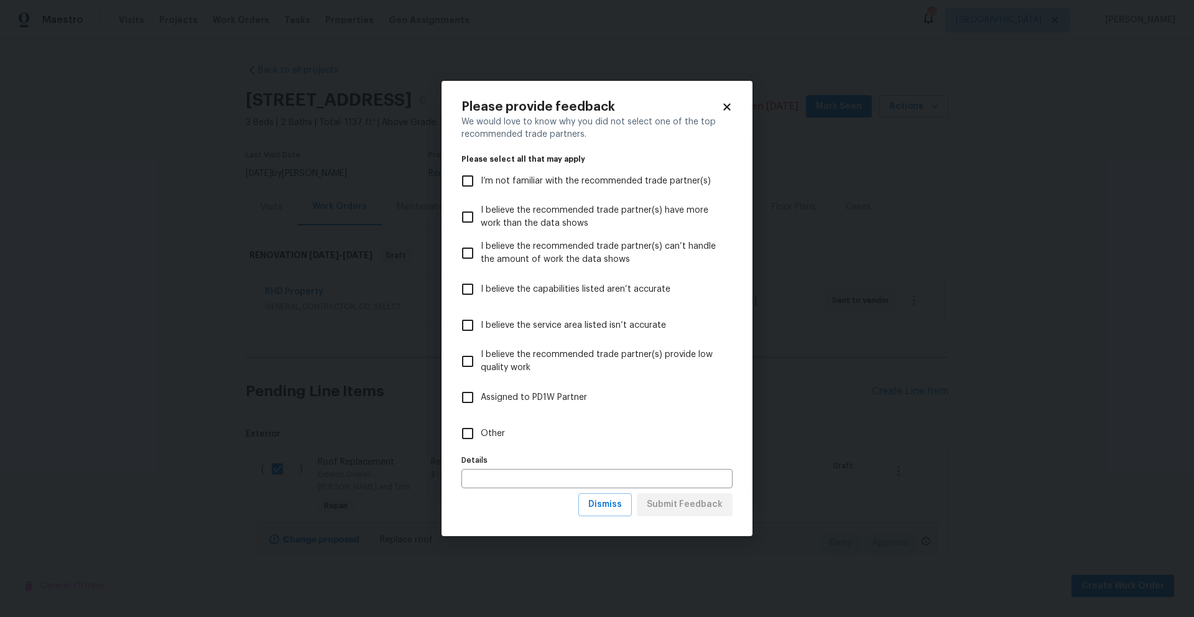
click at [520, 183] on span "I’m not familiar with the recommended trade partner(s)" at bounding box center [596, 181] width 230 height 13
click at [481, 183] on input "I’m not familiar with the recommended trade partner(s)" at bounding box center [467, 181] width 26 height 26
checkbox input "true"
click at [657, 502] on span "Submit Feedback" at bounding box center [685, 505] width 76 height 16
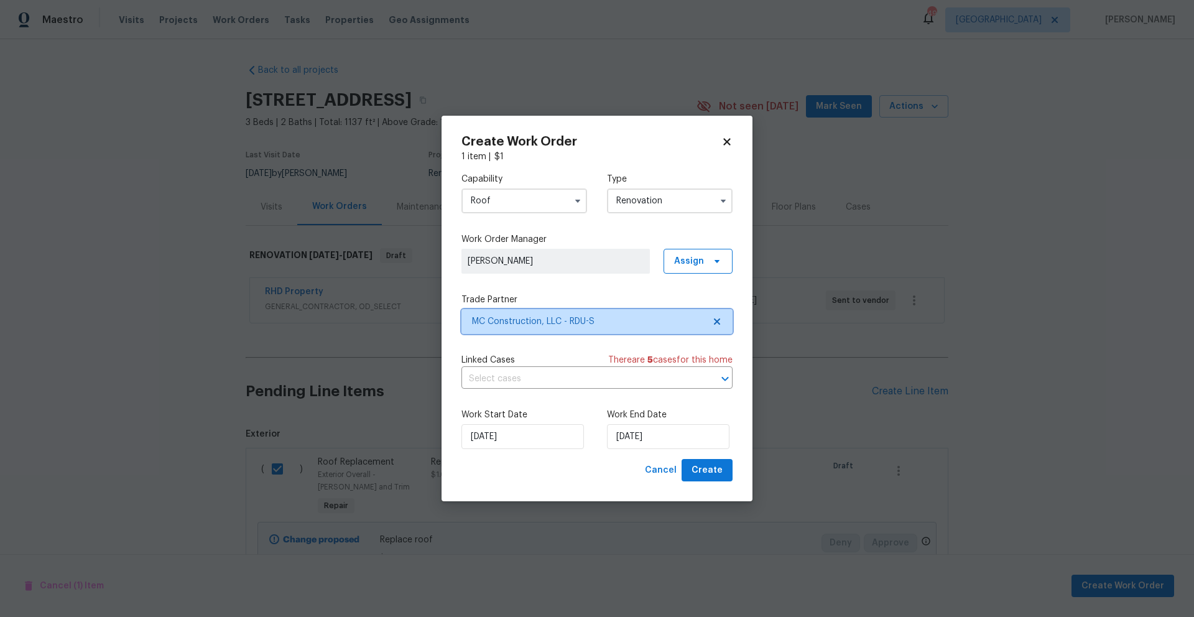
click at [596, 313] on span "MC Construction, LLC - RDU-S" at bounding box center [596, 321] width 271 height 25
click at [871, 38] on body "Maestro Visits Projects Work Orders Tasks Properties Geo Assignments 49 Raleigh…" at bounding box center [597, 308] width 1194 height 617
click at [538, 445] on input "8/11/2025" at bounding box center [522, 436] width 122 height 25
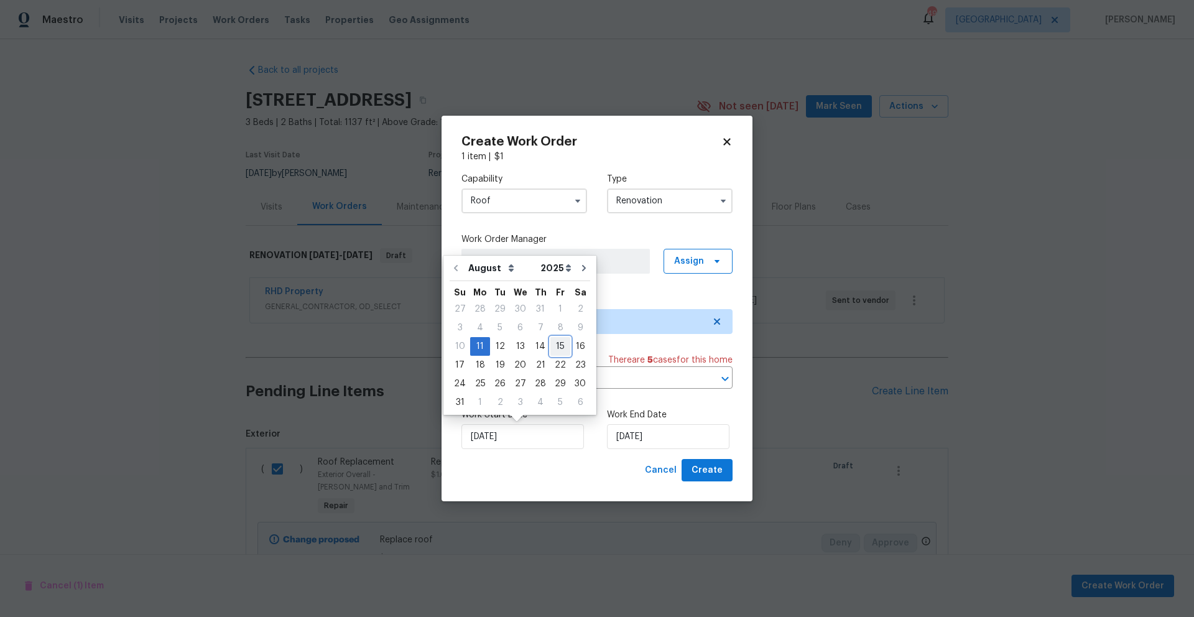
click at [553, 351] on div "15" at bounding box center [560, 346] width 20 height 17
type input "8/15/2025"
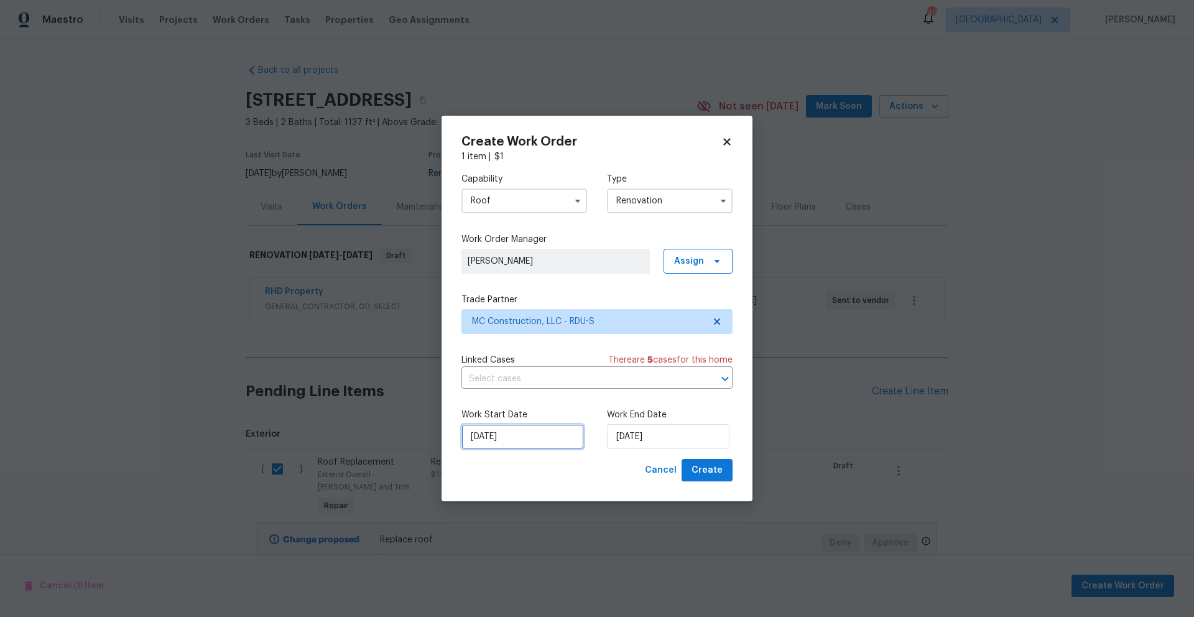
click at [494, 436] on input "8/15/2025" at bounding box center [522, 436] width 122 height 25
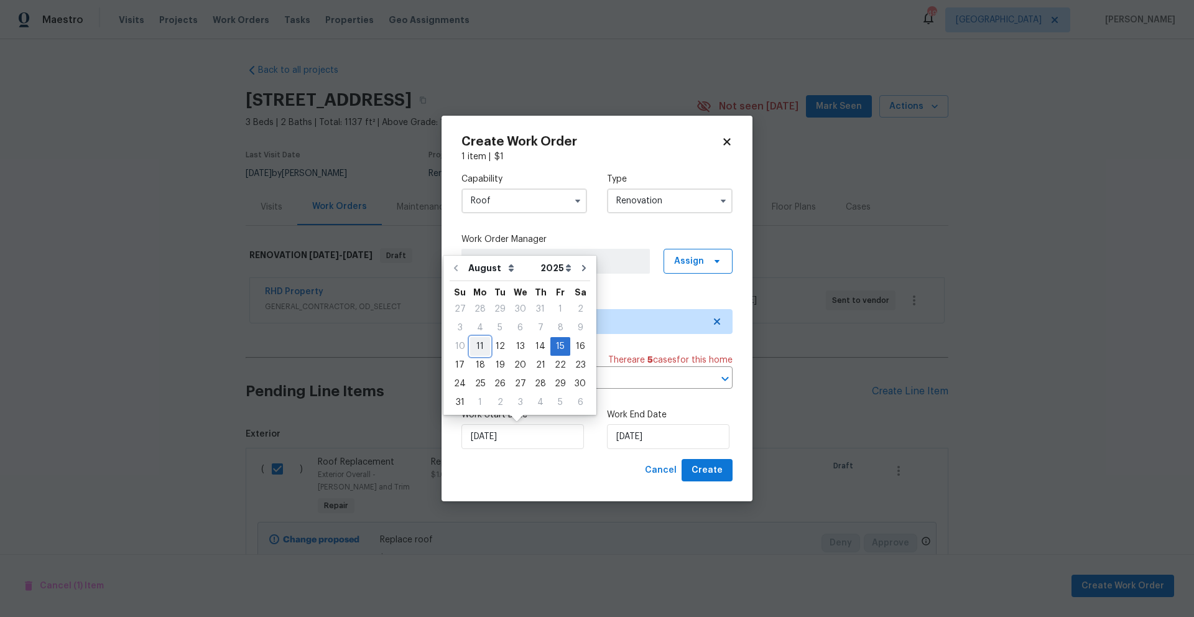
click at [474, 348] on div "11" at bounding box center [480, 346] width 20 height 17
type input "8/11/2025"
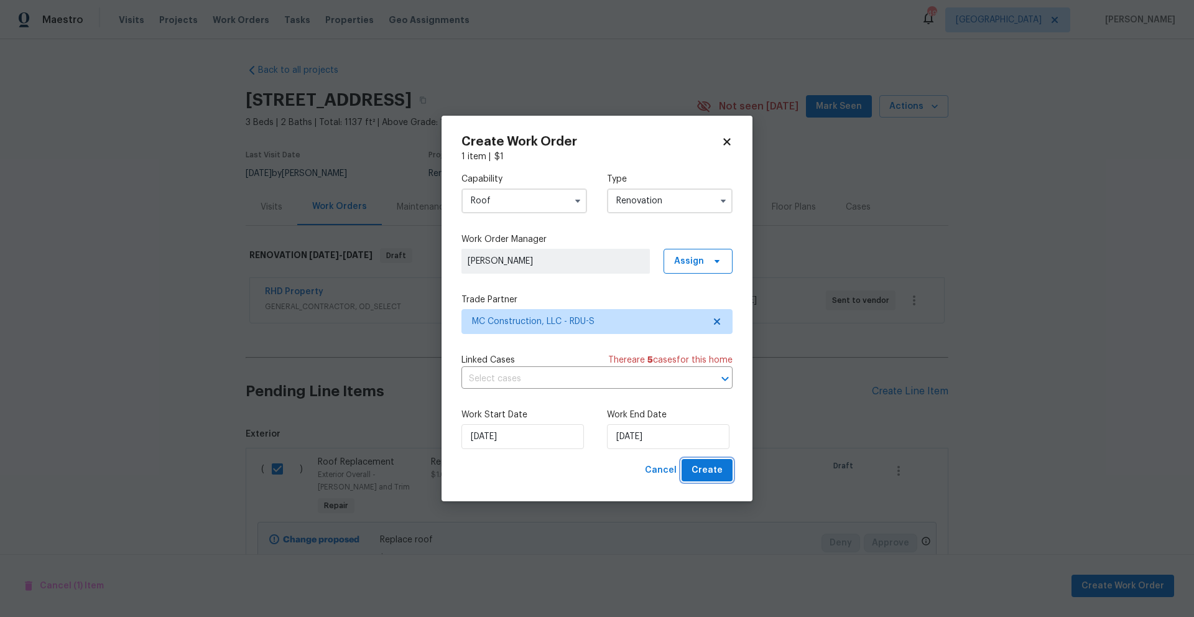
click at [714, 466] on span "Create" at bounding box center [706, 471] width 31 height 16
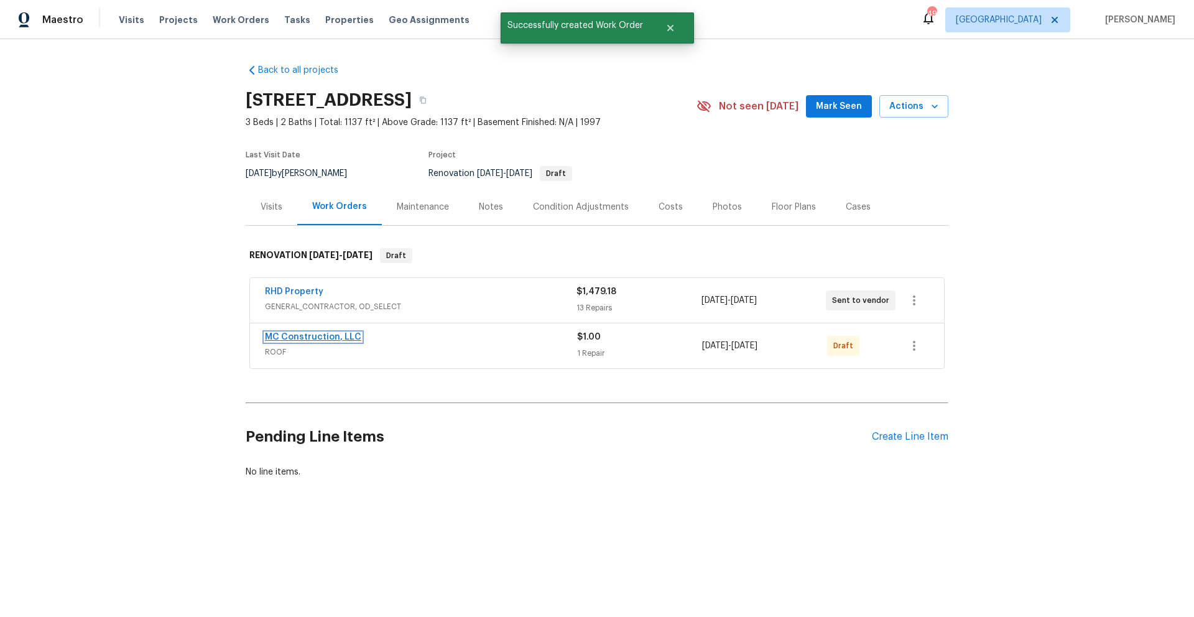
click at [331, 338] on link "MC Construction, LLC" at bounding box center [313, 337] width 96 height 9
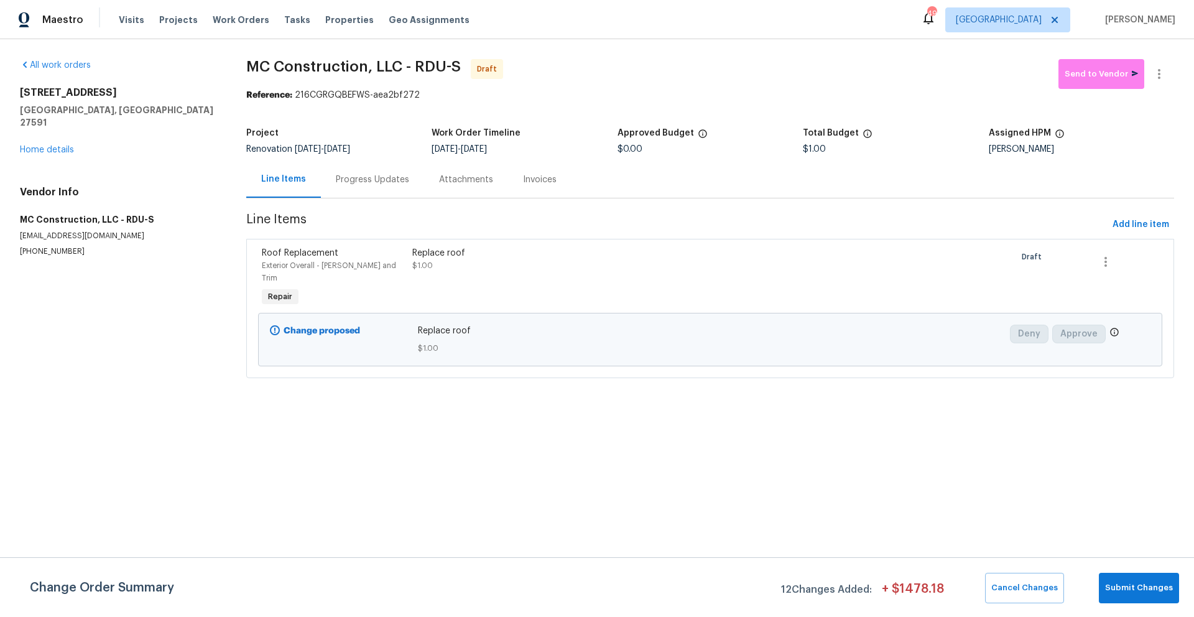
click at [379, 183] on div "Progress Updates" at bounding box center [372, 179] width 73 height 12
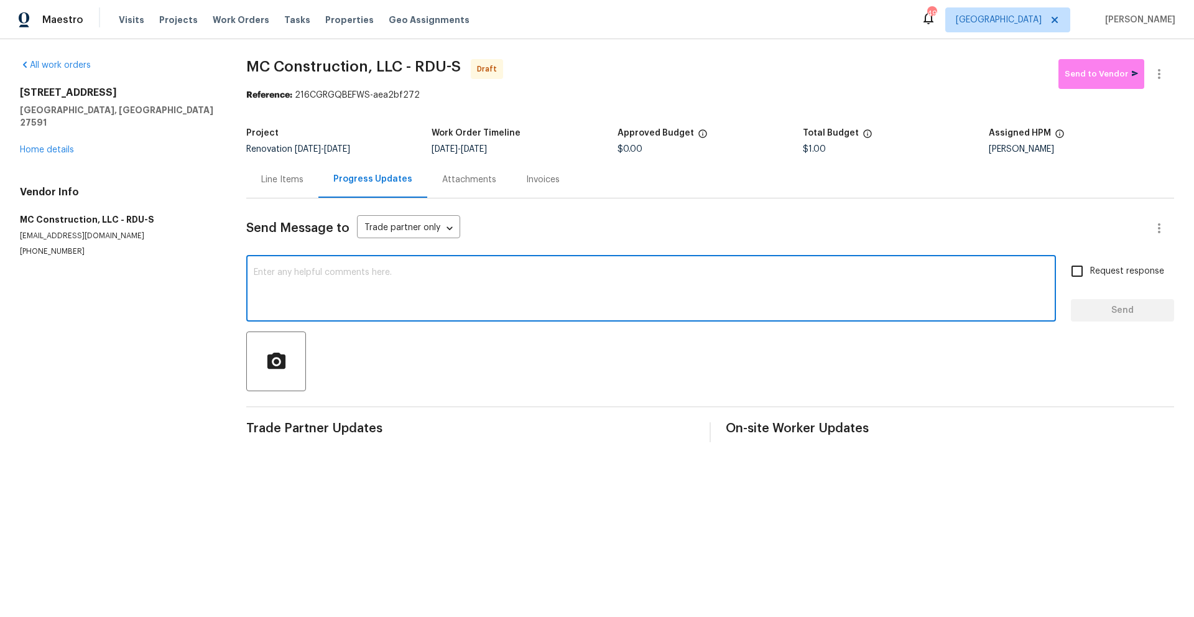
click at [449, 300] on textarea at bounding box center [651, 290] width 795 height 44
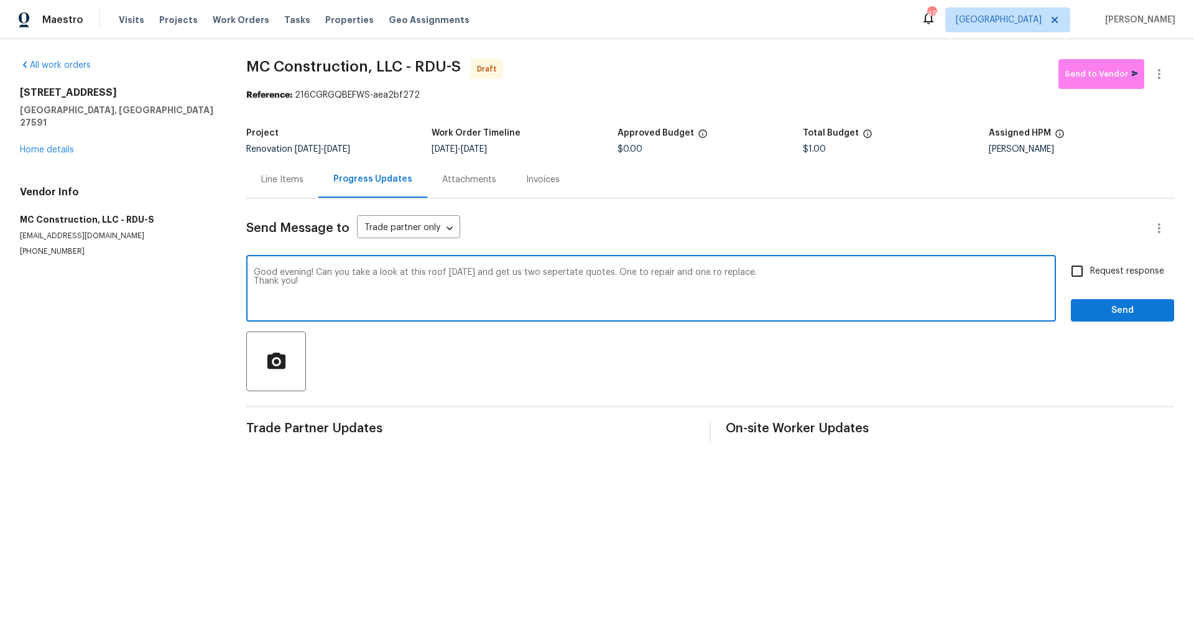
click at [717, 272] on textarea "Good evening! Can you take a look at this roof tomorrow and get us two sepertat…" at bounding box center [651, 290] width 795 height 44
type textarea "Good evening! Can you take a look at this roof tomorrow and get us two separate…"
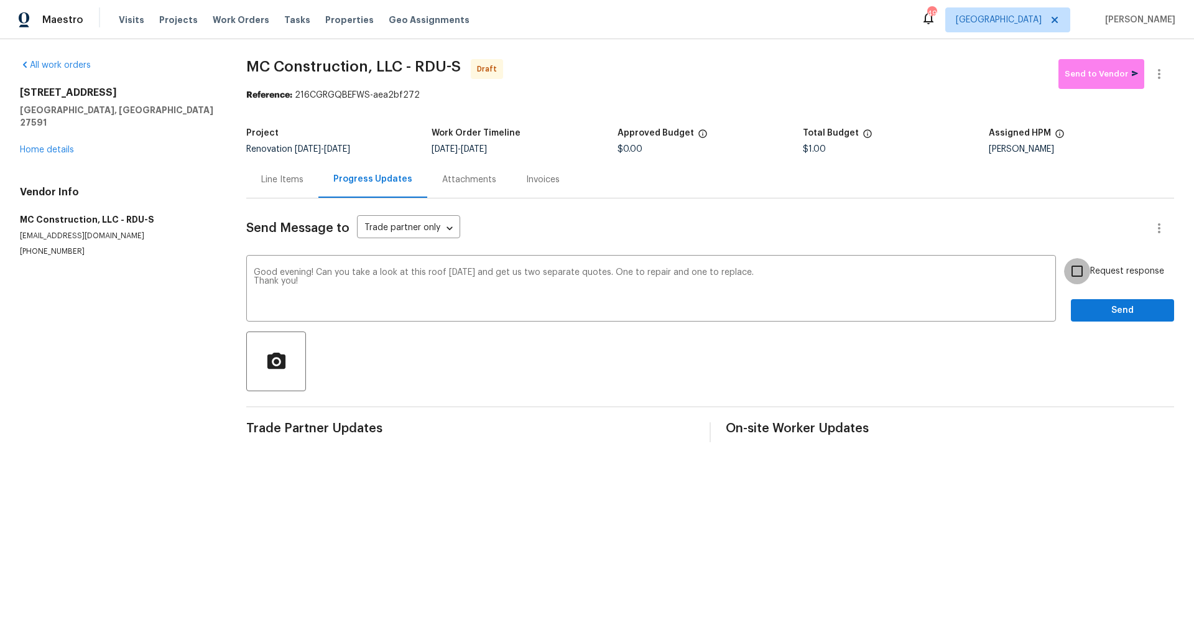
click at [1078, 275] on input "Request response" at bounding box center [1077, 271] width 26 height 26
checkbox input "true"
click at [1101, 308] on span "Send" at bounding box center [1122, 311] width 83 height 16
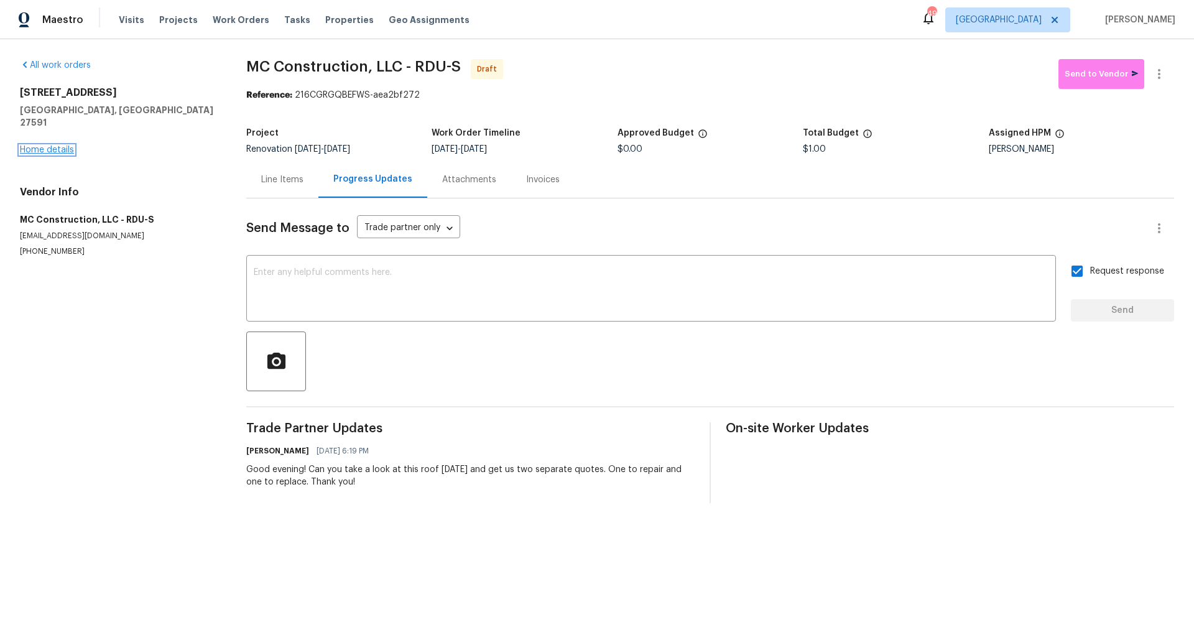
click at [44, 145] on link "Home details" at bounding box center [47, 149] width 54 height 9
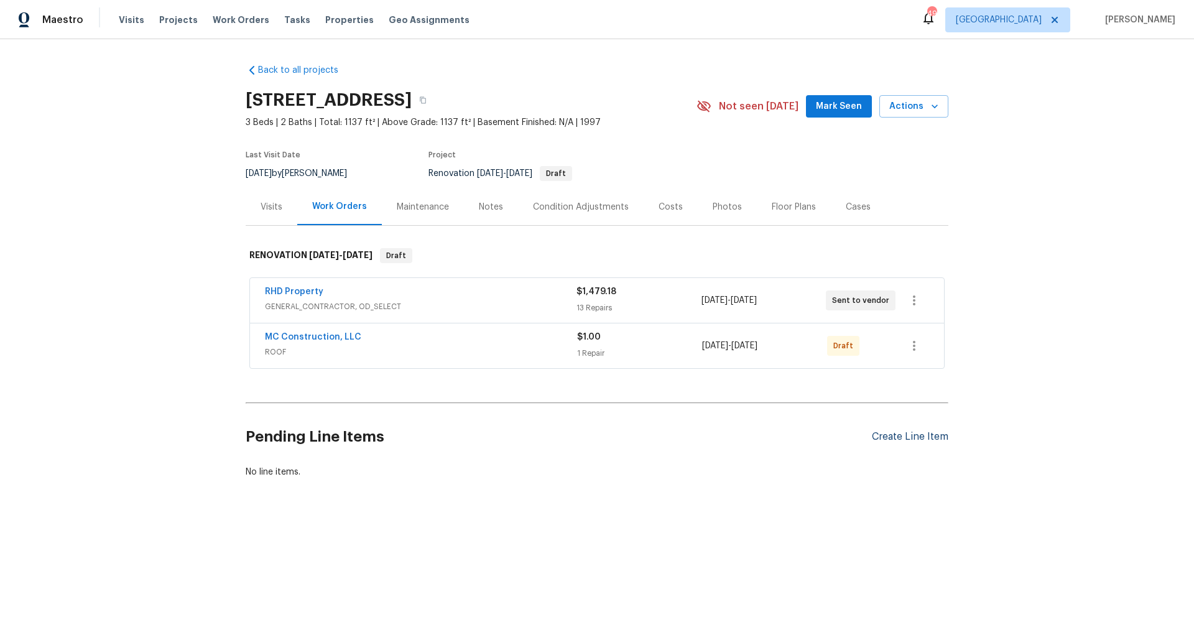
click at [926, 431] on div "Create Line Item" at bounding box center [910, 437] width 76 height 12
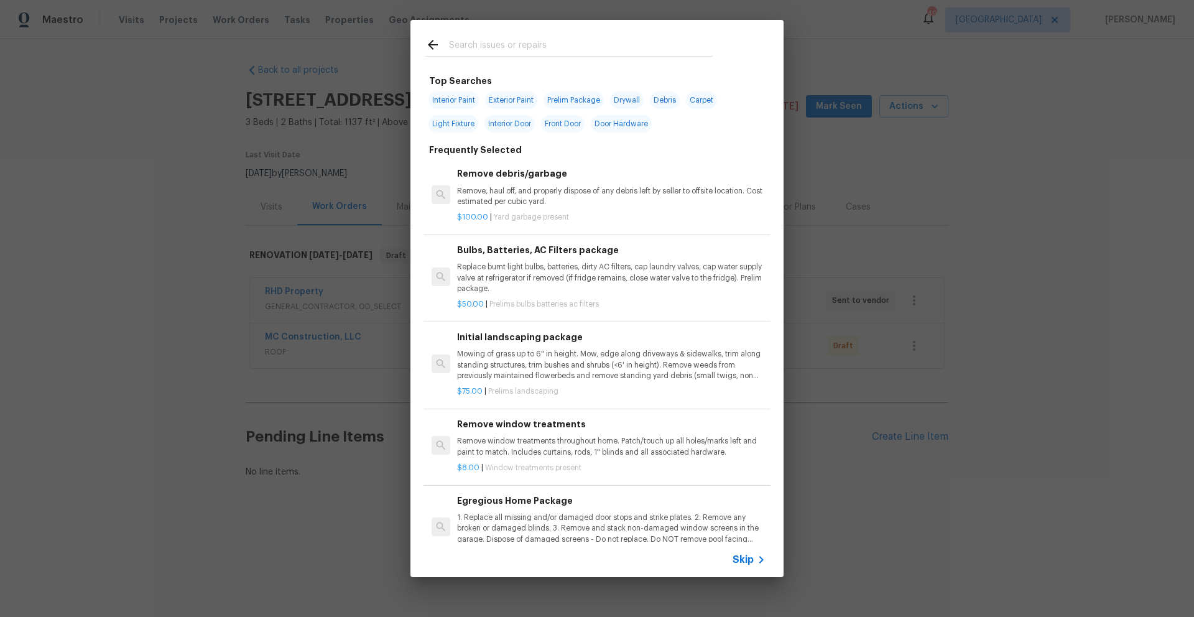
click at [528, 47] on input "text" at bounding box center [581, 46] width 264 height 19
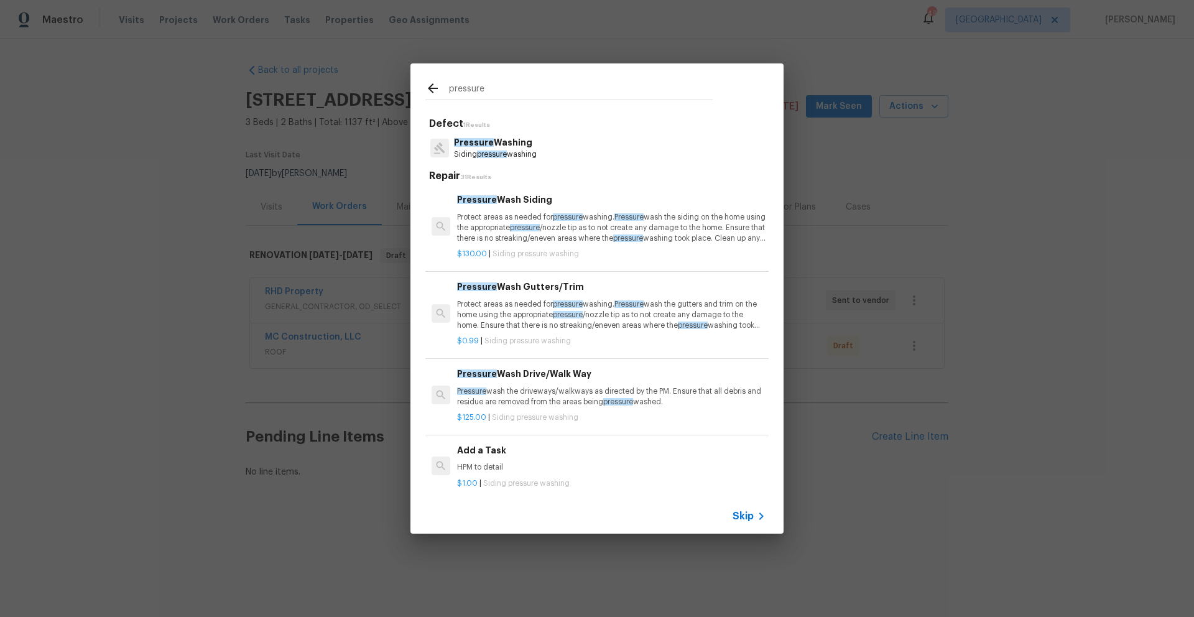
type input "pressure"
click at [544, 232] on p "Protect areas as needed for pressure washing. Pressure wash the siding on the h…" at bounding box center [611, 228] width 308 height 32
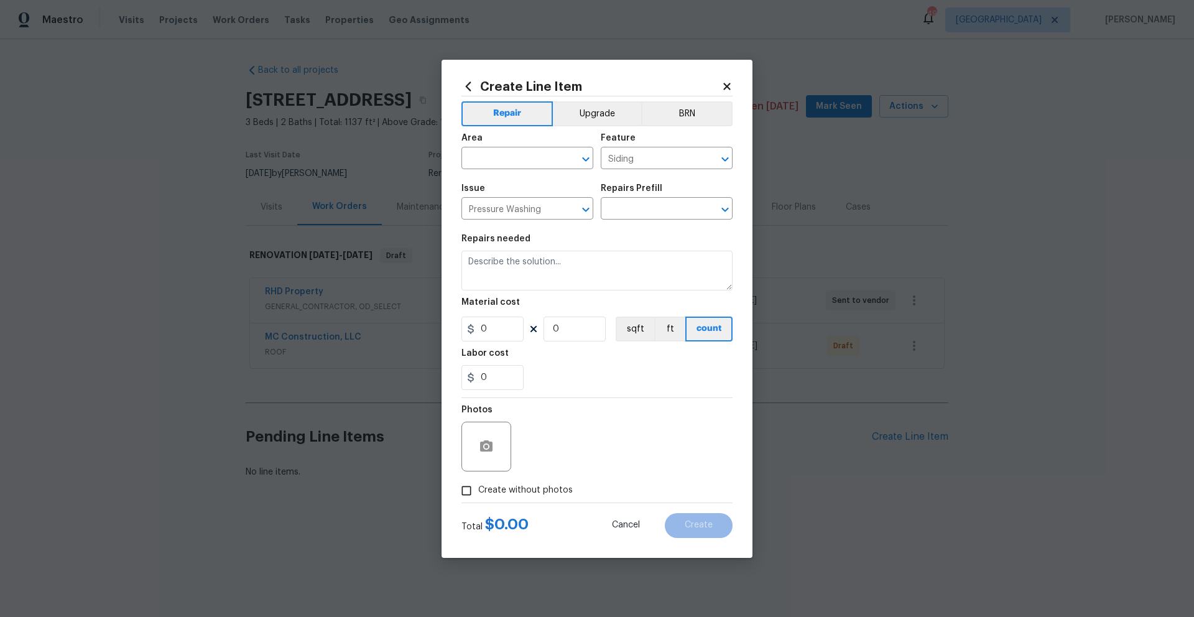
type input "Pressure Wash Siding $130.00"
type textarea "Protect areas as needed for pressure washing. Pressure wash the siding on the h…"
type input "130"
type input "1"
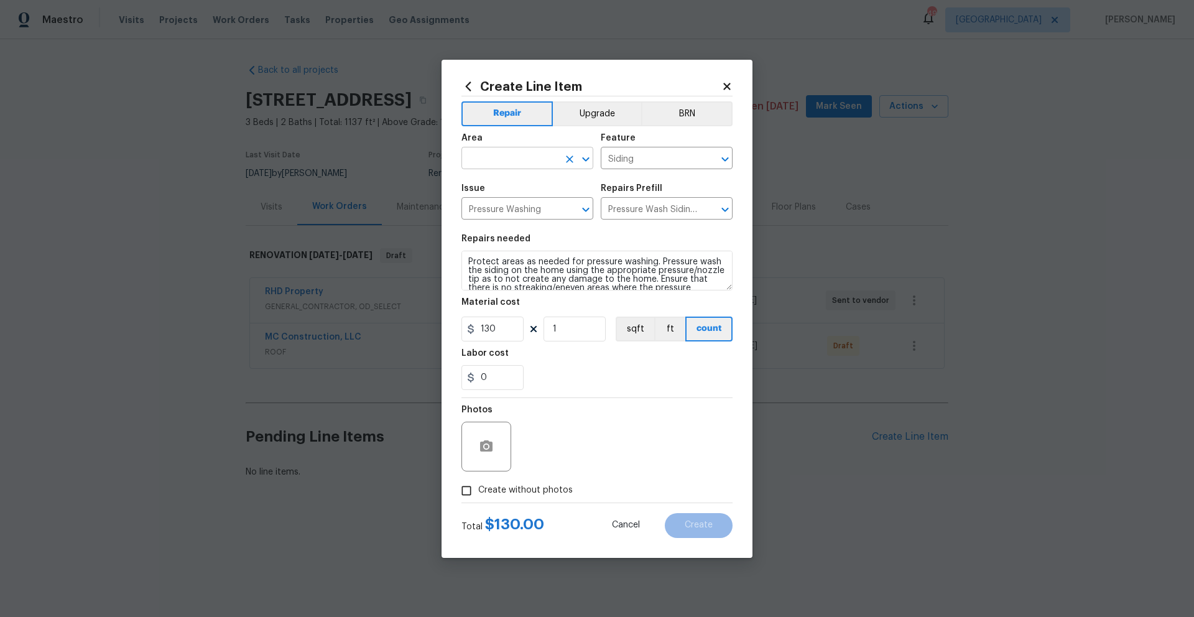
click at [495, 162] on input "text" at bounding box center [509, 159] width 97 height 19
click at [511, 206] on li "Exterior Overall" at bounding box center [527, 207] width 132 height 21
type input "Exterior Overall"
click at [619, 424] on div "Photos" at bounding box center [596, 438] width 271 height 81
click at [558, 487] on span "Create without photos" at bounding box center [525, 490] width 94 height 13
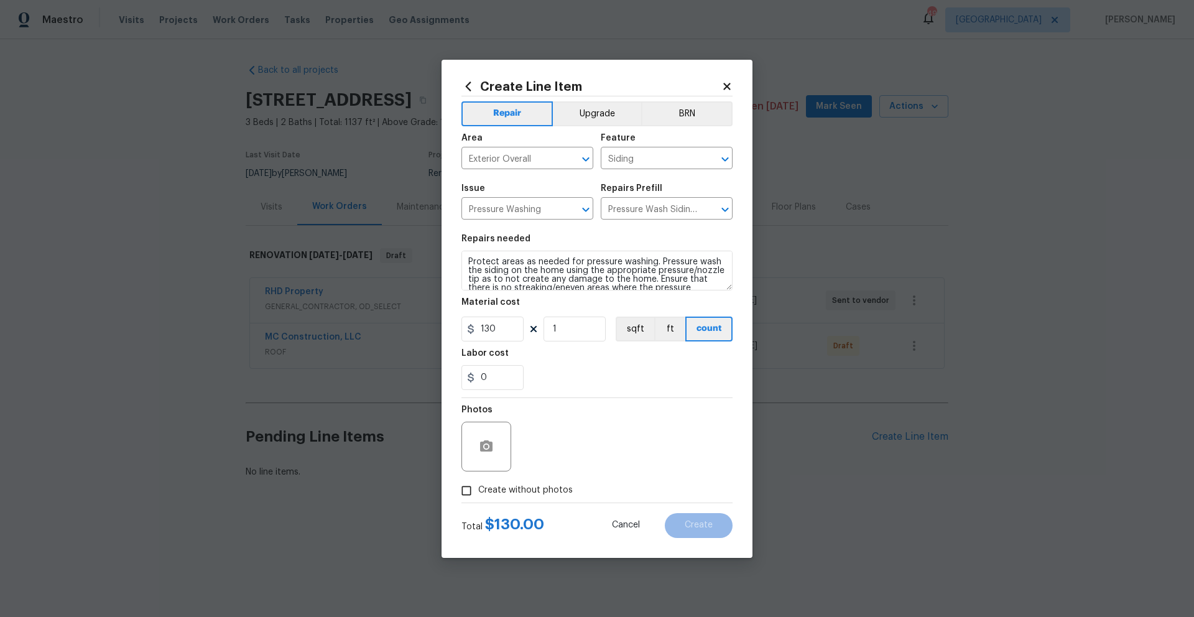
click at [478, 487] on input "Create without photos" at bounding box center [466, 491] width 24 height 24
checkbox input "true"
click at [590, 452] on textarea at bounding box center [626, 447] width 211 height 50
type textarea "."
click at [713, 526] on button "Create" at bounding box center [699, 525] width 68 height 25
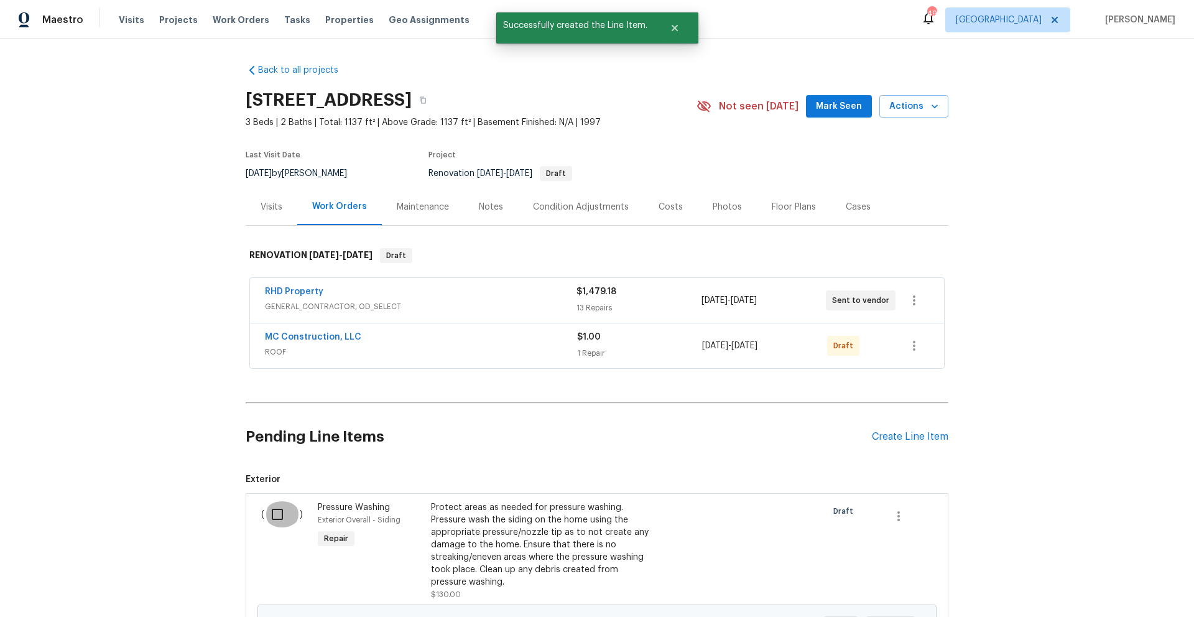
click at [276, 517] on input "checkbox" at bounding box center [281, 514] width 35 height 26
checkbox input "true"
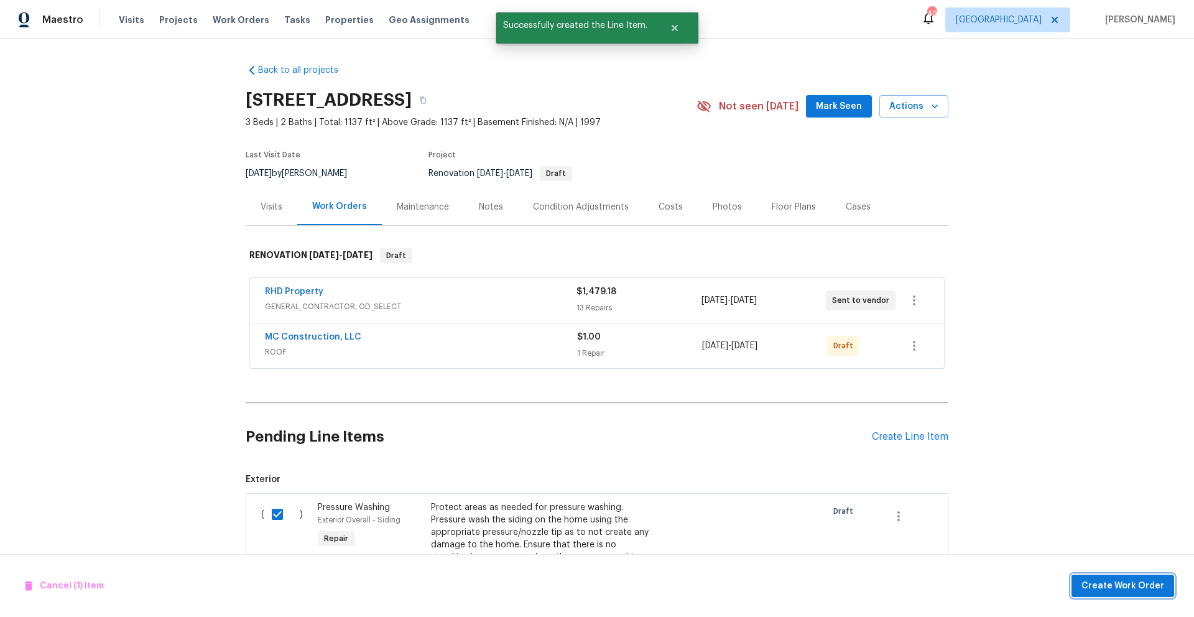
click at [1087, 578] on span "Create Work Order" at bounding box center [1122, 586] width 83 height 16
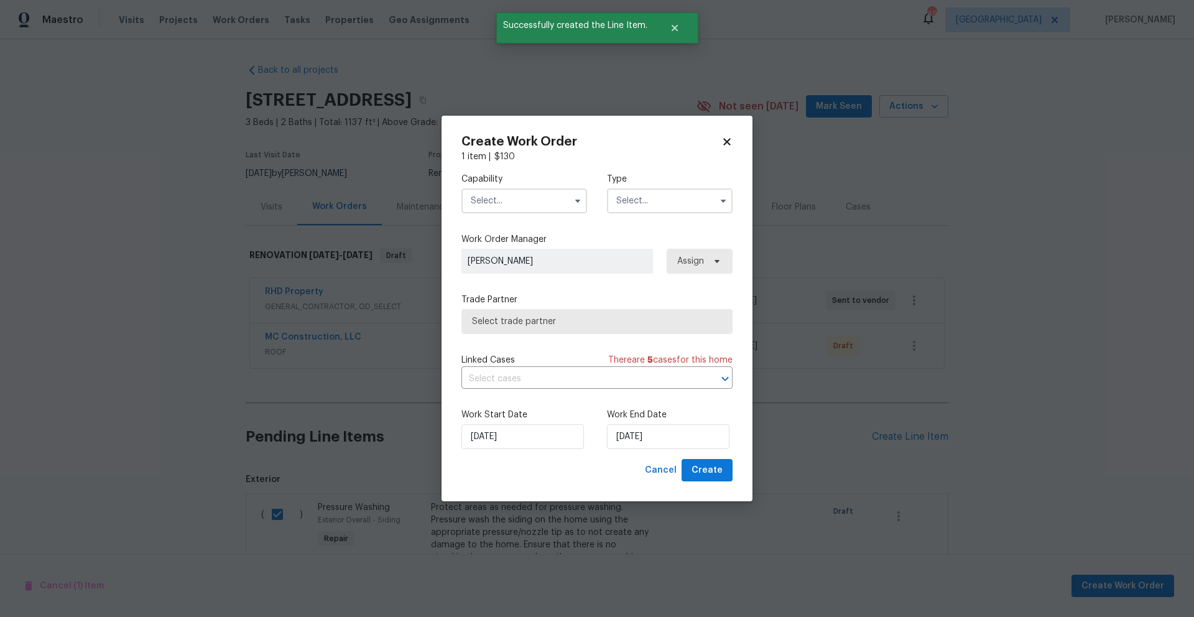
click at [520, 212] on input "text" at bounding box center [524, 200] width 126 height 25
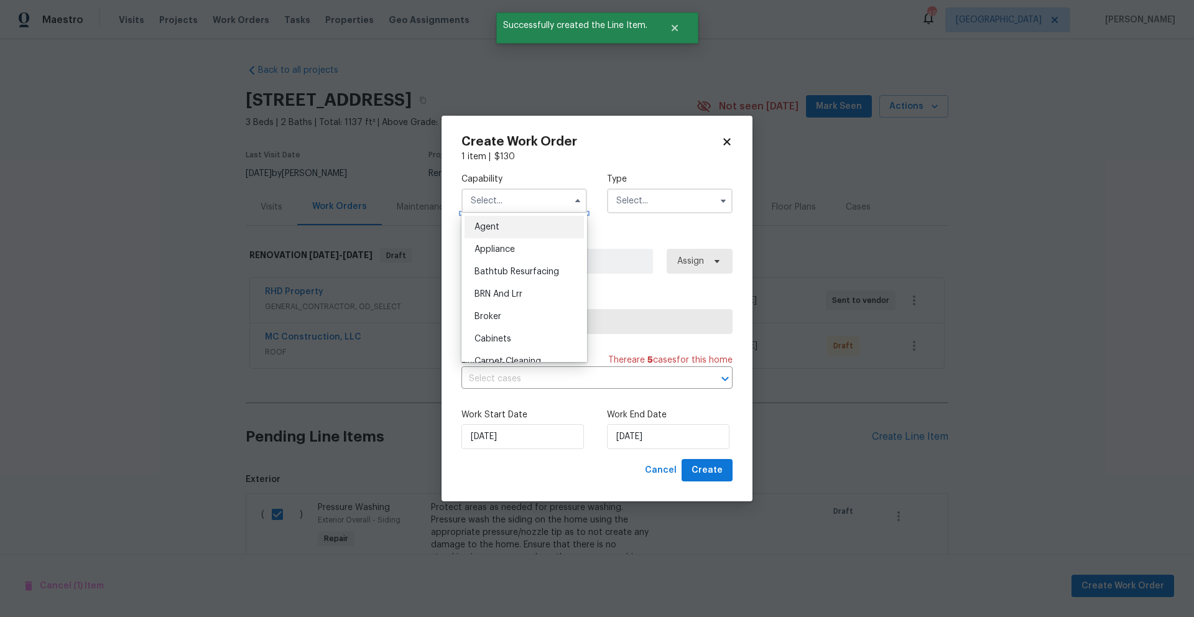
click at [517, 203] on input "text" at bounding box center [524, 200] width 126 height 25
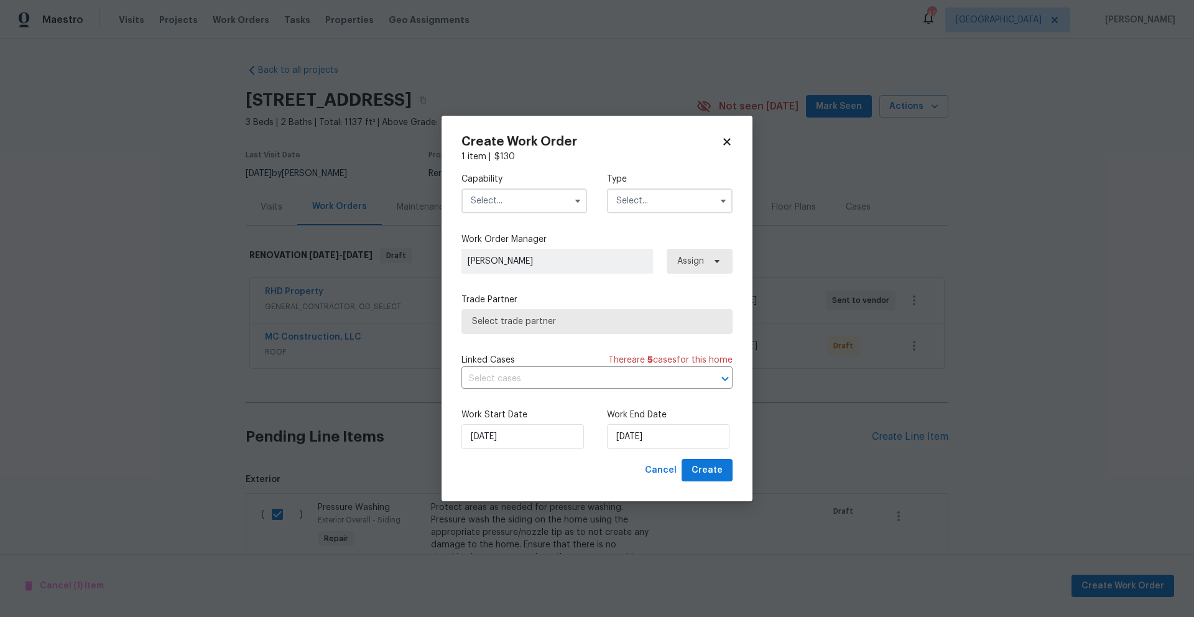
click at [516, 211] on input "text" at bounding box center [524, 200] width 126 height 25
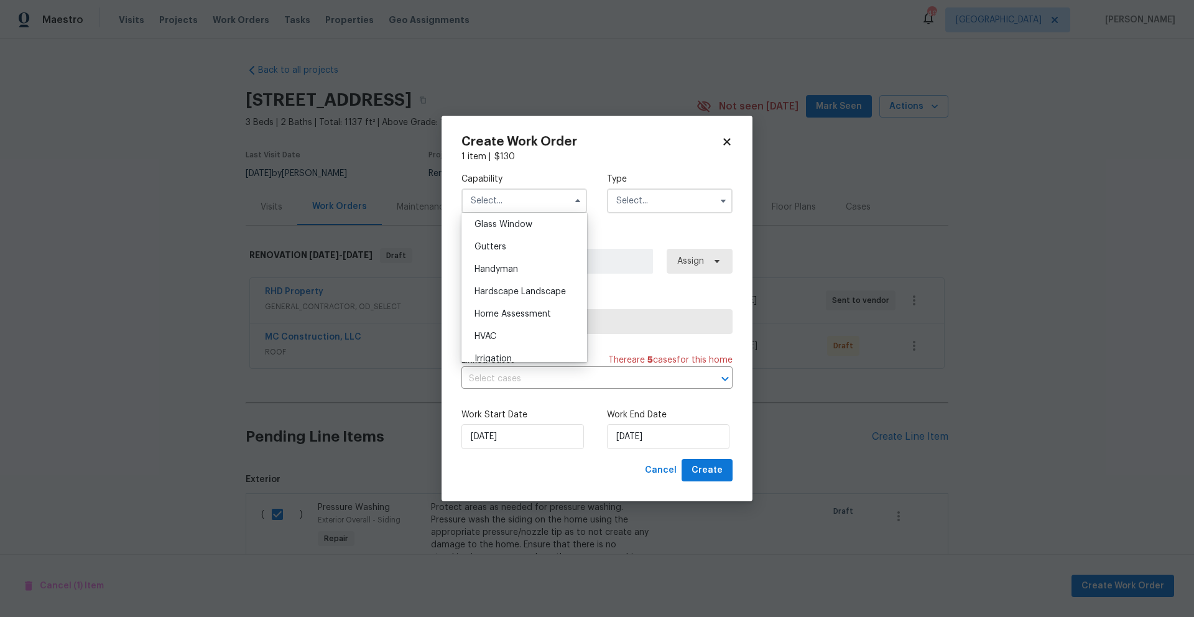
scroll to position [645, 0]
click at [521, 300] on div "Hardscape Landscape" at bounding box center [523, 288] width 119 height 22
type input "Hardscape Landscape"
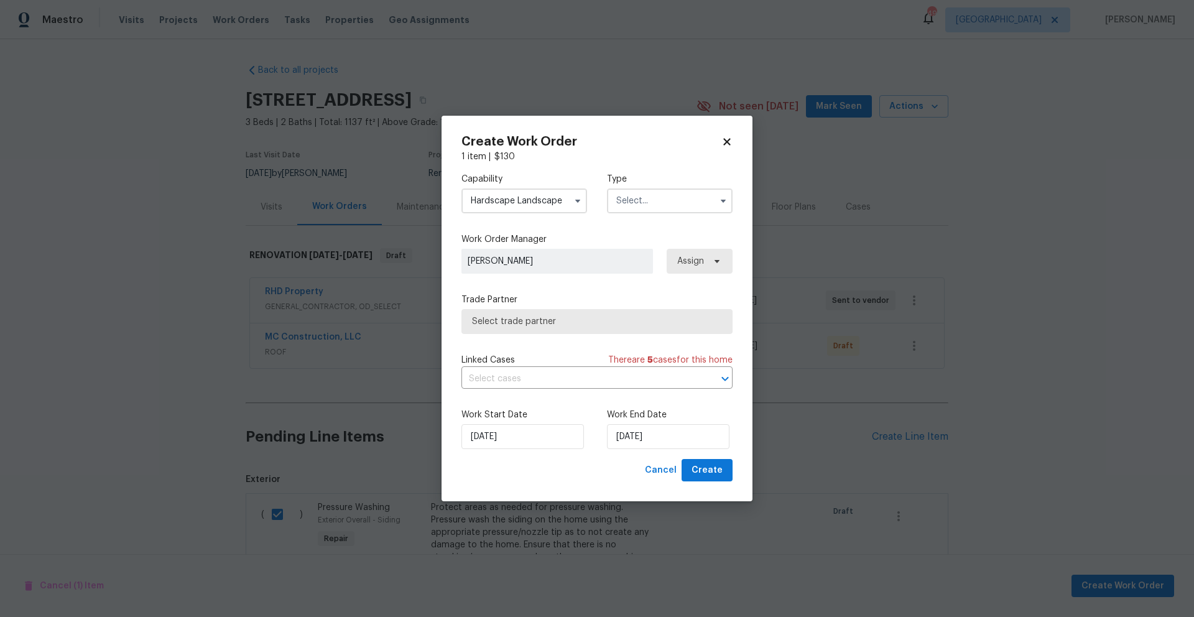
click at [627, 201] on input "text" at bounding box center [670, 200] width 126 height 25
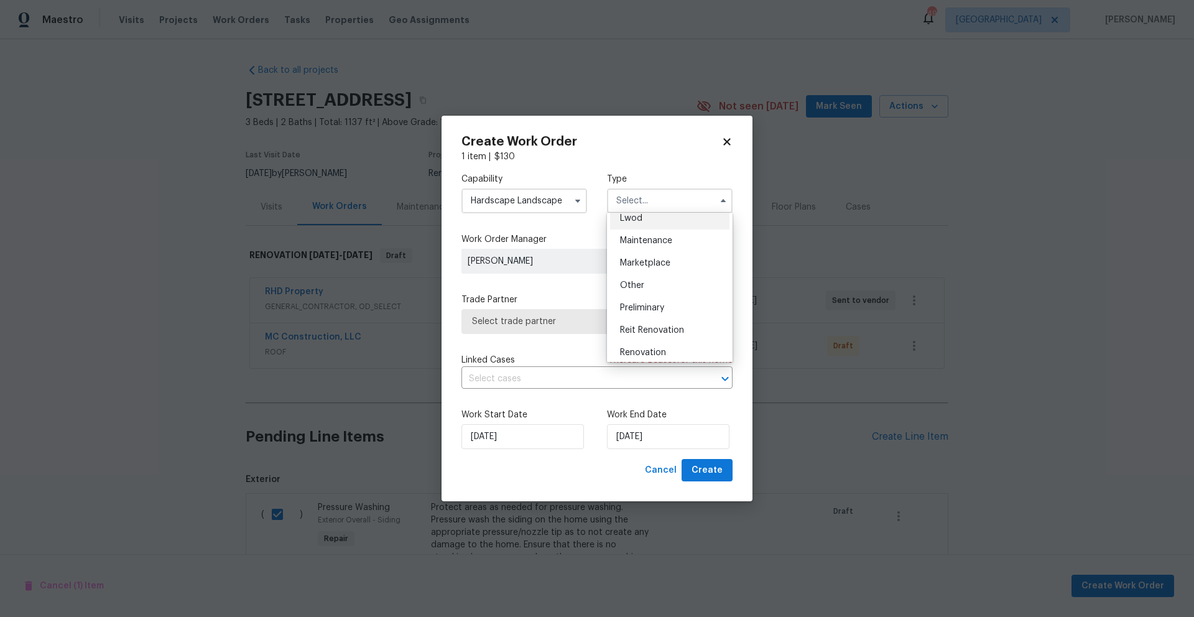
scroll to position [282, 0]
click at [661, 264] on div "Renovation" at bounding box center [669, 258] width 119 height 22
type input "Renovation"
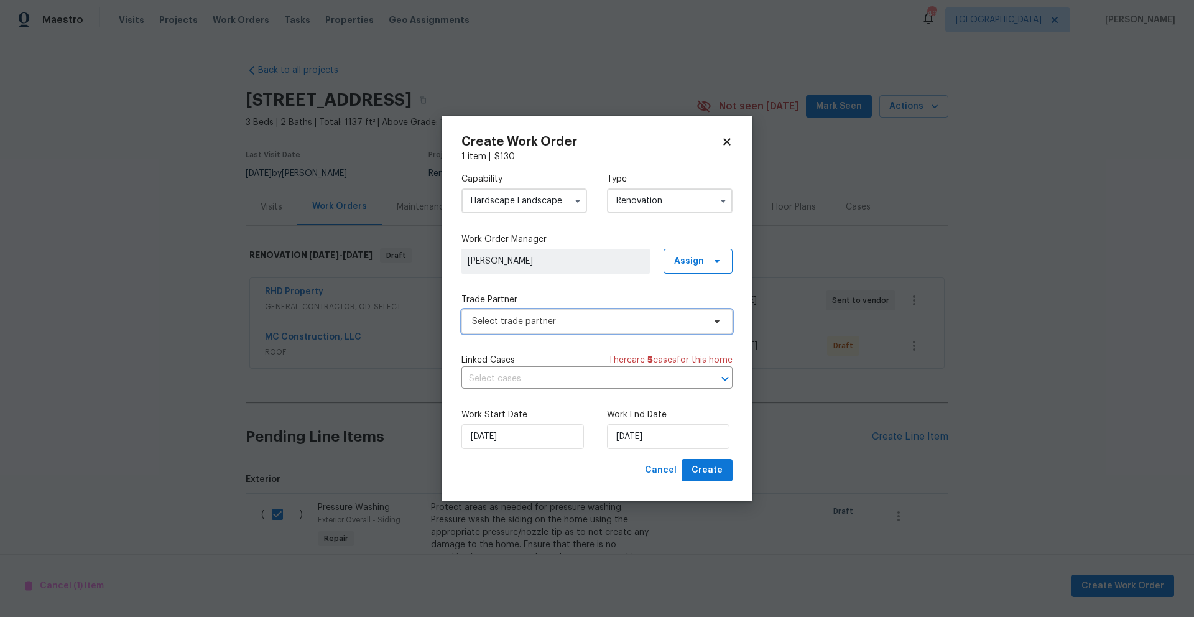
click at [591, 322] on span "Select trade partner" at bounding box center [588, 321] width 232 height 12
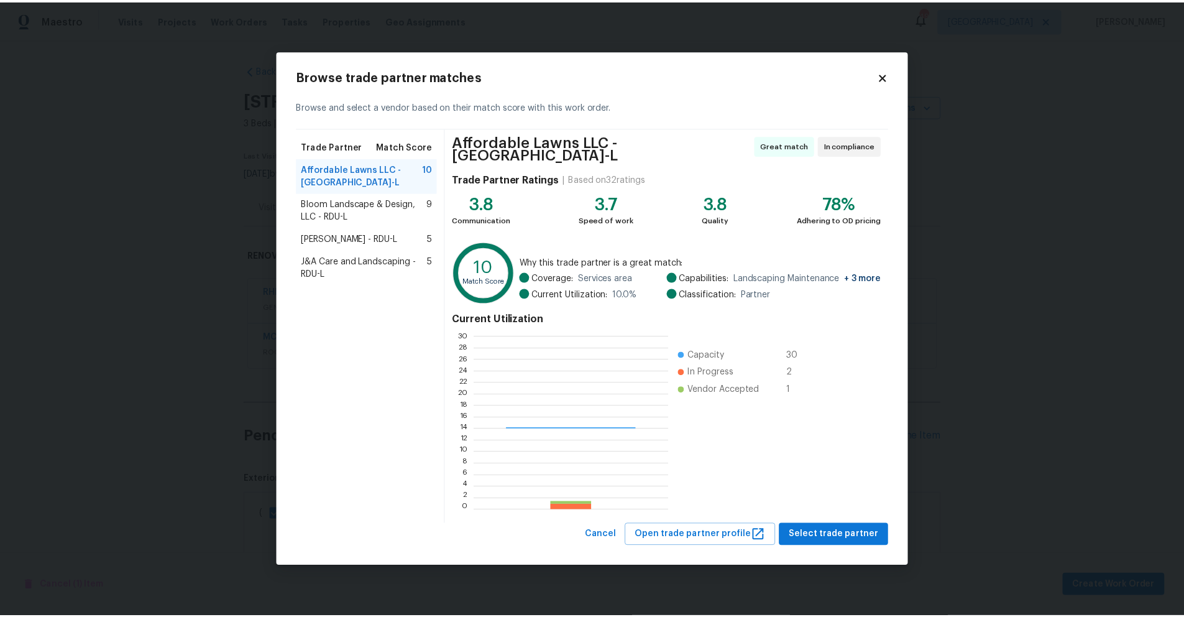
scroll to position [165, 186]
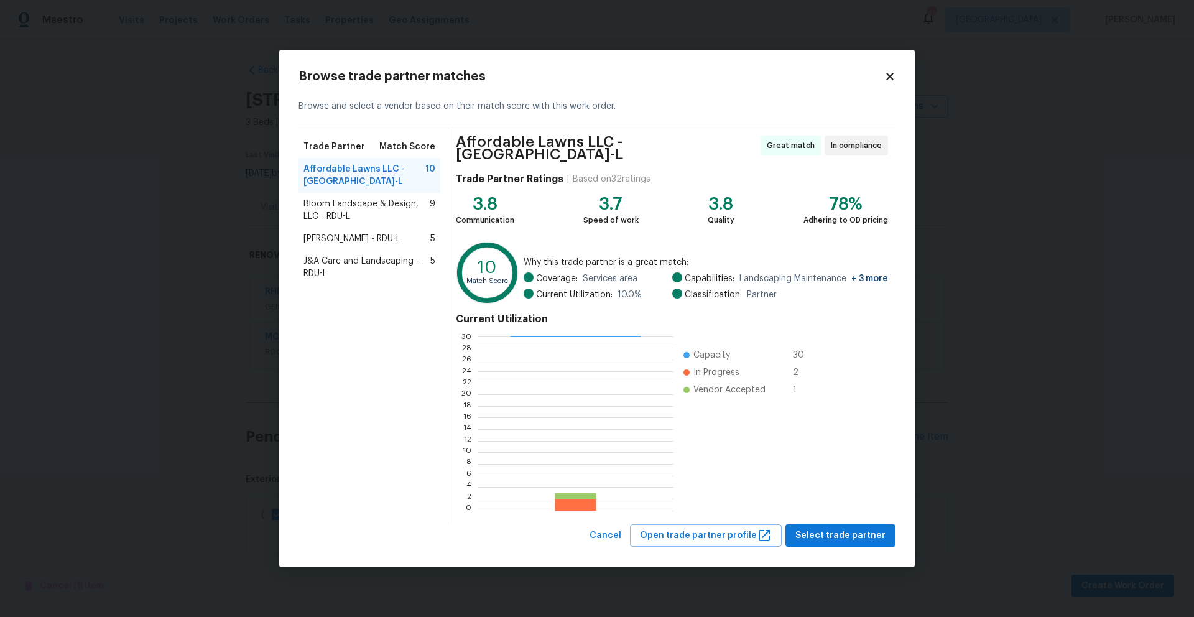
click at [351, 171] on span "Affordable Lawns LLC - RDU-L" at bounding box center [364, 175] width 122 height 25
click at [891, 535] on button "Select trade partner" at bounding box center [840, 535] width 110 height 23
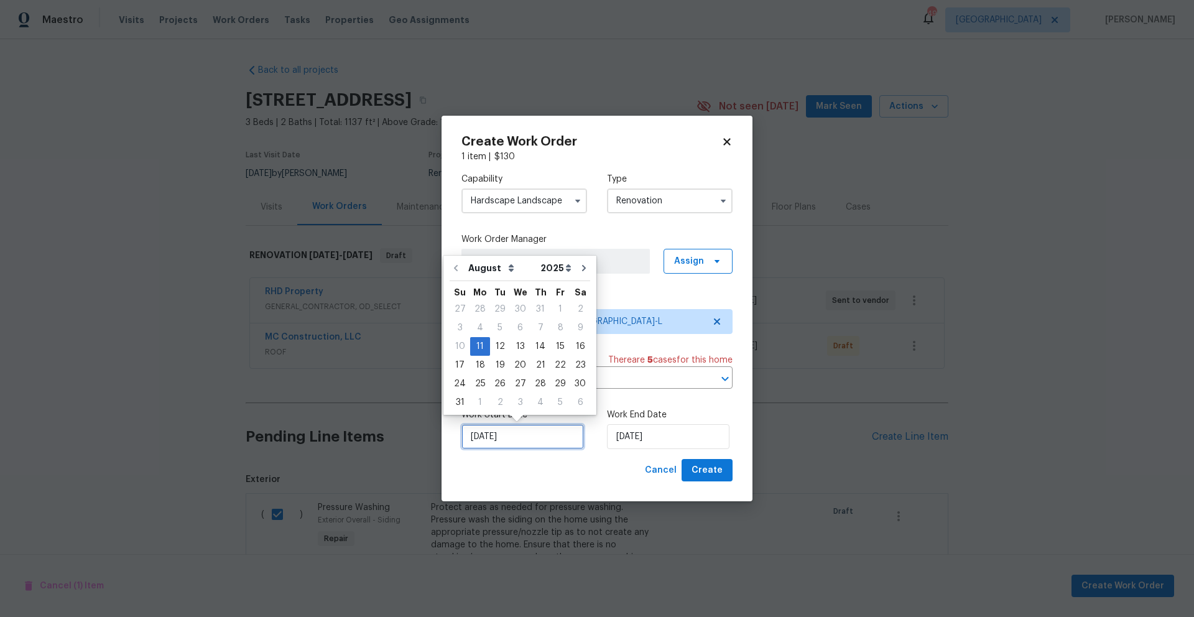
click at [529, 438] on input "8/11/2025" at bounding box center [522, 436] width 122 height 25
click at [536, 346] on div "14" at bounding box center [540, 346] width 20 height 17
type input "8/14/2025"
click at [510, 448] on input "8/14/2025" at bounding box center [522, 436] width 122 height 25
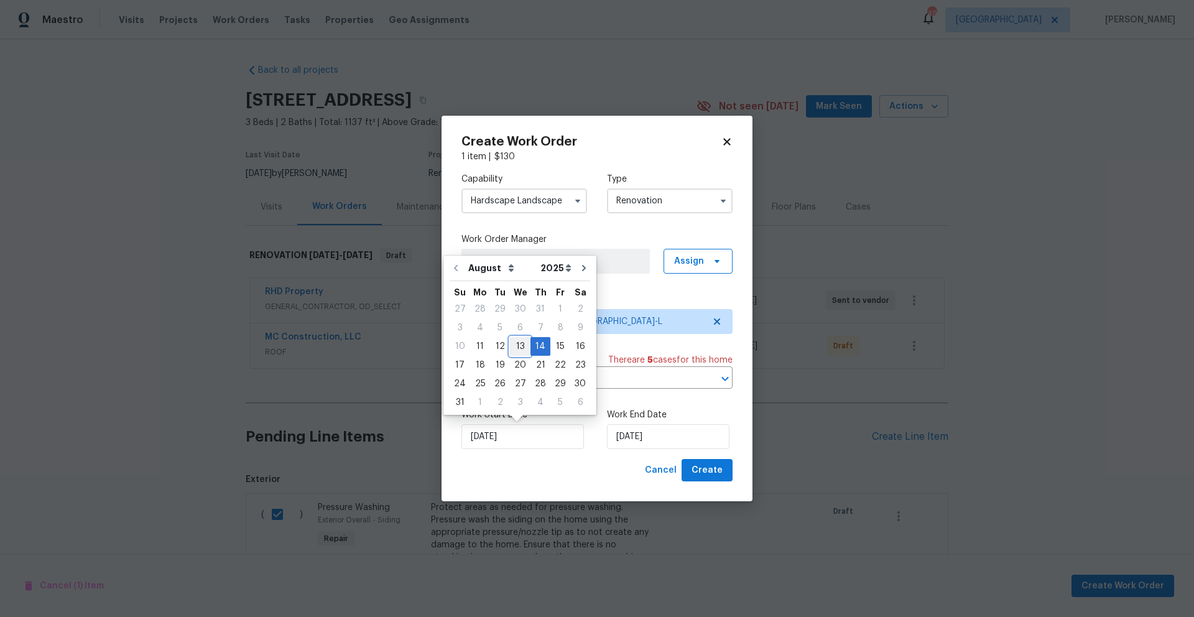
click at [515, 351] on div "13" at bounding box center [520, 346] width 21 height 17
type input "8/13/2025"
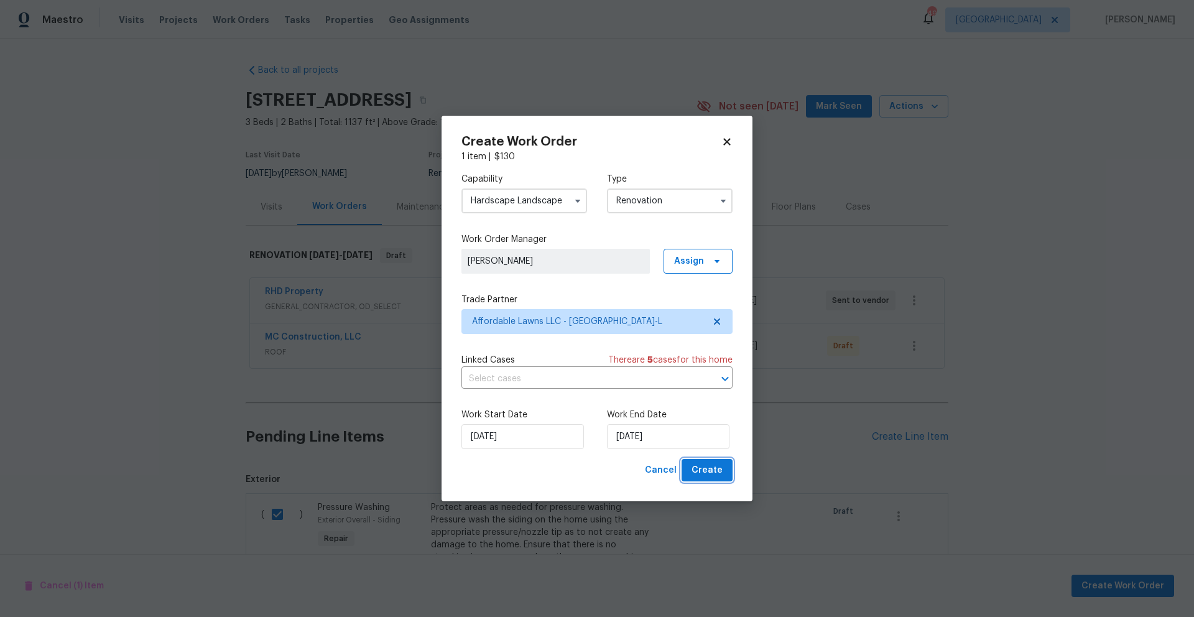
click at [719, 471] on span "Create" at bounding box center [706, 471] width 31 height 16
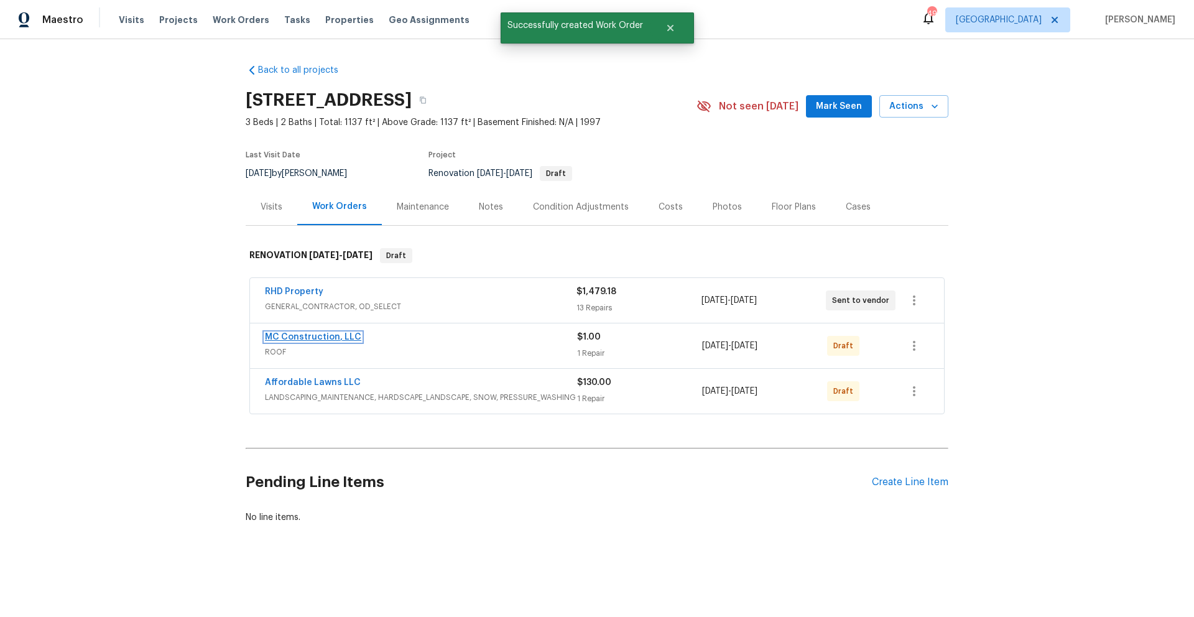
click at [305, 338] on link "MC Construction, LLC" at bounding box center [313, 337] width 96 height 9
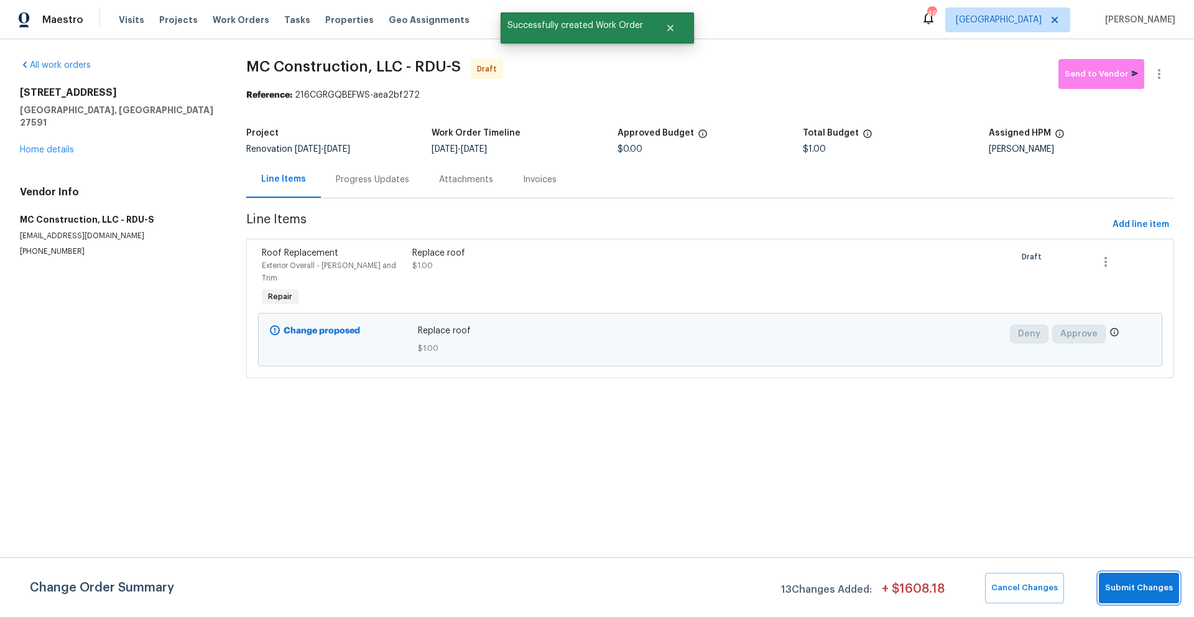
click at [1152, 594] on span "Submit Changes" at bounding box center [1139, 588] width 68 height 14
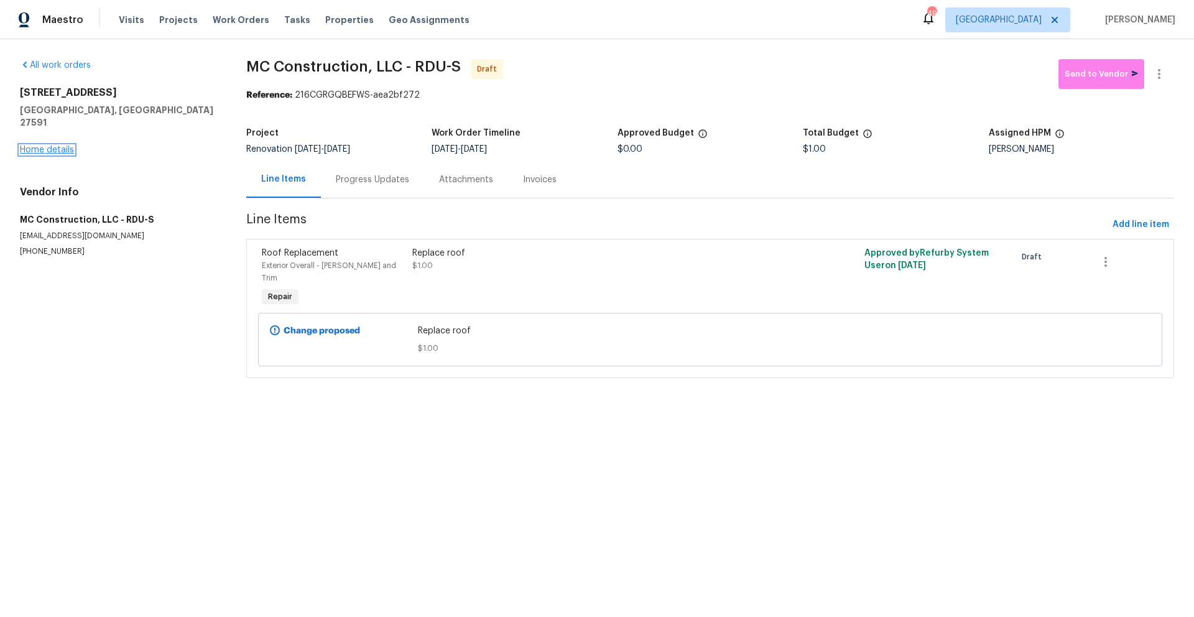
click at [62, 145] on link "Home details" at bounding box center [47, 149] width 54 height 9
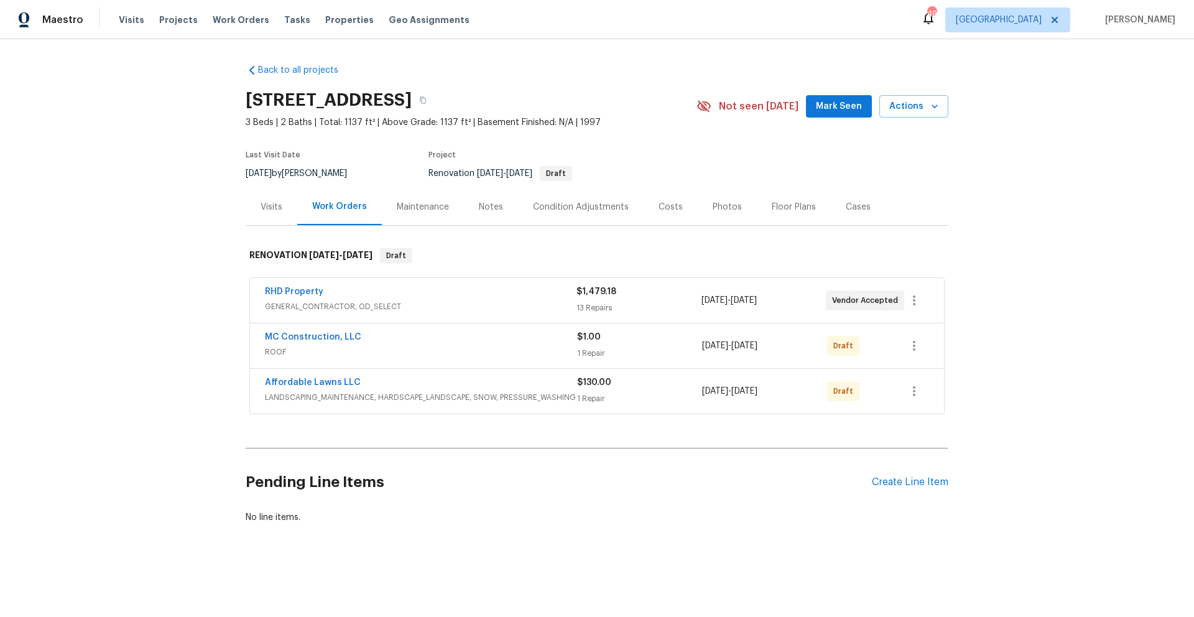
click at [673, 208] on div "Costs" at bounding box center [670, 206] width 54 height 37
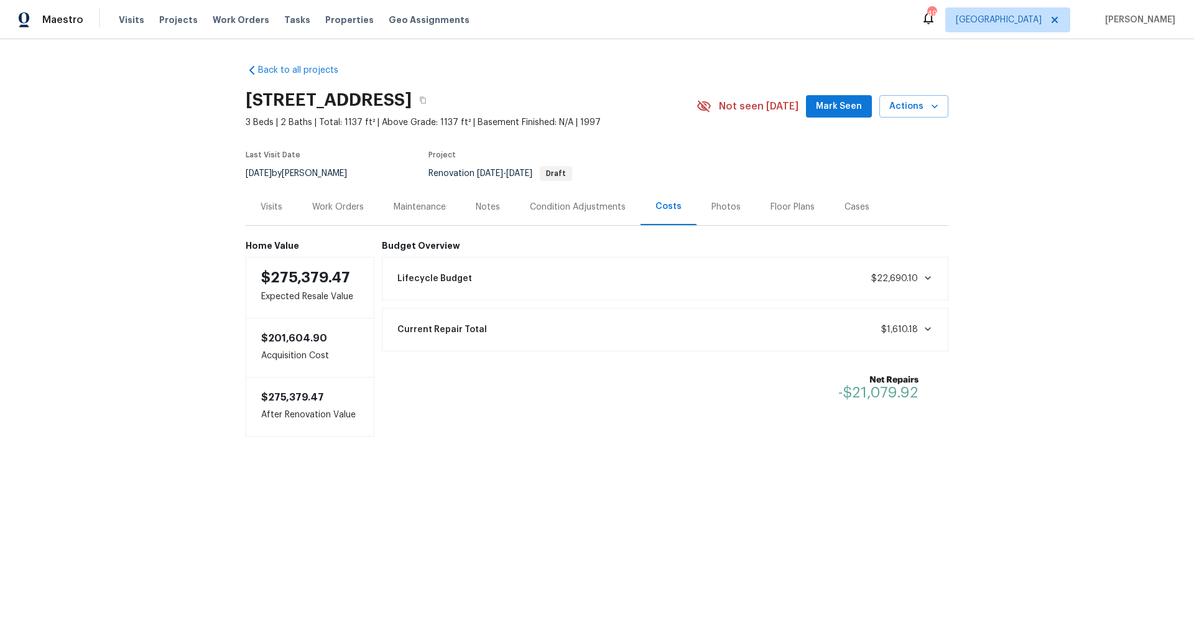
click at [478, 208] on div "Notes" at bounding box center [488, 207] width 24 height 12
